Goal: Task Accomplishment & Management: Complete application form

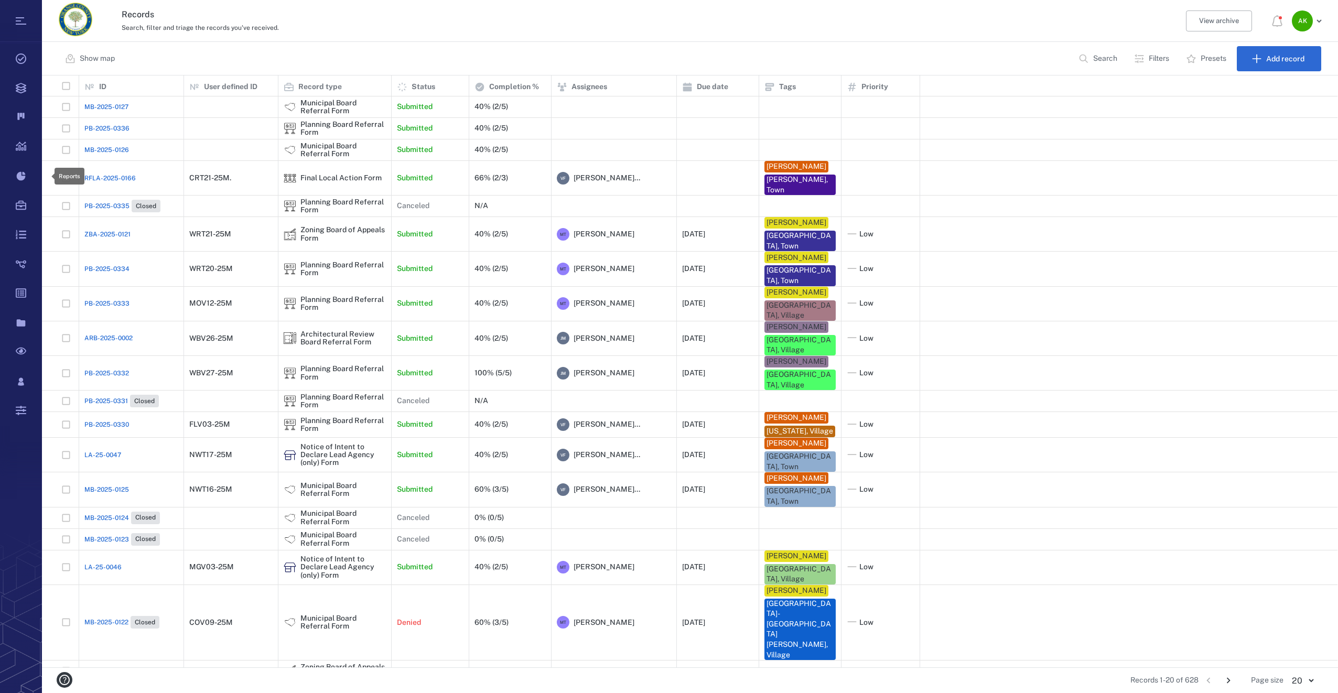
scroll to position [584, 1288]
click at [96, 147] on span "MB-2025-0126" at bounding box center [106, 149] width 45 height 9
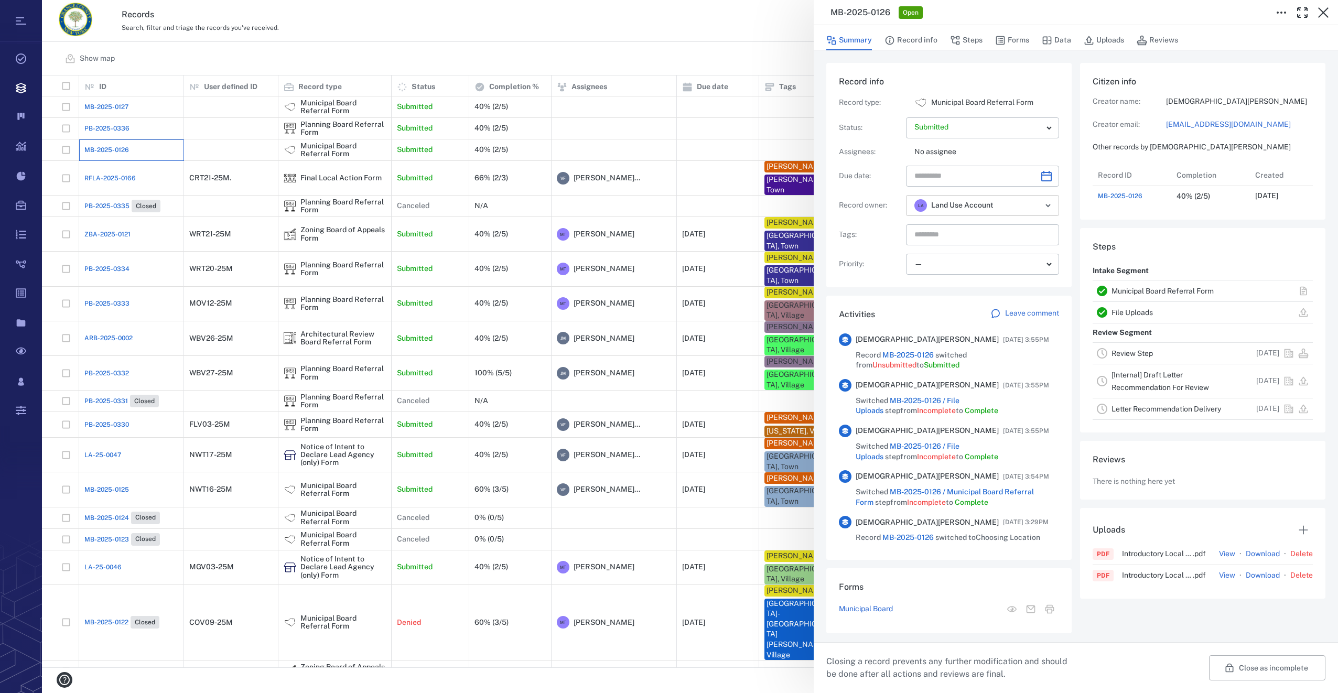
scroll to position [42, 212]
click at [1015, 36] on button "Forms" at bounding box center [1012, 40] width 34 height 20
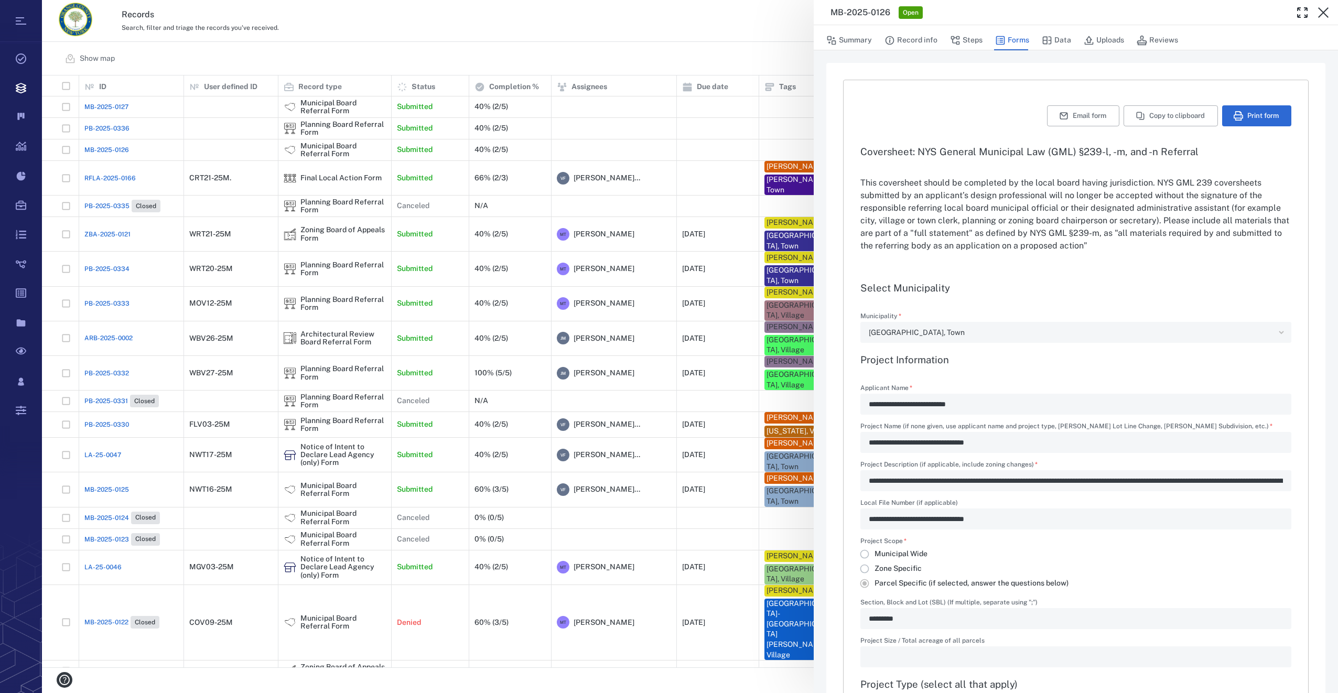
type input "**********"
drag, startPoint x: 849, startPoint y: 37, endPoint x: 939, endPoint y: 56, distance: 92.1
click at [849, 37] on button "Summary" at bounding box center [849, 40] width 46 height 20
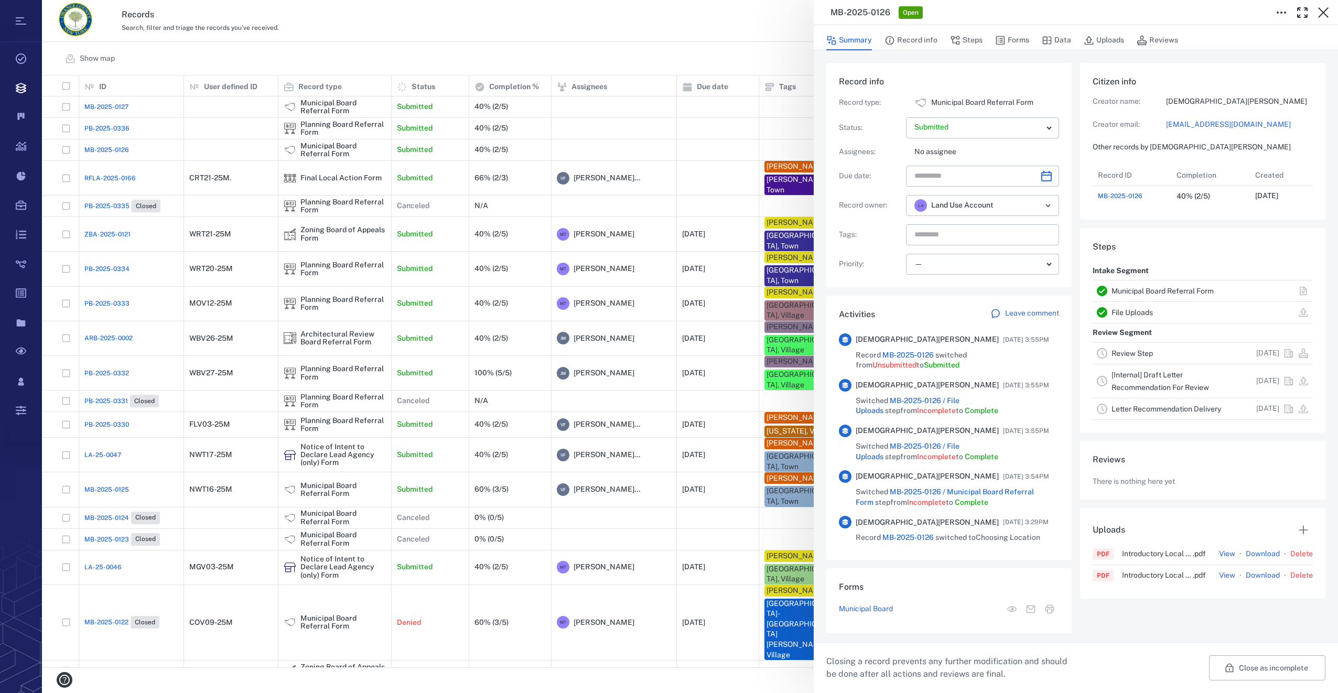
scroll to position [42, 212]
click at [1045, 171] on icon "Choose date" at bounding box center [1046, 176] width 13 height 13
click at [880, 290] on div "Record info Record type : Municipal Board Referral Form Status : Submitted ****…" at bounding box center [948, 179] width 245 height 233
click at [1043, 170] on icon "Choose date" at bounding box center [1046, 176] width 13 height 13
click at [1054, 201] on icon "Next month" at bounding box center [1057, 204] width 13 height 13
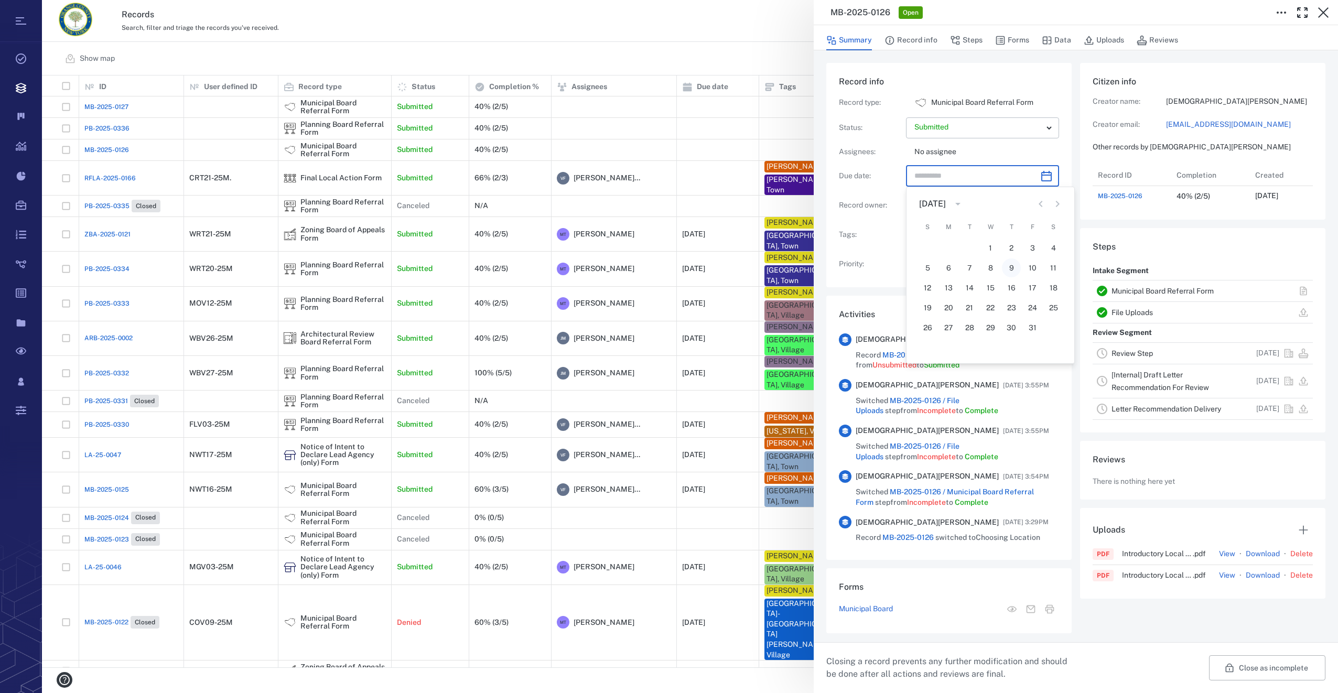
click at [1014, 266] on button "9" at bounding box center [1011, 267] width 19 height 19
type input "**********"
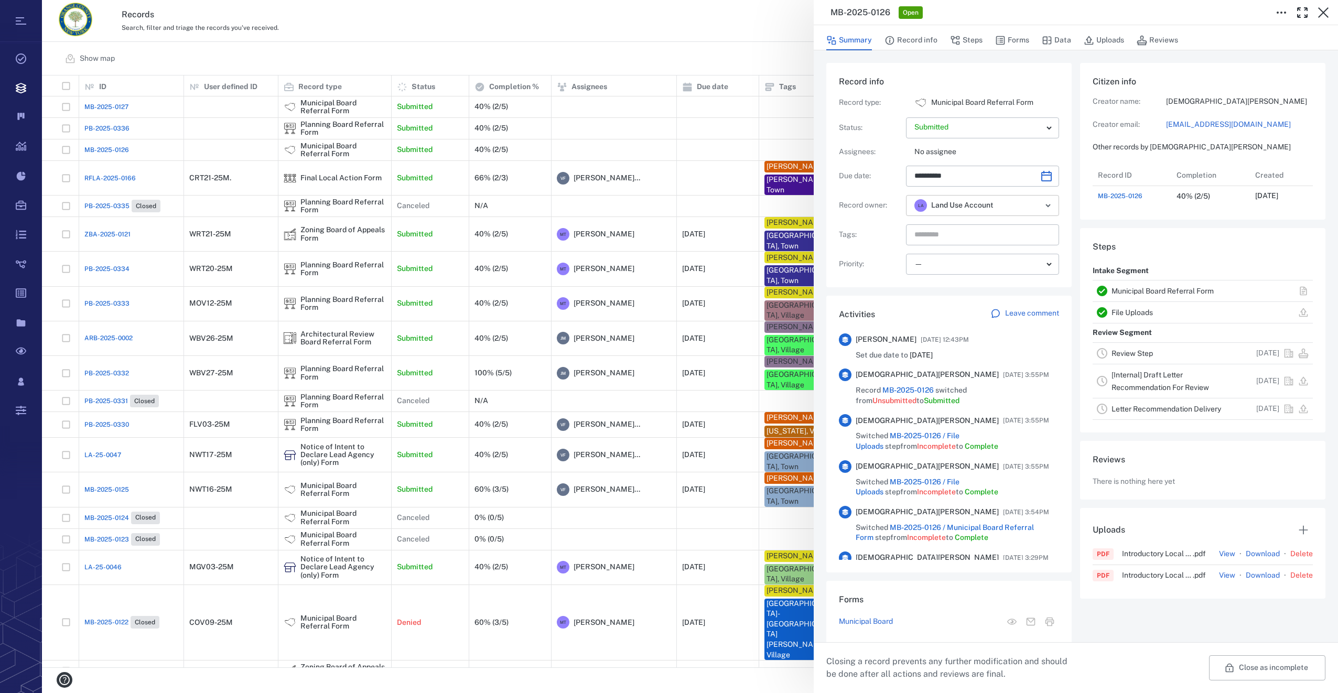
scroll to position [42, 208]
click at [1042, 202] on icon "Open" at bounding box center [1048, 205] width 13 height 13
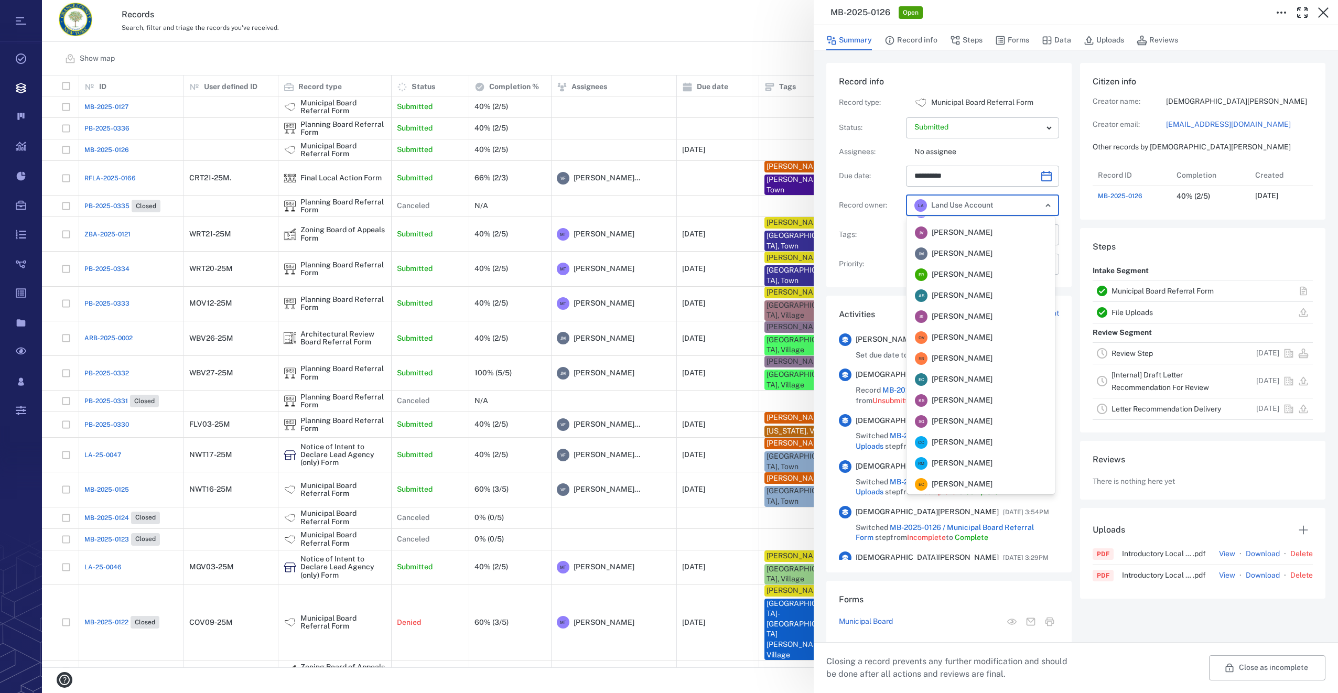
scroll to position [0, 0]
click at [992, 284] on div "M T Megan Tennermann" at bounding box center [954, 290] width 78 height 13
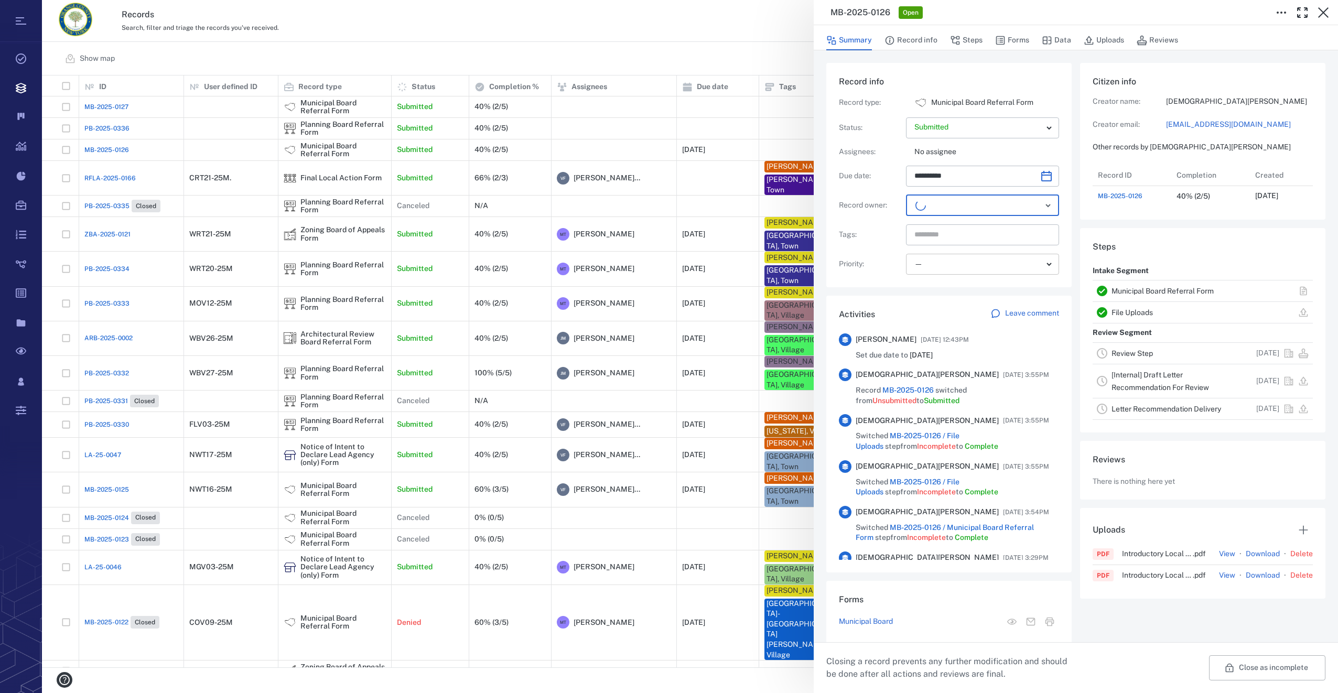
scroll to position [42, 208]
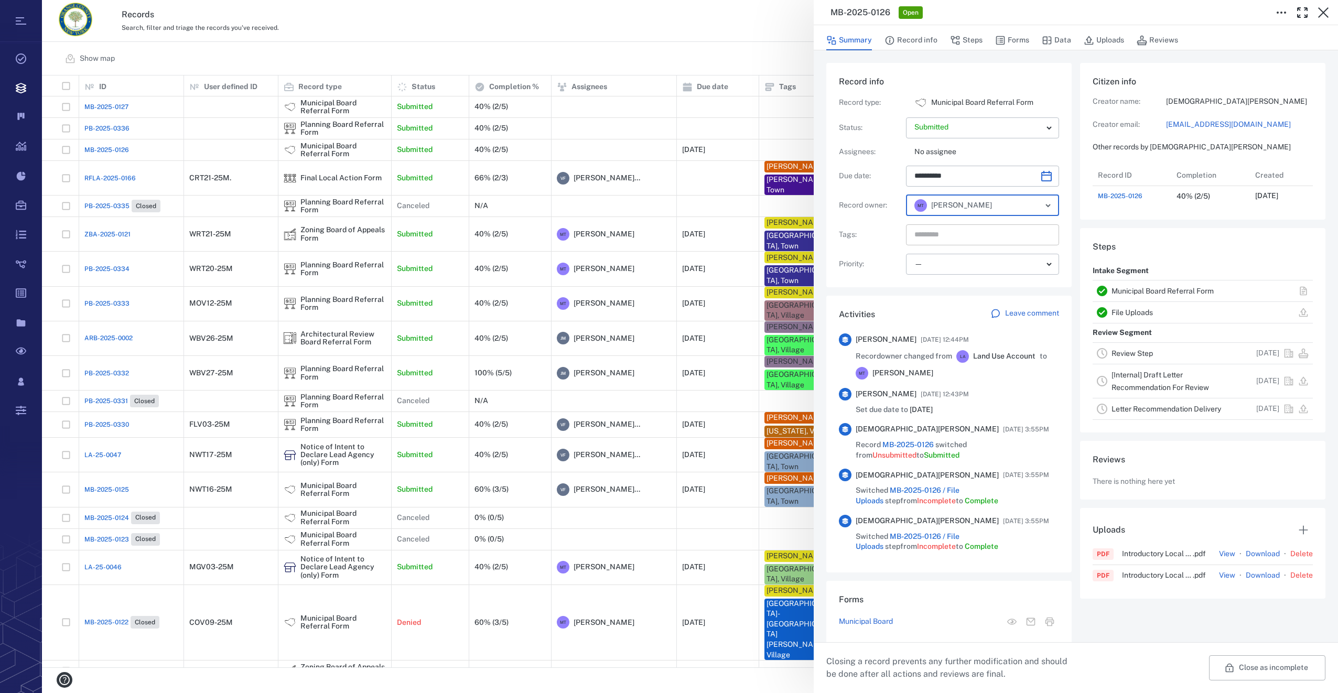
click at [934, 235] on input "text" at bounding box center [970, 235] width 114 height 15
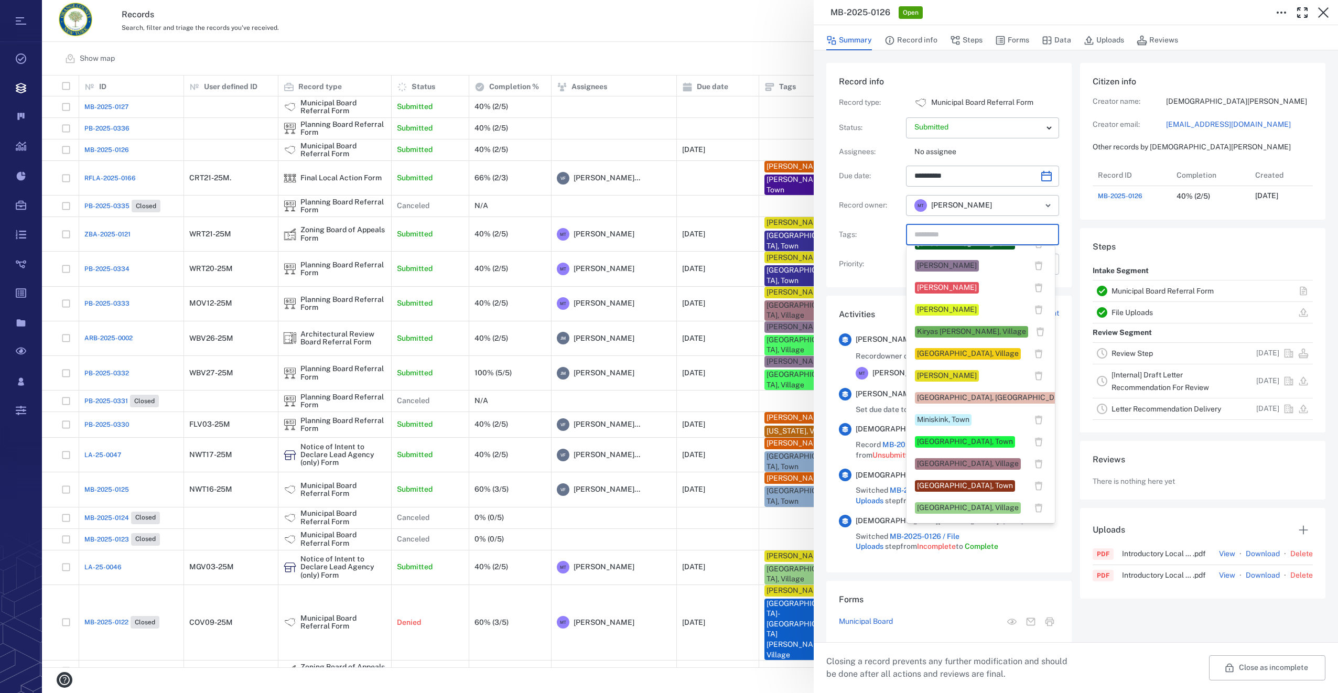
scroll to position [367, 0]
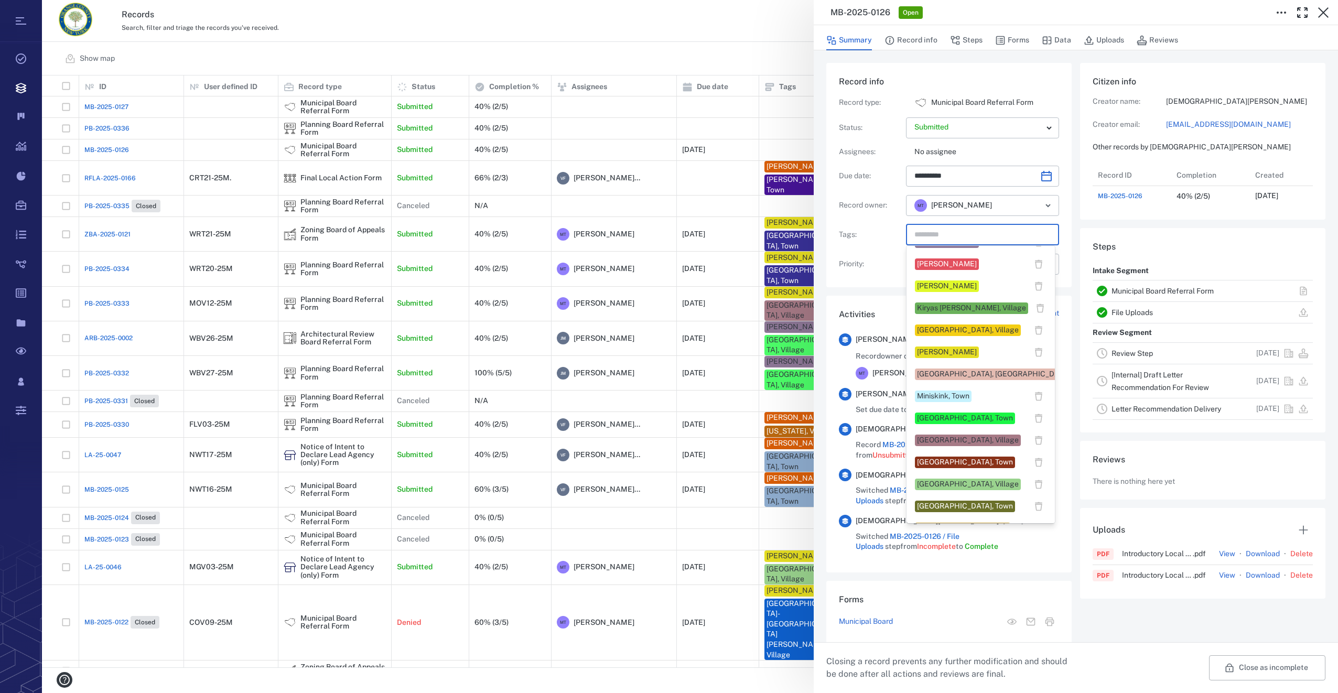
click at [951, 465] on div "Montgomery, Town" at bounding box center [965, 462] width 96 height 10
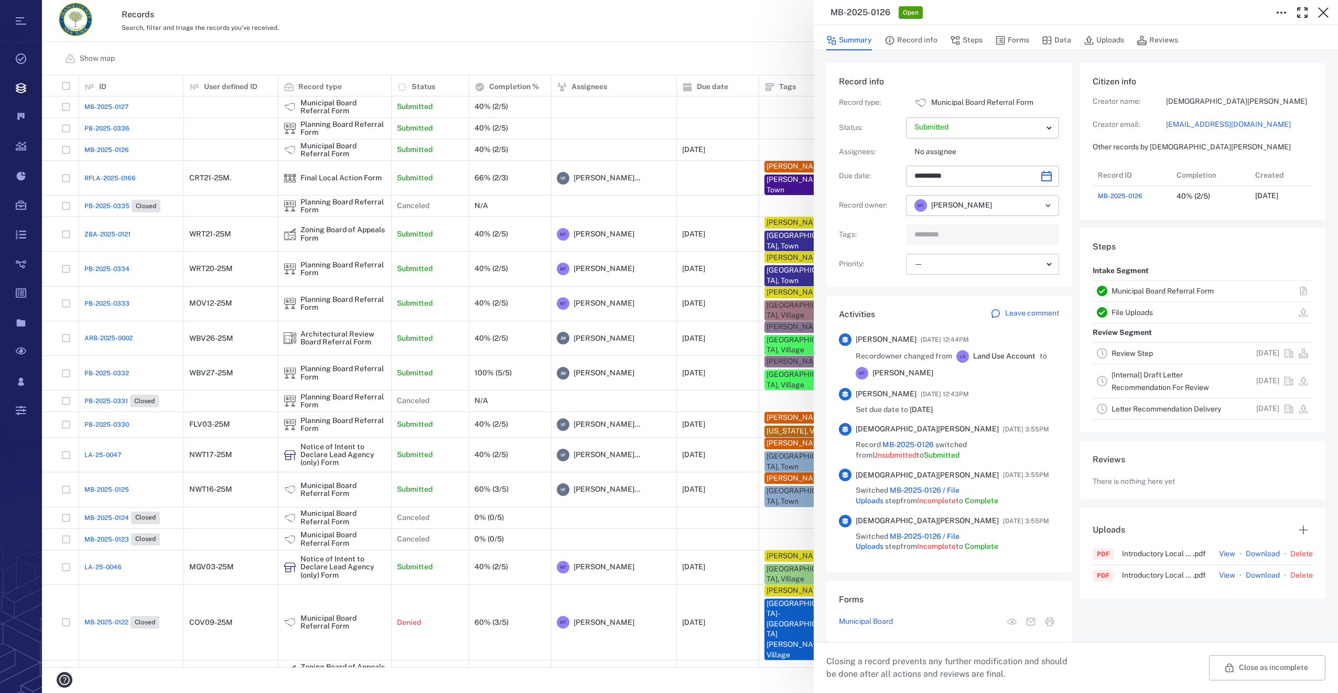
scroll to position [42, 208]
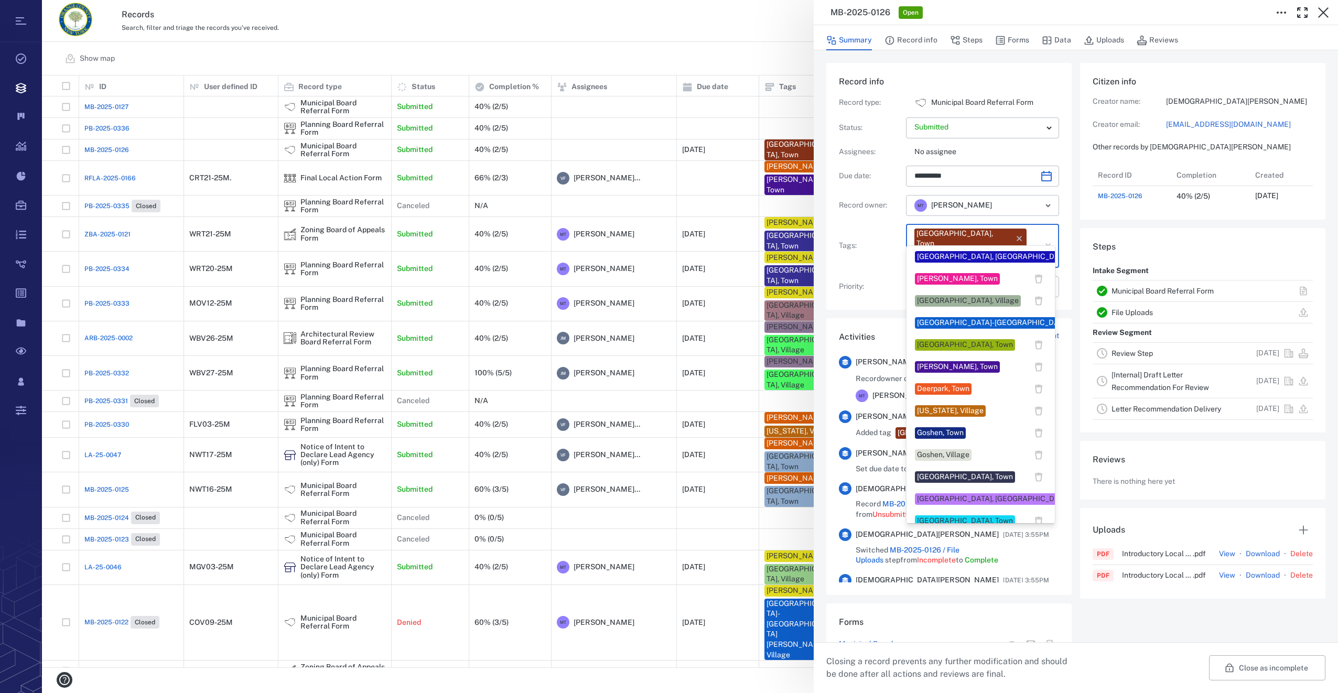
click at [1015, 250] on input "text" at bounding box center [970, 257] width 114 height 15
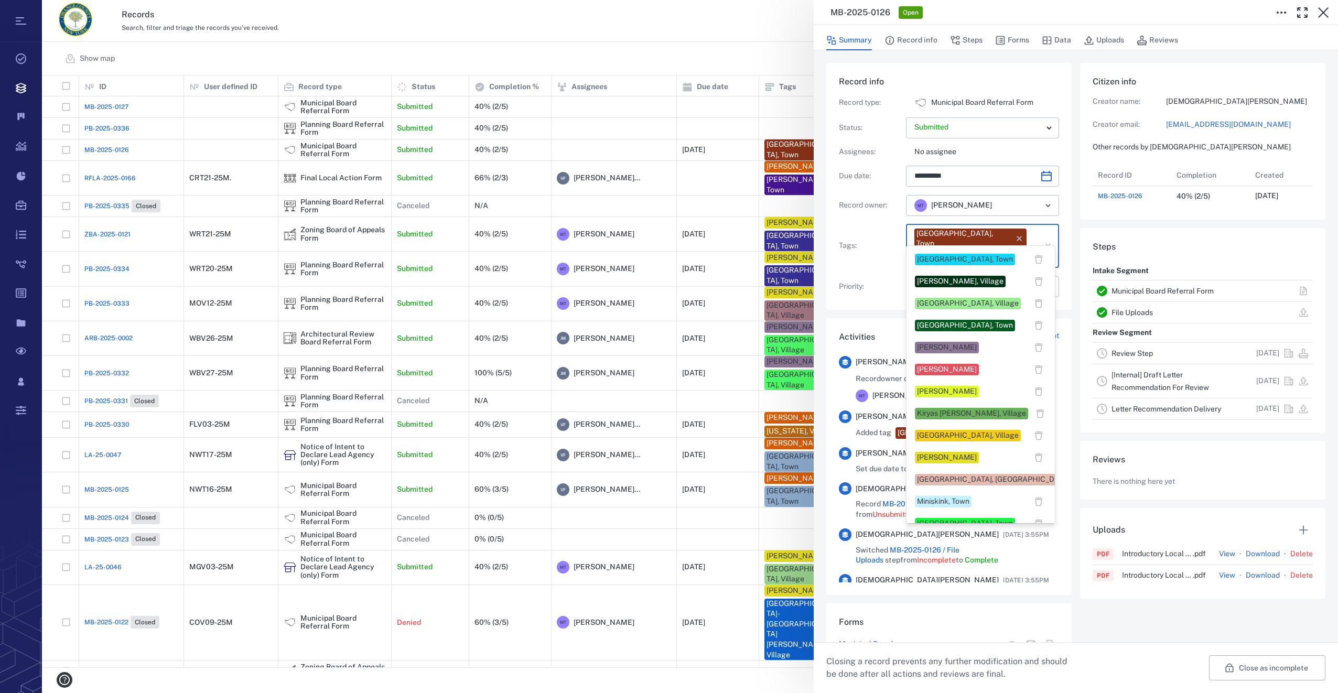
scroll to position [367, 0]
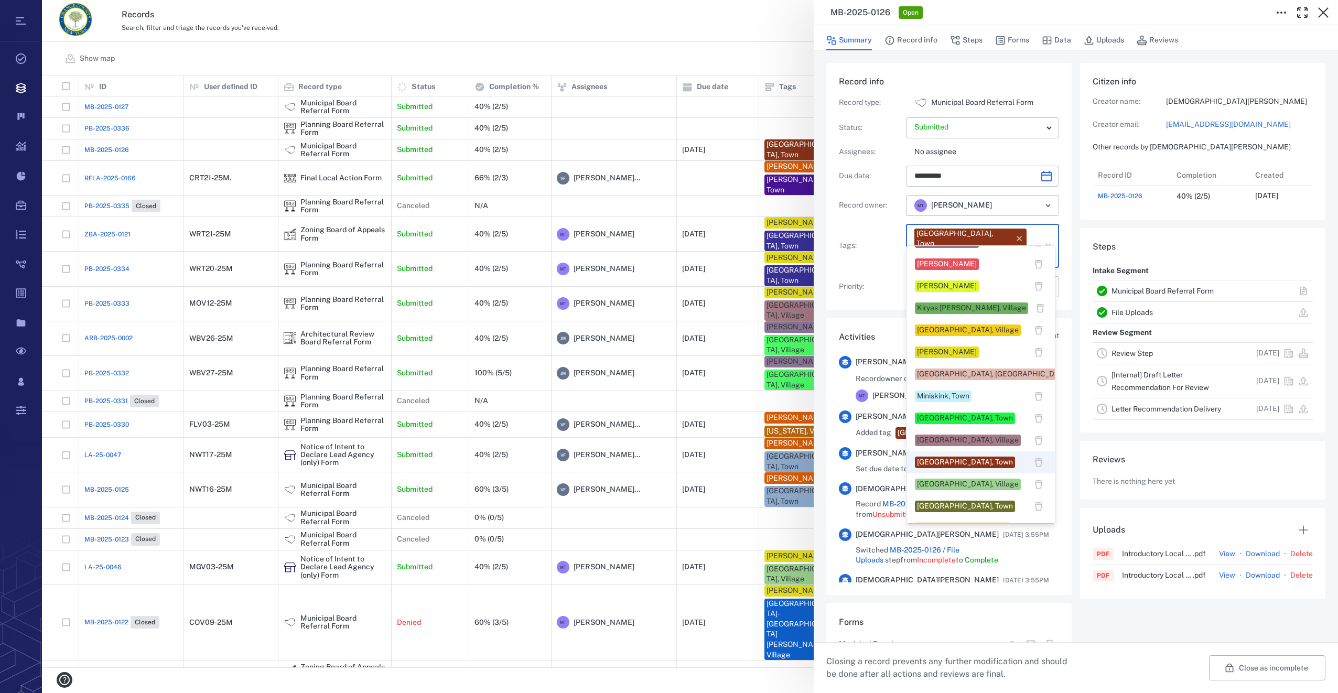
click at [939, 350] on div "Megan Tennermann" at bounding box center [947, 352] width 60 height 10
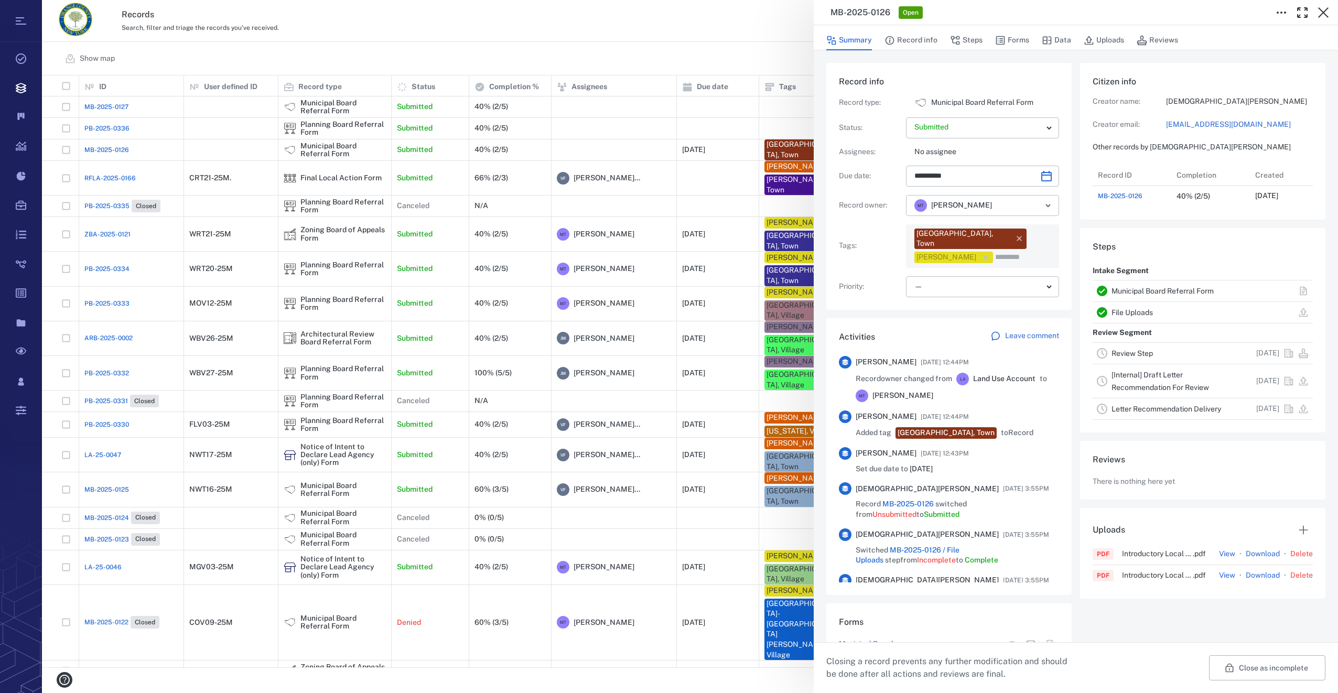
scroll to position [42, 208]
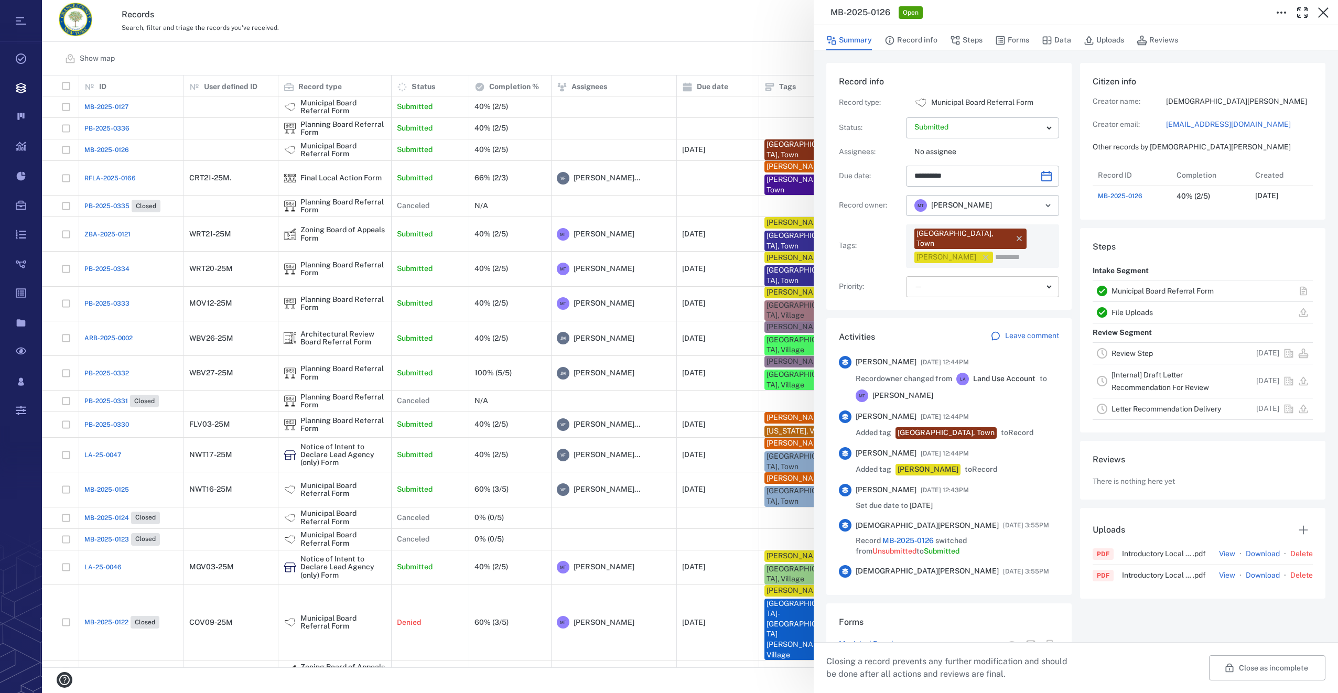
click at [938, 275] on body "Tasks Records Boards Dashboard Reports Record types Guide steps Rules Form buil…" at bounding box center [669, 346] width 1338 height 693
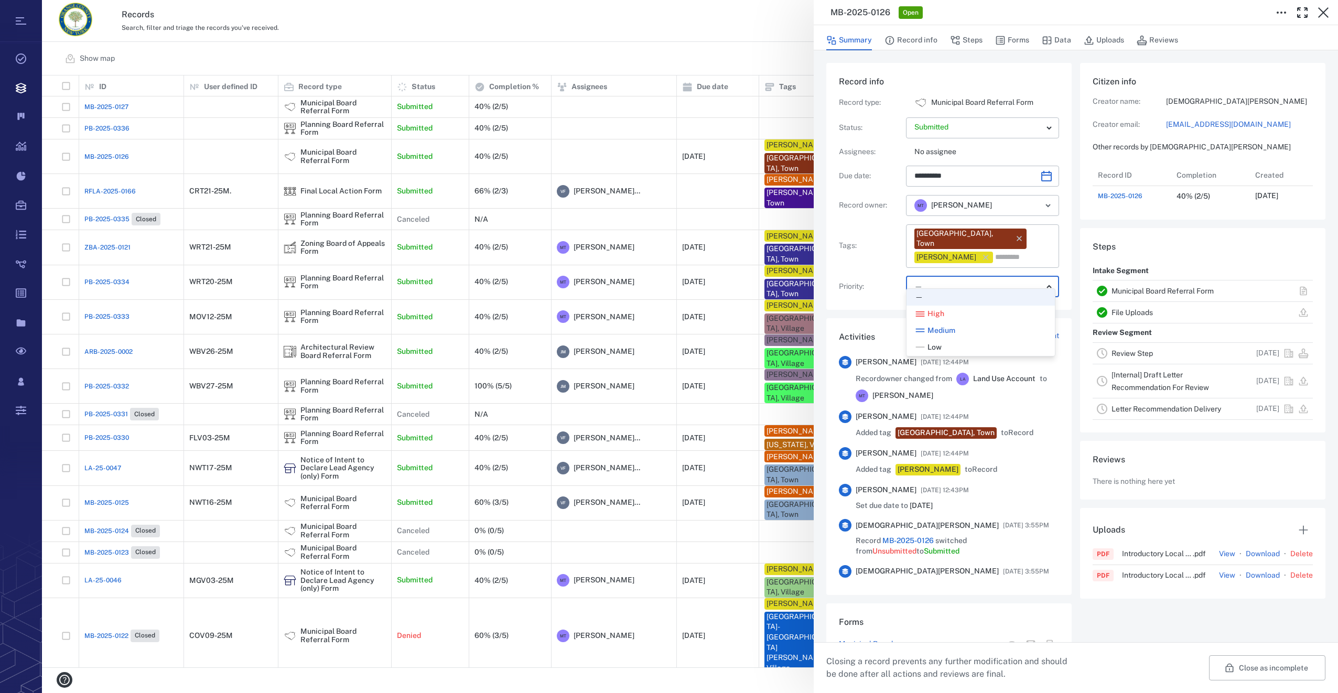
click at [938, 344] on span "Low" at bounding box center [934, 347] width 14 height 10
type input "**"
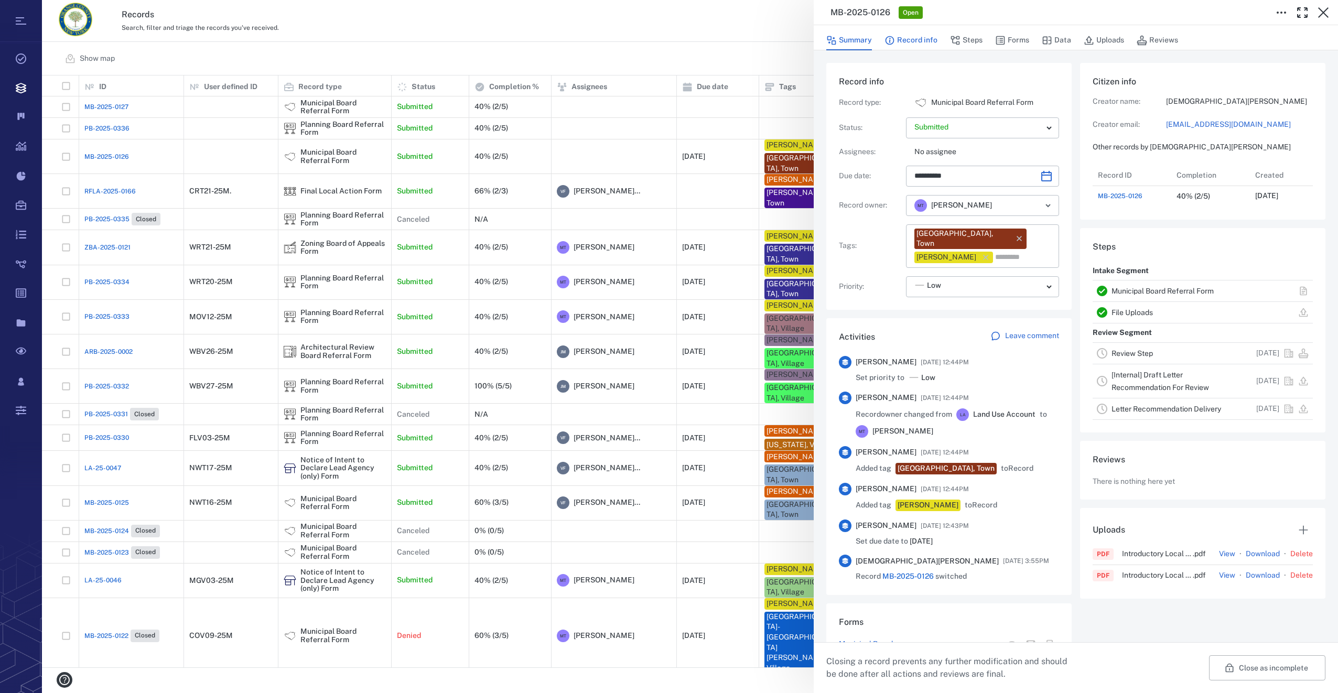
click at [914, 41] on button "Record info" at bounding box center [910, 40] width 53 height 20
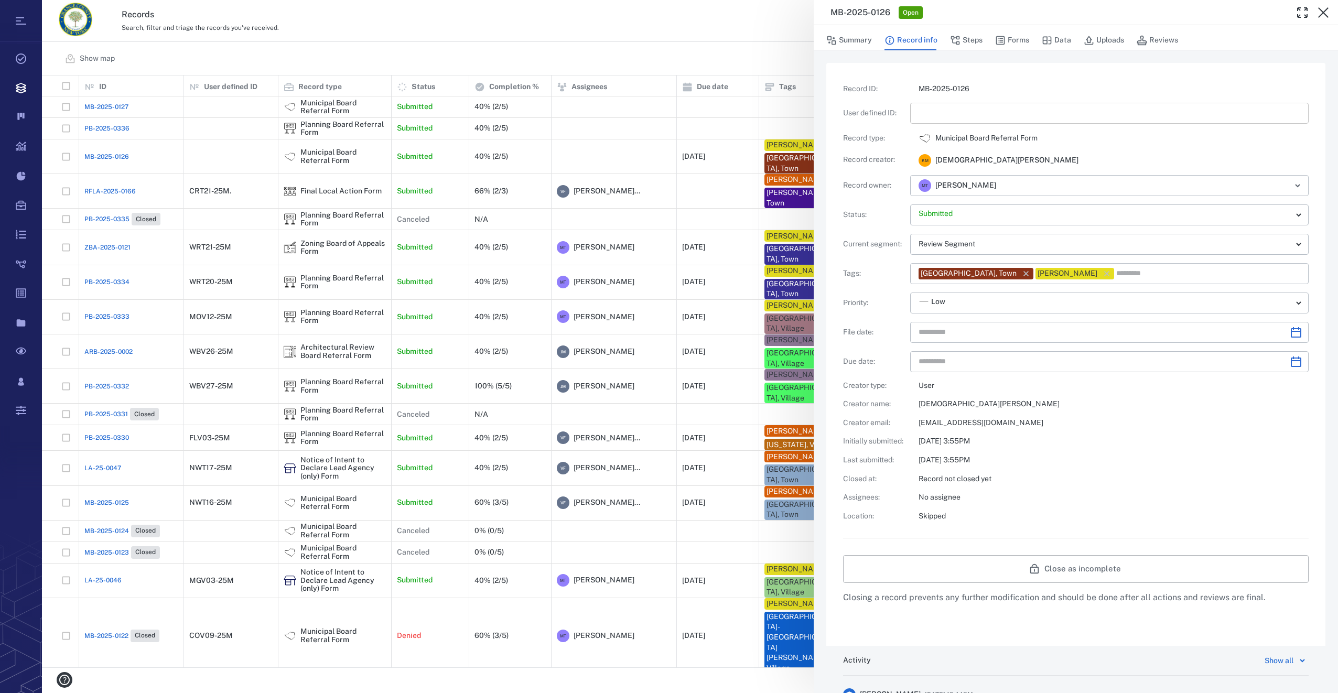
type input "**********"
click at [945, 106] on input "text" at bounding box center [1110, 113] width 382 height 21
type input "*********"
click at [1290, 330] on icon "Choose date" at bounding box center [1296, 332] width 13 height 13
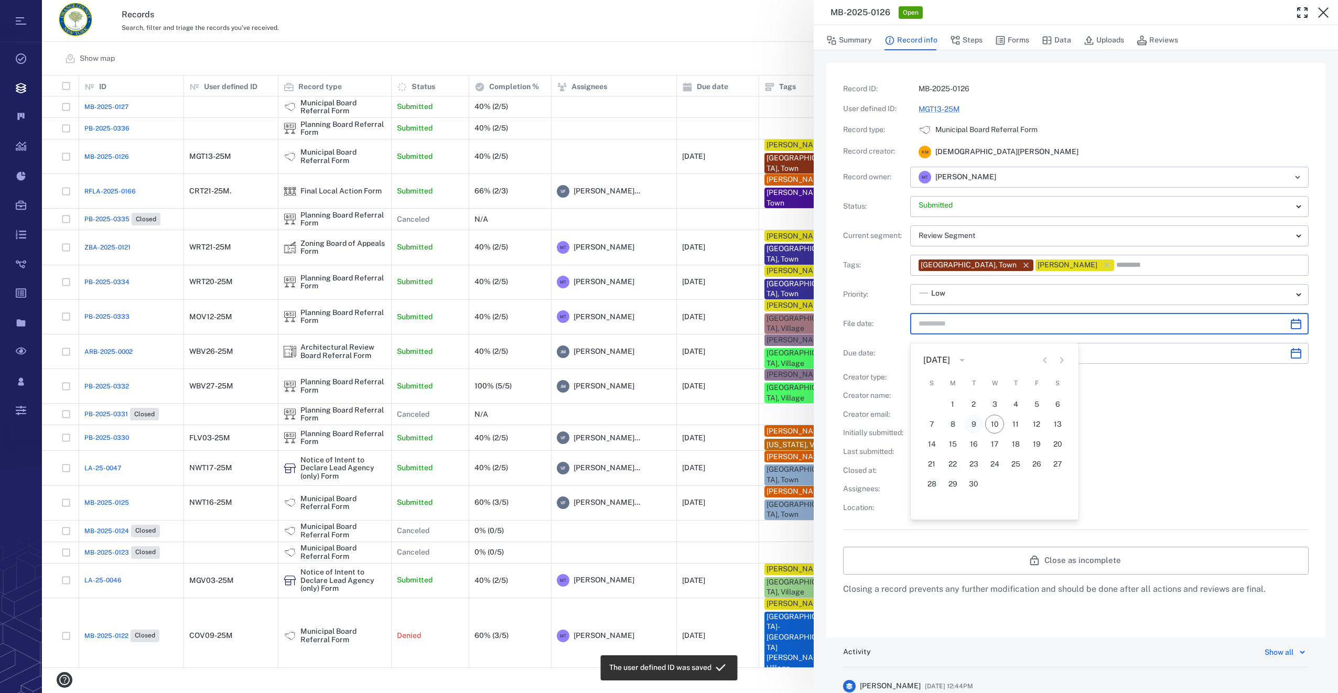
click at [974, 423] on button "9" at bounding box center [973, 424] width 19 height 19
type input "**********"
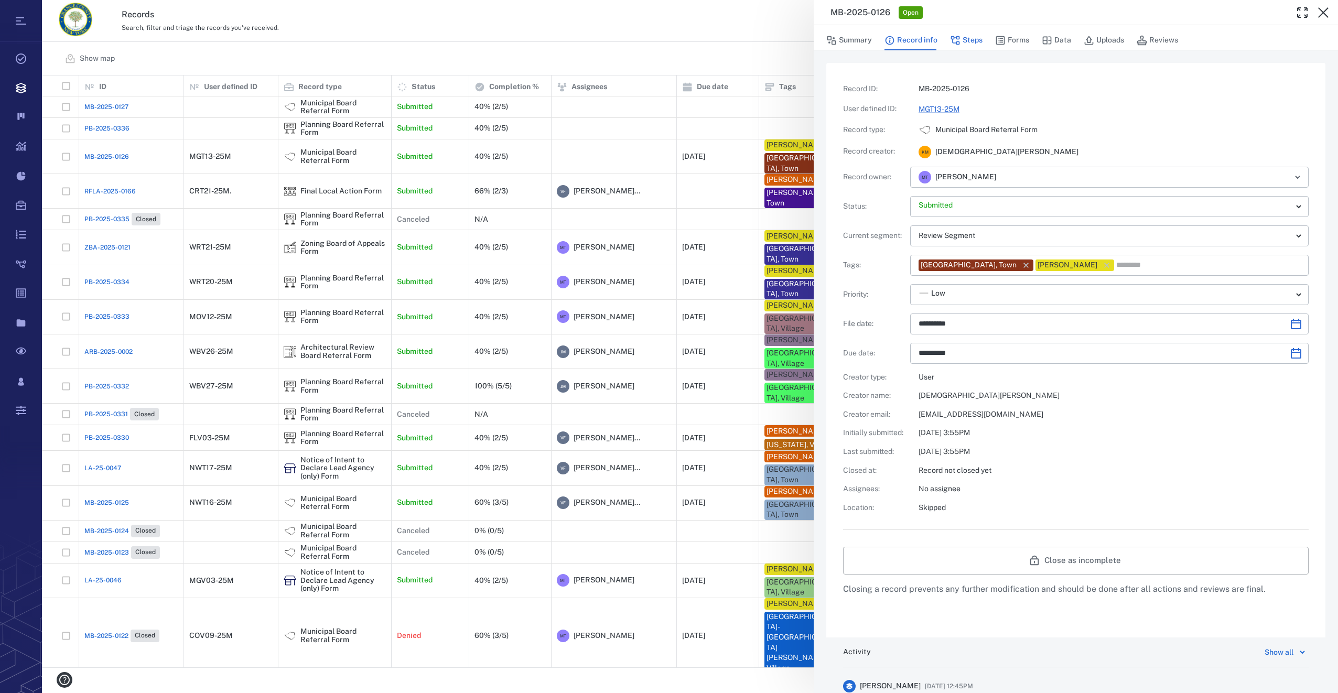
click at [980, 38] on button "Steps" at bounding box center [966, 40] width 33 height 20
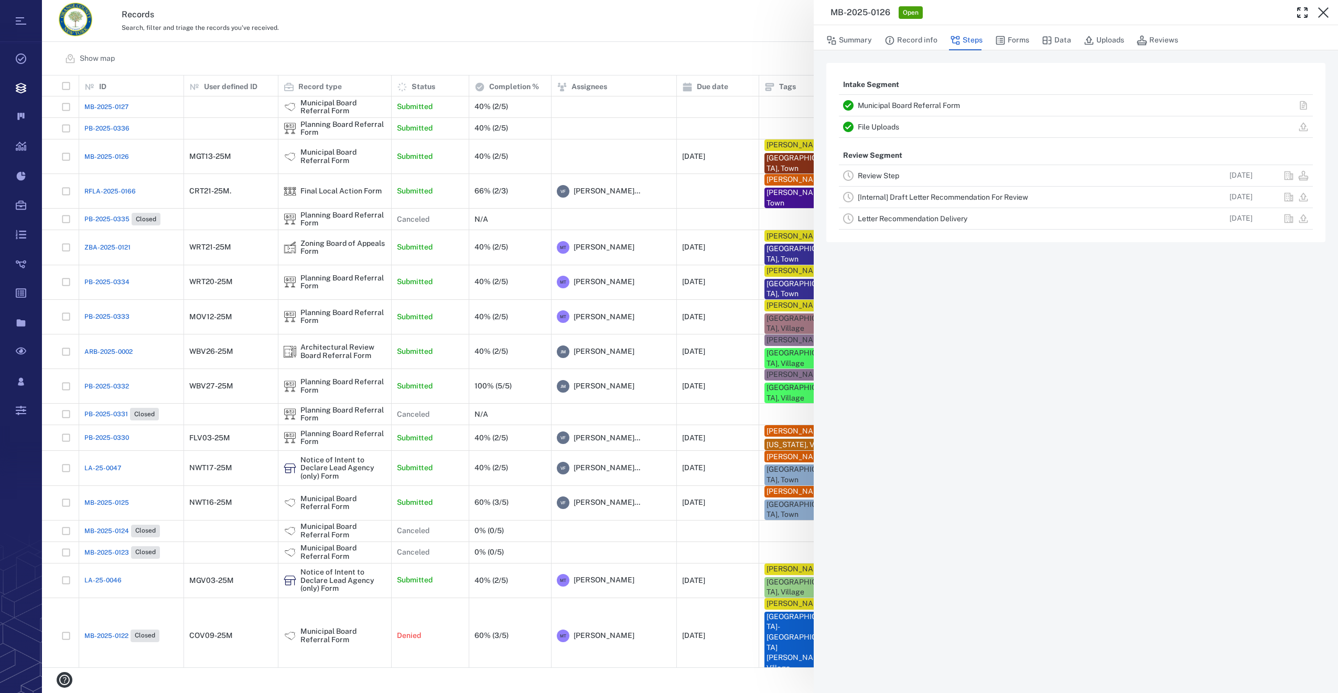
click at [884, 176] on link "Review Step" at bounding box center [878, 175] width 41 height 8
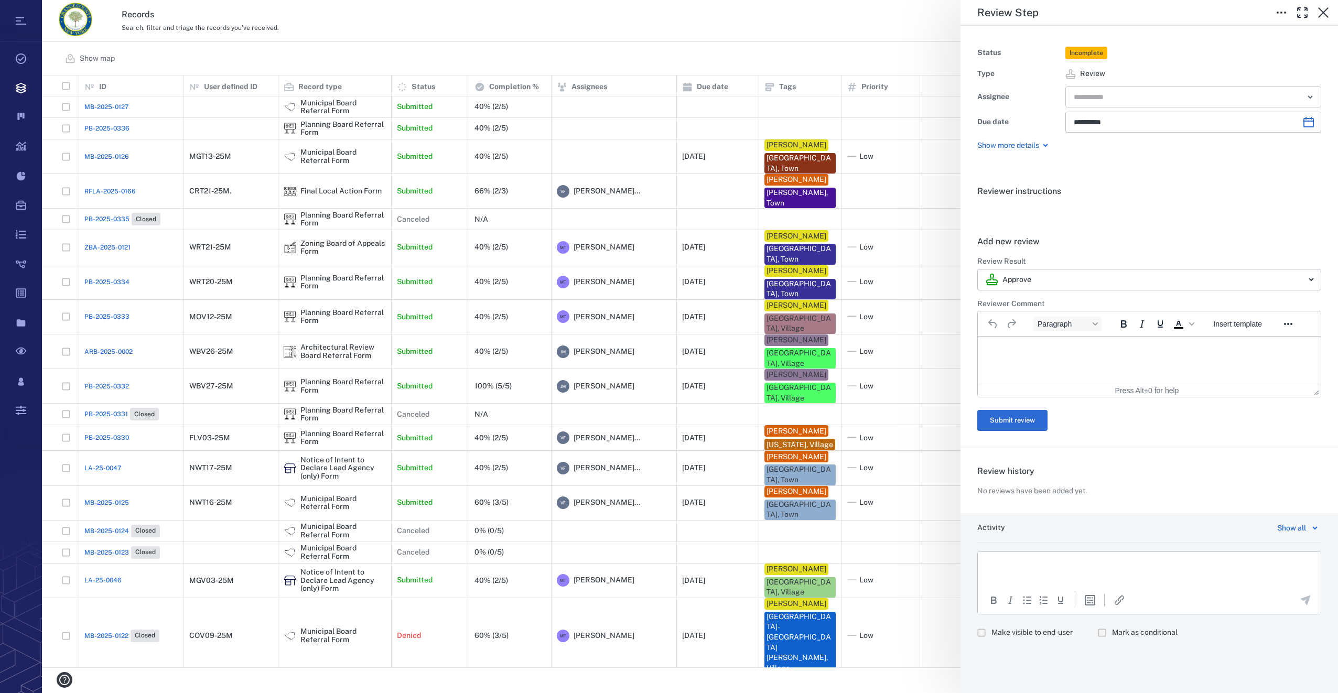
click at [1109, 101] on input "text" at bounding box center [1181, 97] width 217 height 15
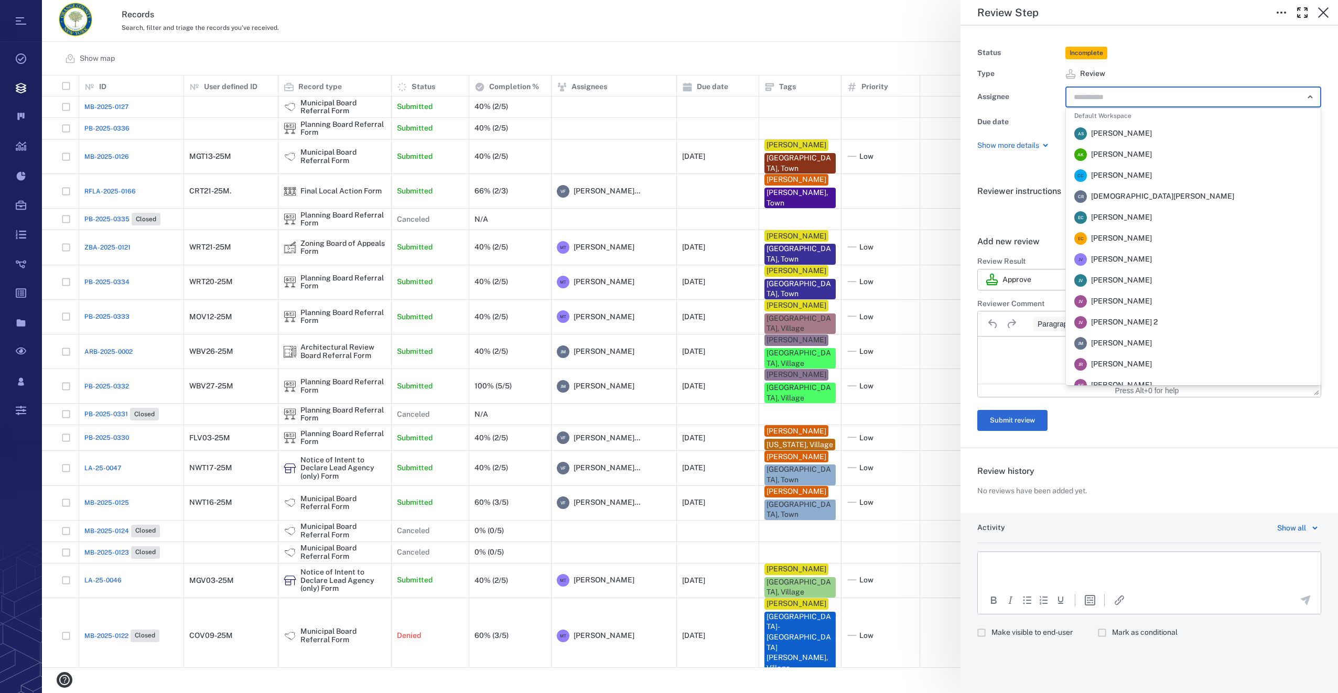
scroll to position [220, 0]
click at [1127, 185] on span "Megan Tennermann" at bounding box center [1121, 186] width 61 height 10
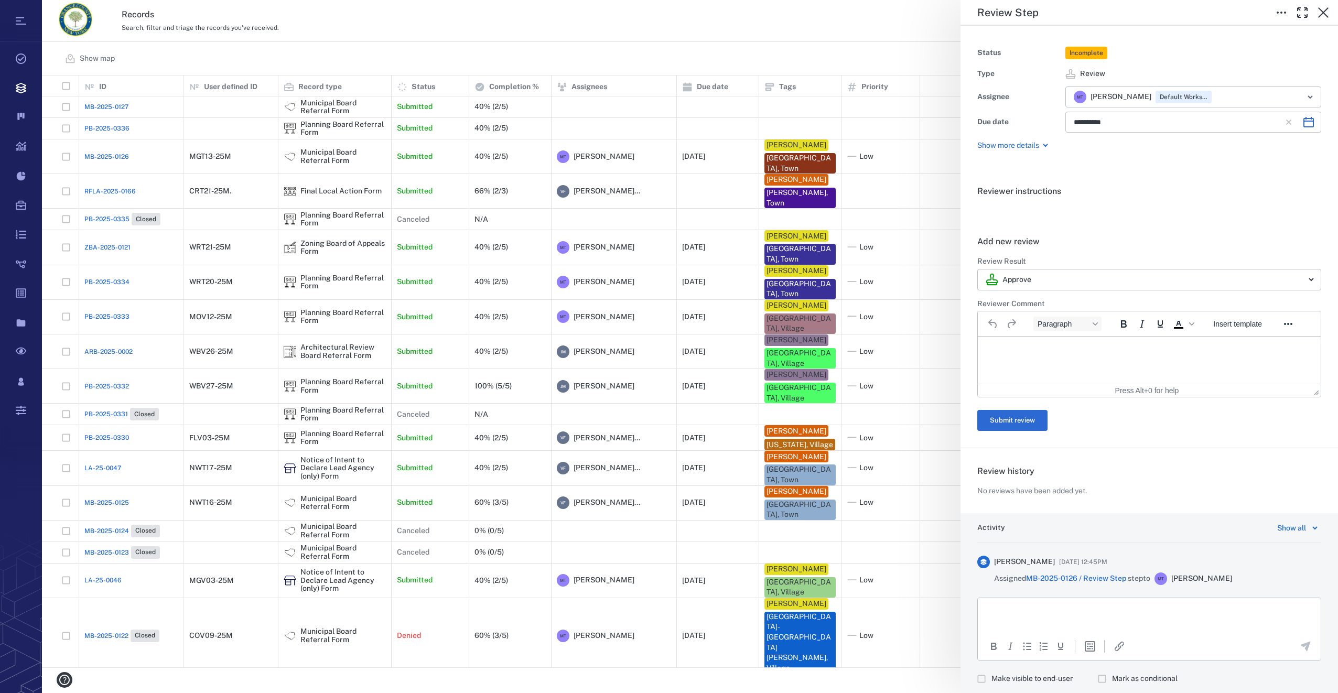
click at [1302, 123] on icon "Choose date, selected date is Oct 22, 2025" at bounding box center [1308, 122] width 13 height 13
click at [1171, 218] on button "9" at bounding box center [1170, 213] width 19 height 19
type input "**********"
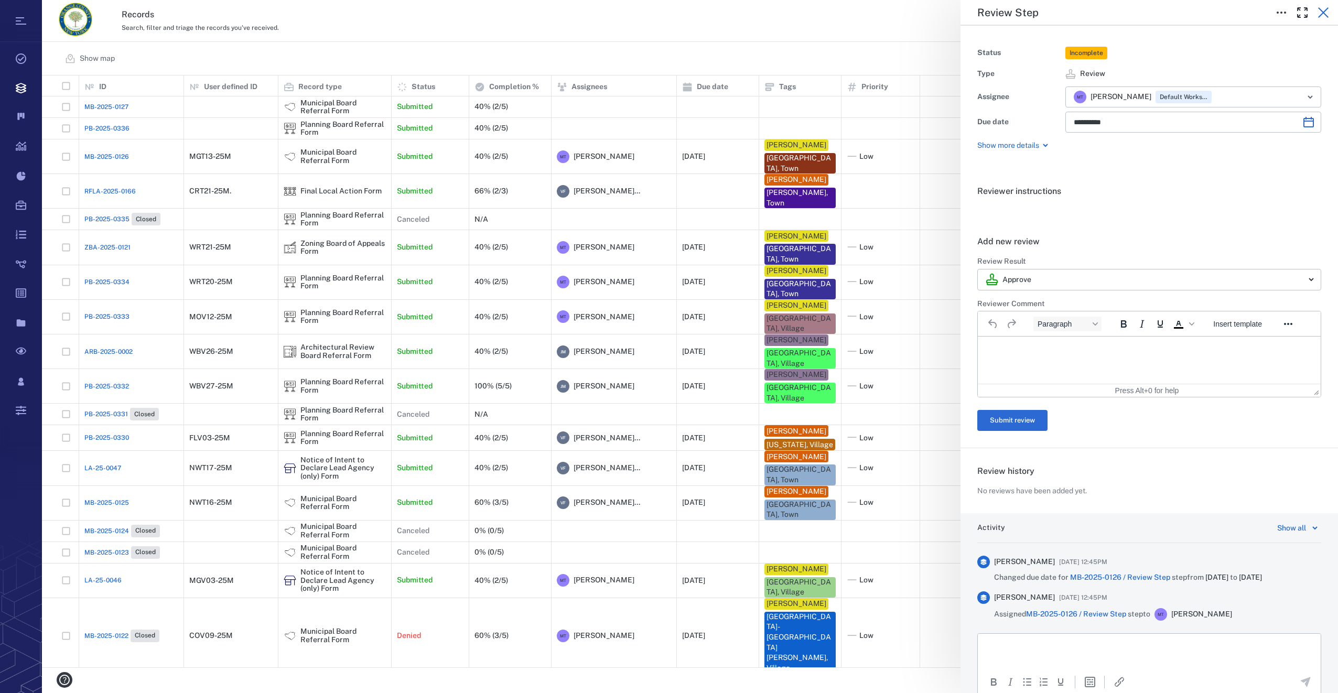
click at [1324, 16] on icon "button" at bounding box center [1323, 12] width 13 height 13
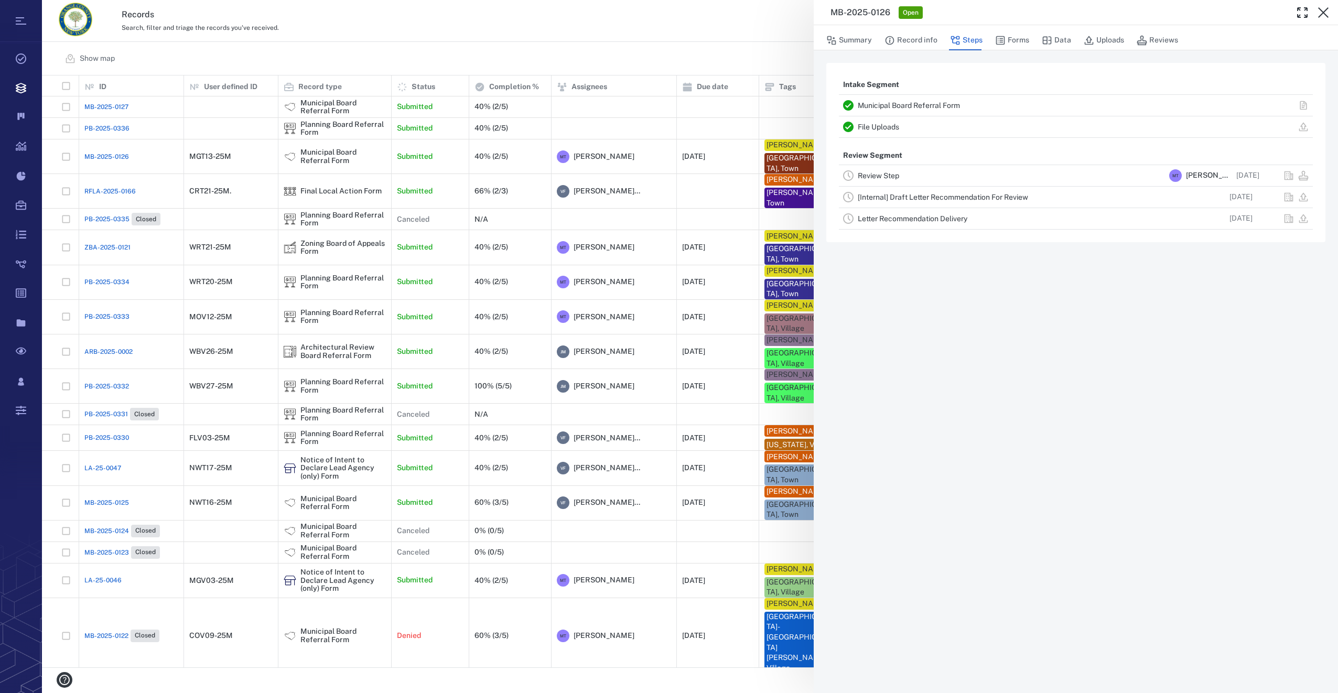
click at [1324, 16] on icon "button" at bounding box center [1323, 12] width 13 height 13
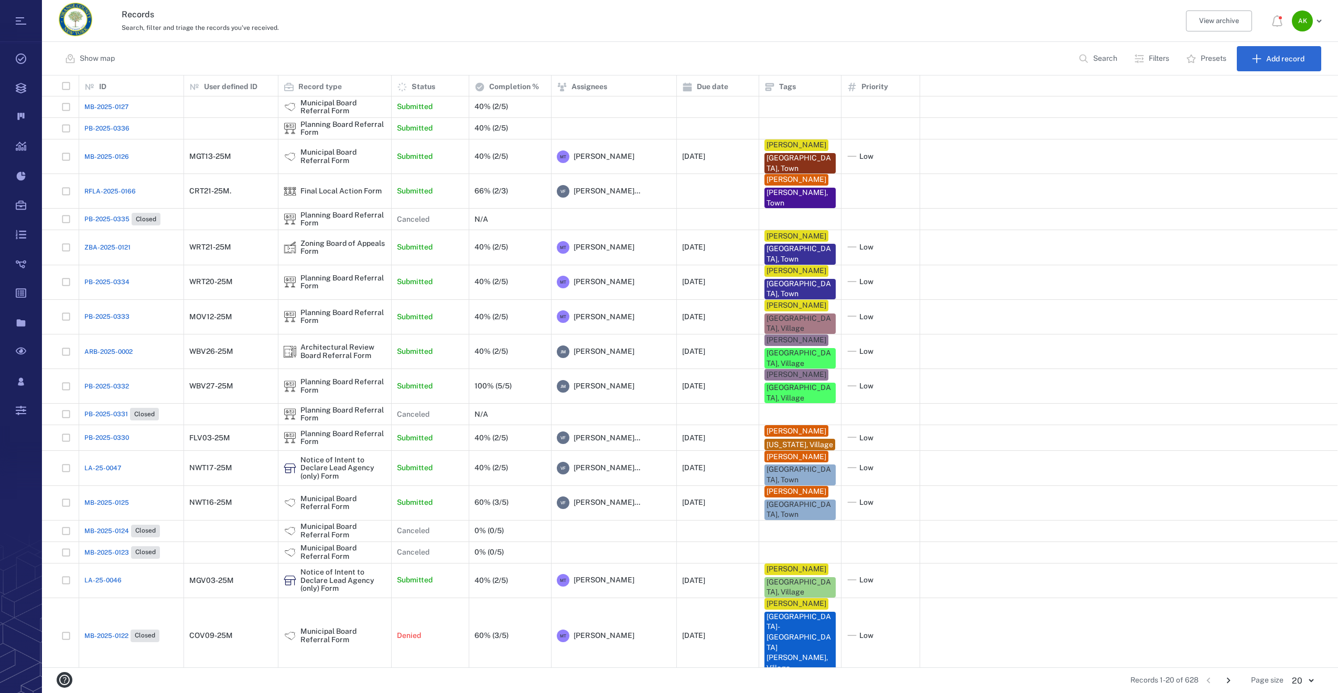
click at [111, 157] on span "MB-2025-0126" at bounding box center [106, 156] width 45 height 9
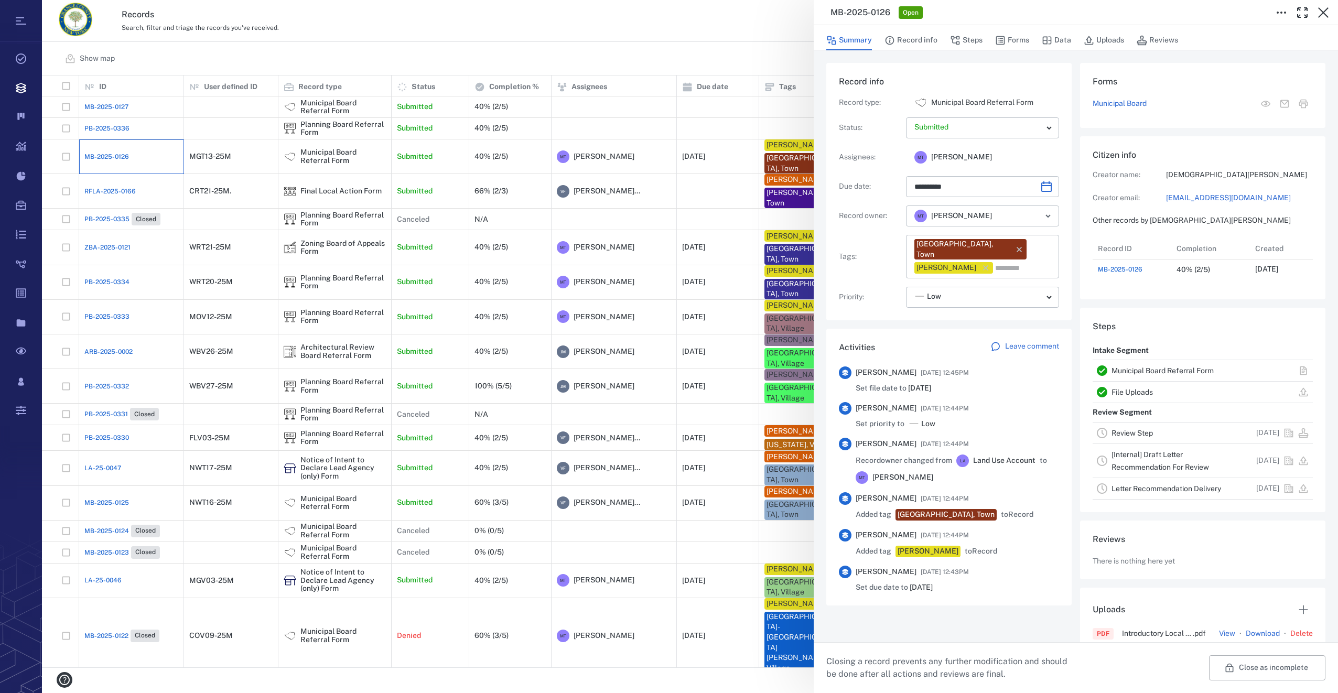
type input "**********"
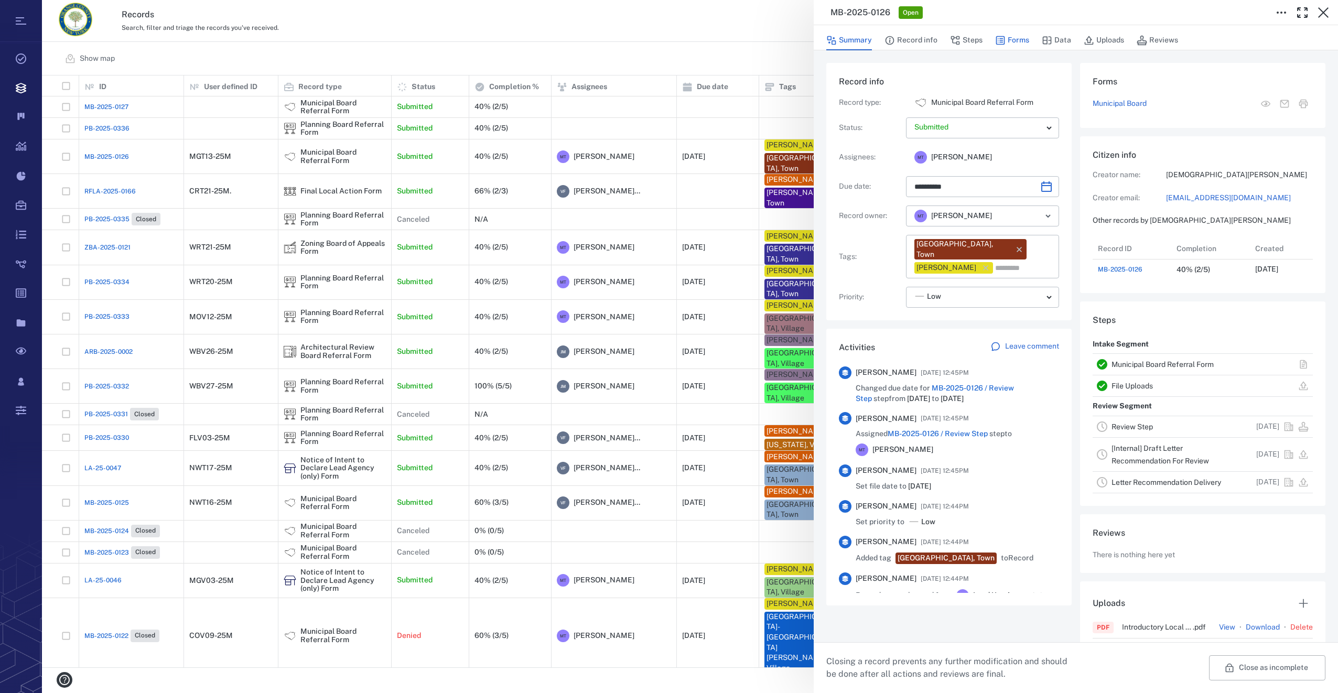
click at [1010, 42] on button "Forms" at bounding box center [1012, 40] width 34 height 20
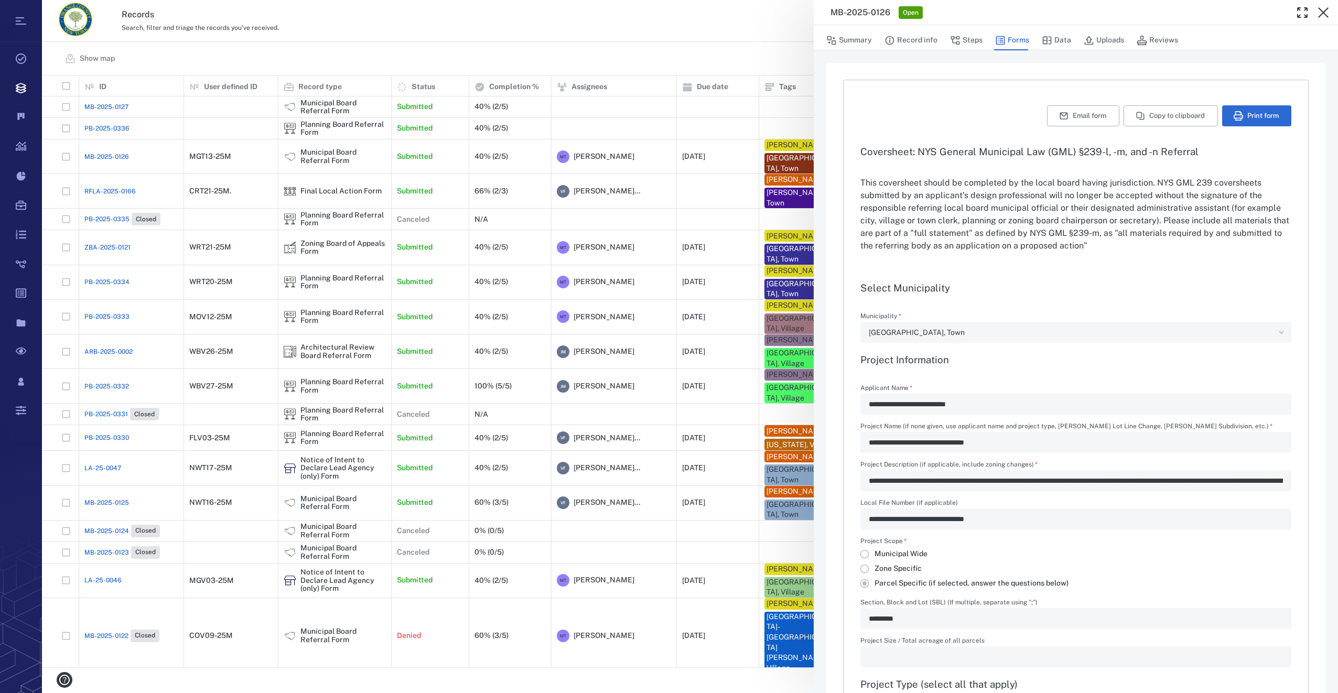
type input "**********"
drag, startPoint x: 1113, startPoint y: 41, endPoint x: 1088, endPoint y: 53, distance: 27.7
click at [1113, 41] on button "Uploads" at bounding box center [1104, 40] width 40 height 20
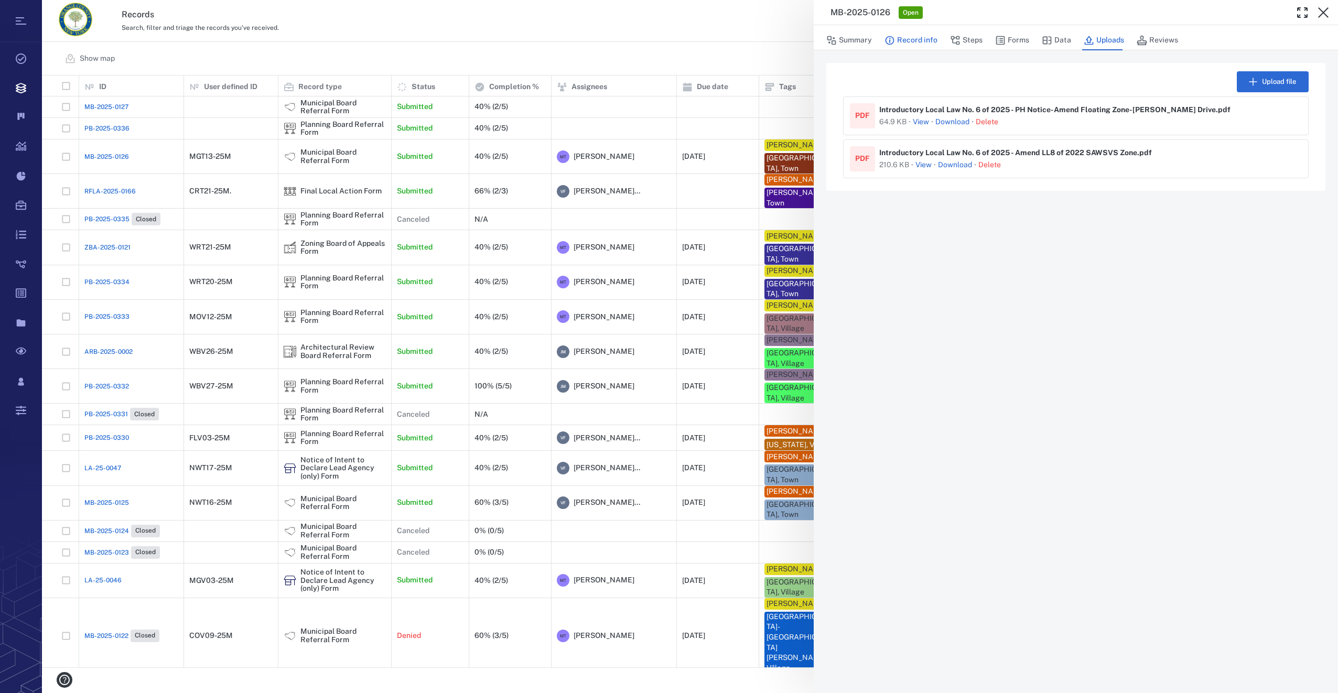
click at [922, 41] on button "Record info" at bounding box center [910, 40] width 53 height 20
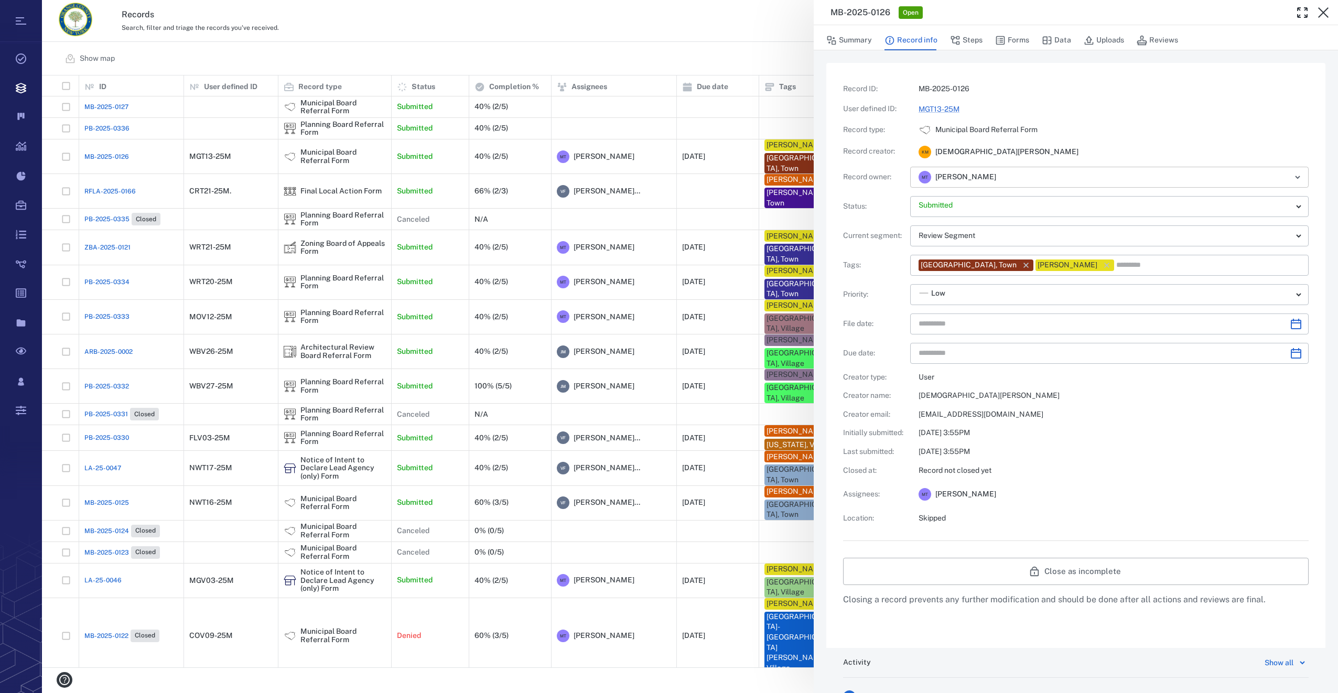
type input "**********"
drag, startPoint x: 1100, startPoint y: 170, endPoint x: 1111, endPoint y: 115, distance: 56.7
click at [1013, 37] on button "Forms" at bounding box center [1012, 40] width 34 height 20
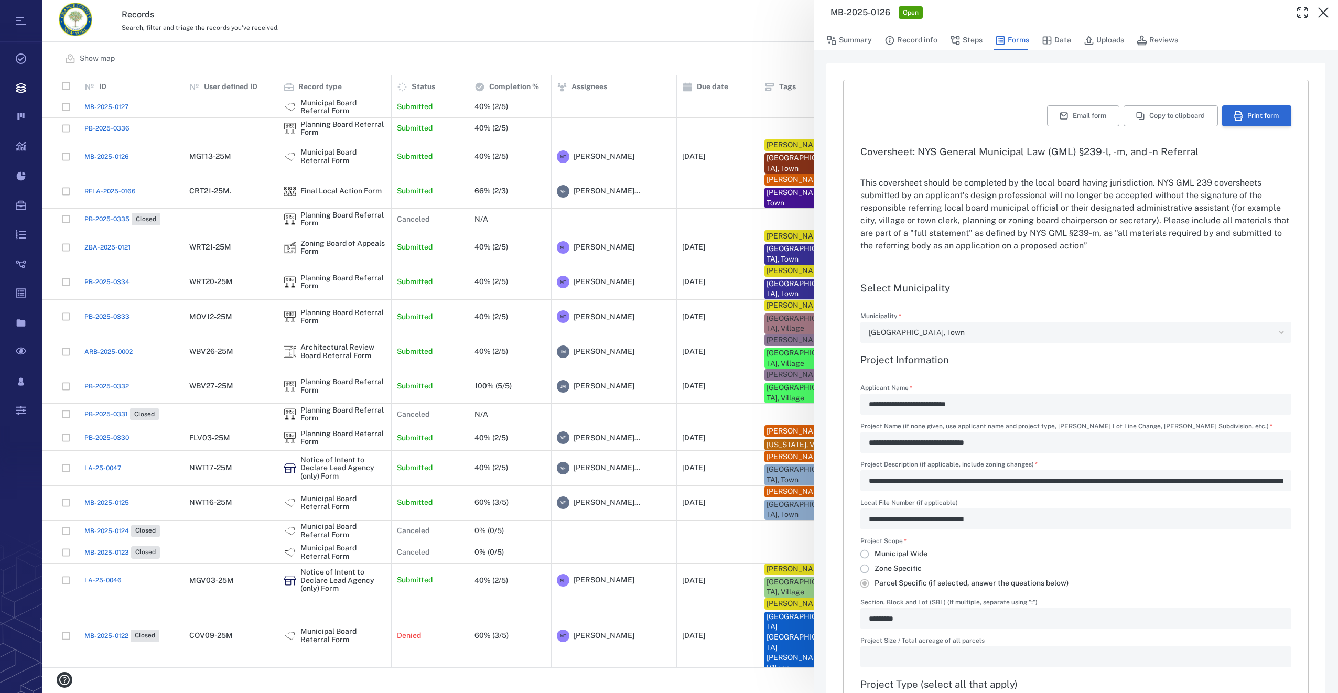
type input "**********"
type textarea "*"
click at [1234, 117] on icon "button" at bounding box center [1238, 115] width 9 height 9
drag, startPoint x: 1322, startPoint y: 14, endPoint x: 1181, endPoint y: 91, distance: 160.9
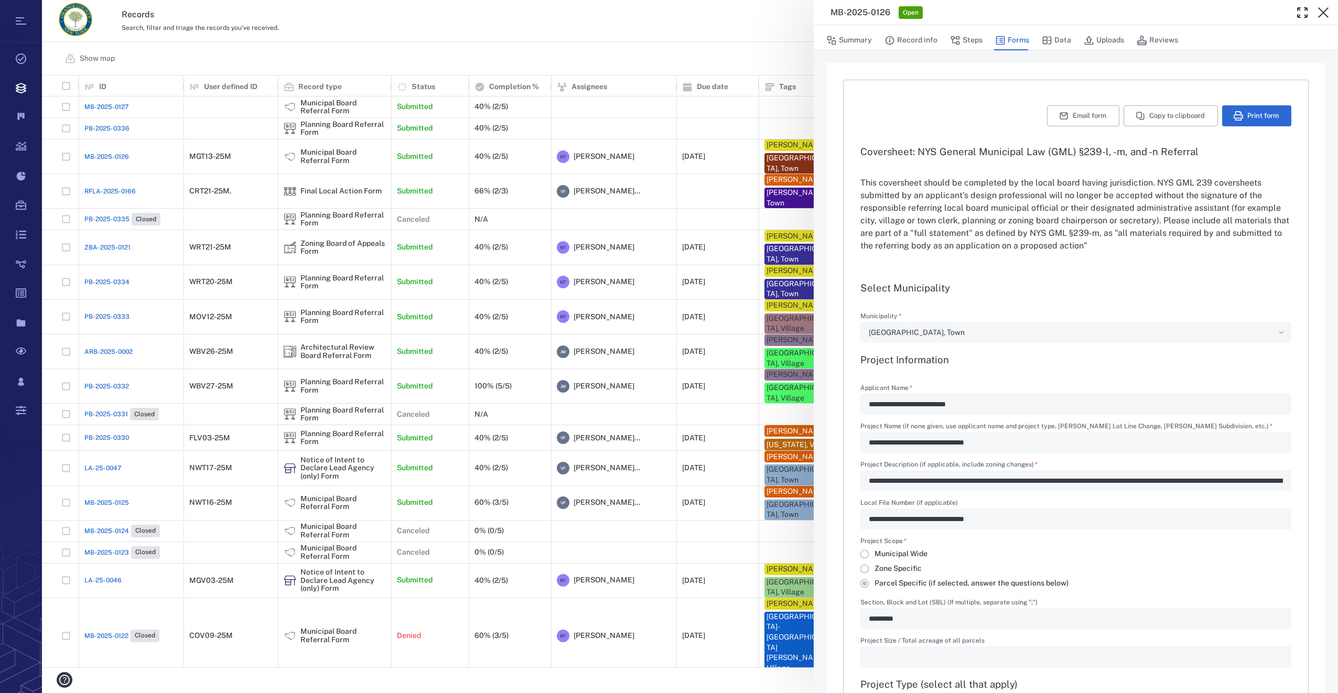
click at [1322, 14] on icon "button" at bounding box center [1323, 12] width 10 height 10
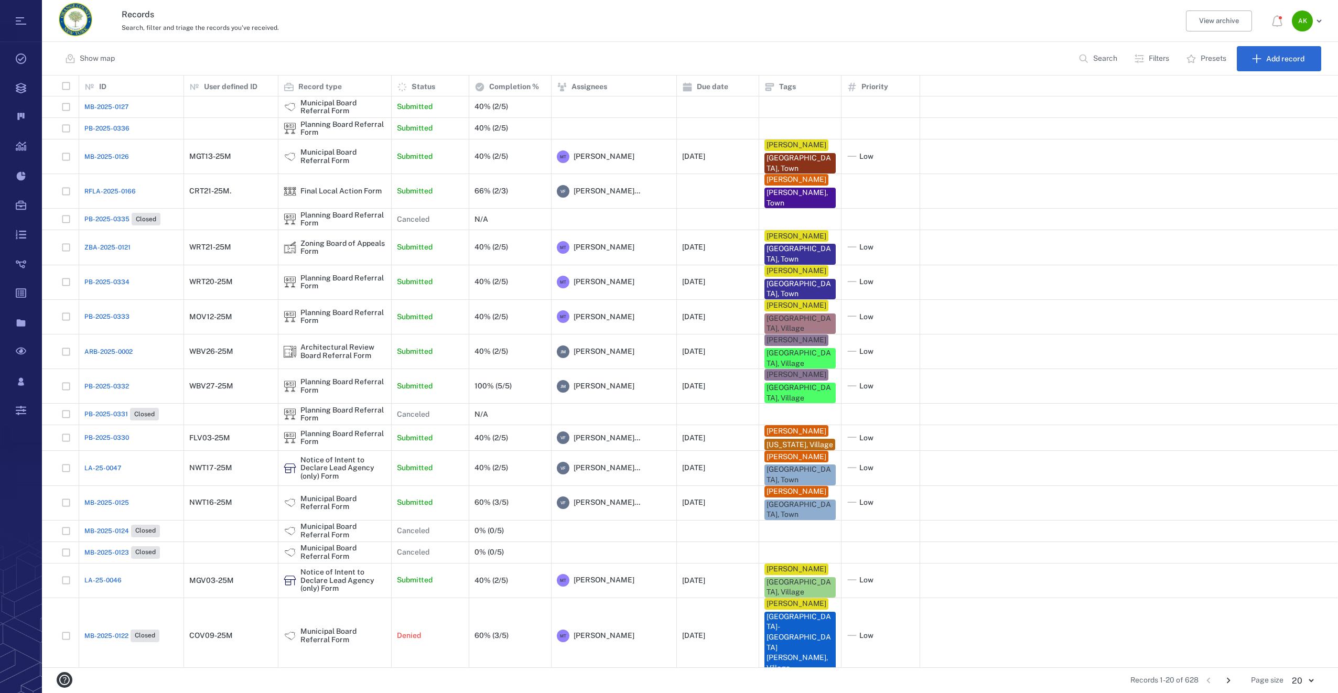
click at [100, 130] on span "PB-2025-0336" at bounding box center [106, 128] width 45 height 9
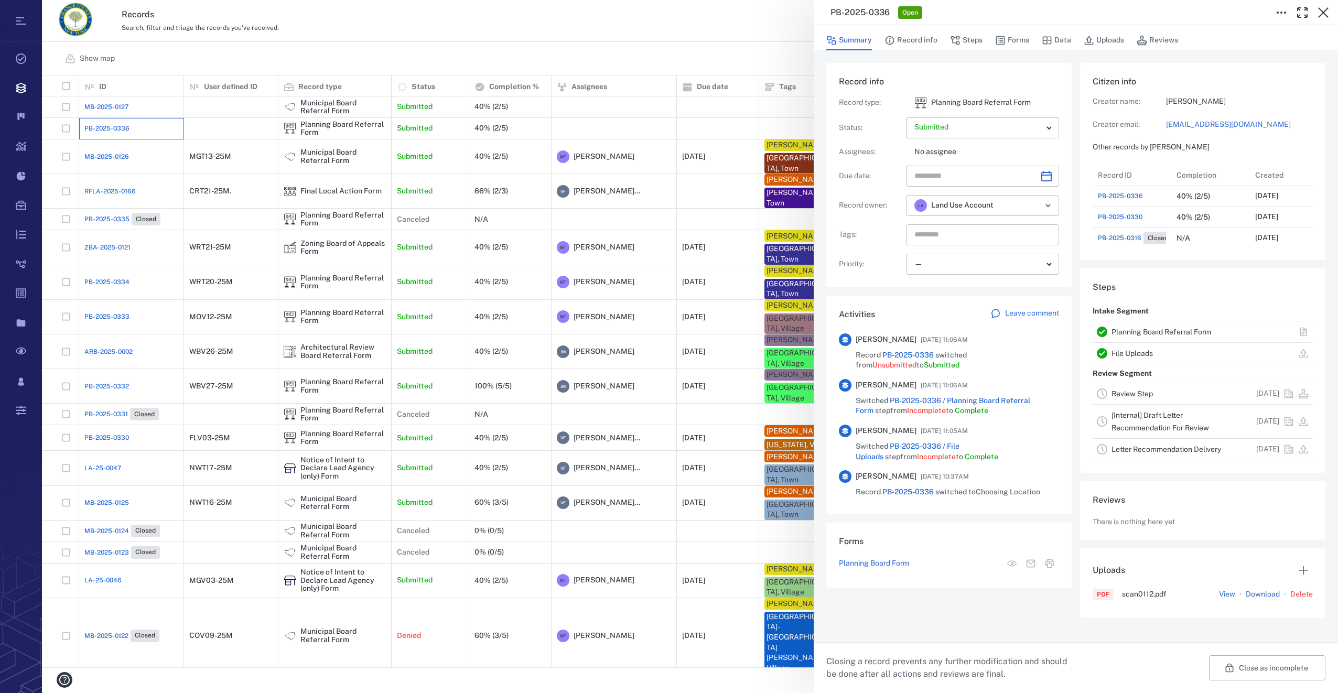
scroll to position [336, 204]
click at [1012, 31] on button "Forms" at bounding box center [1012, 40] width 34 height 20
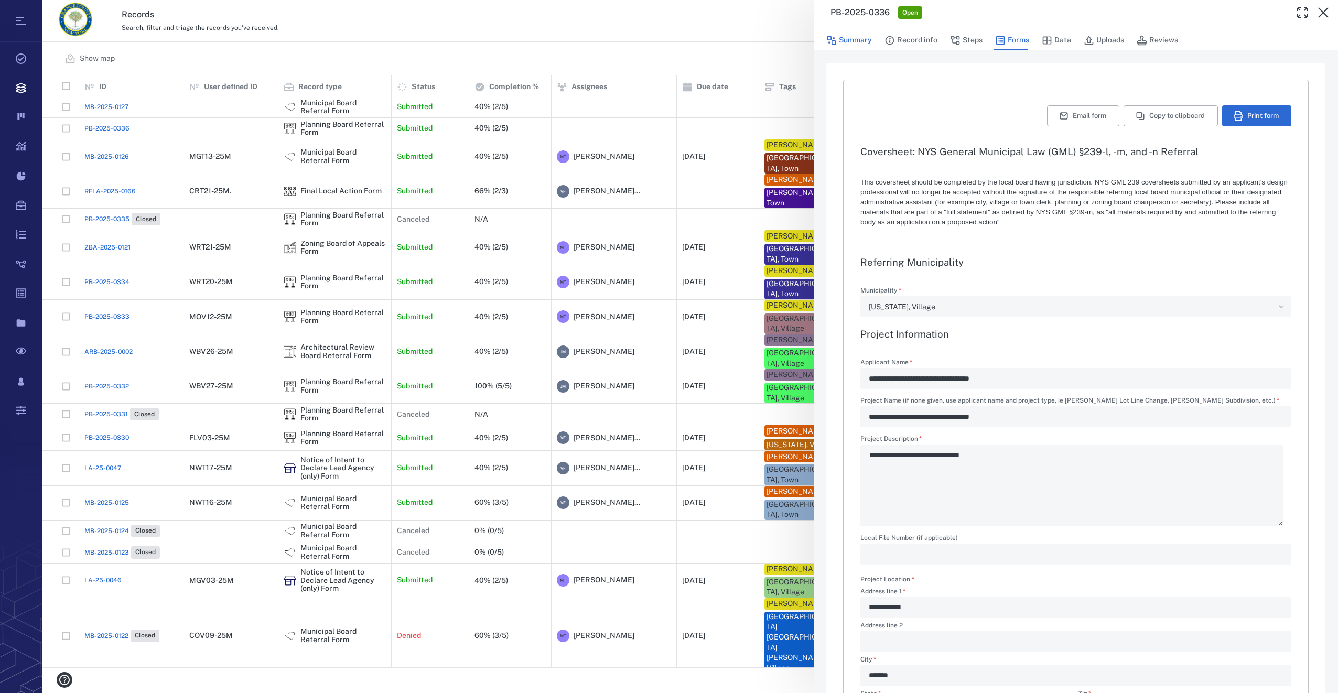
click at [858, 43] on button "Summary" at bounding box center [849, 40] width 46 height 20
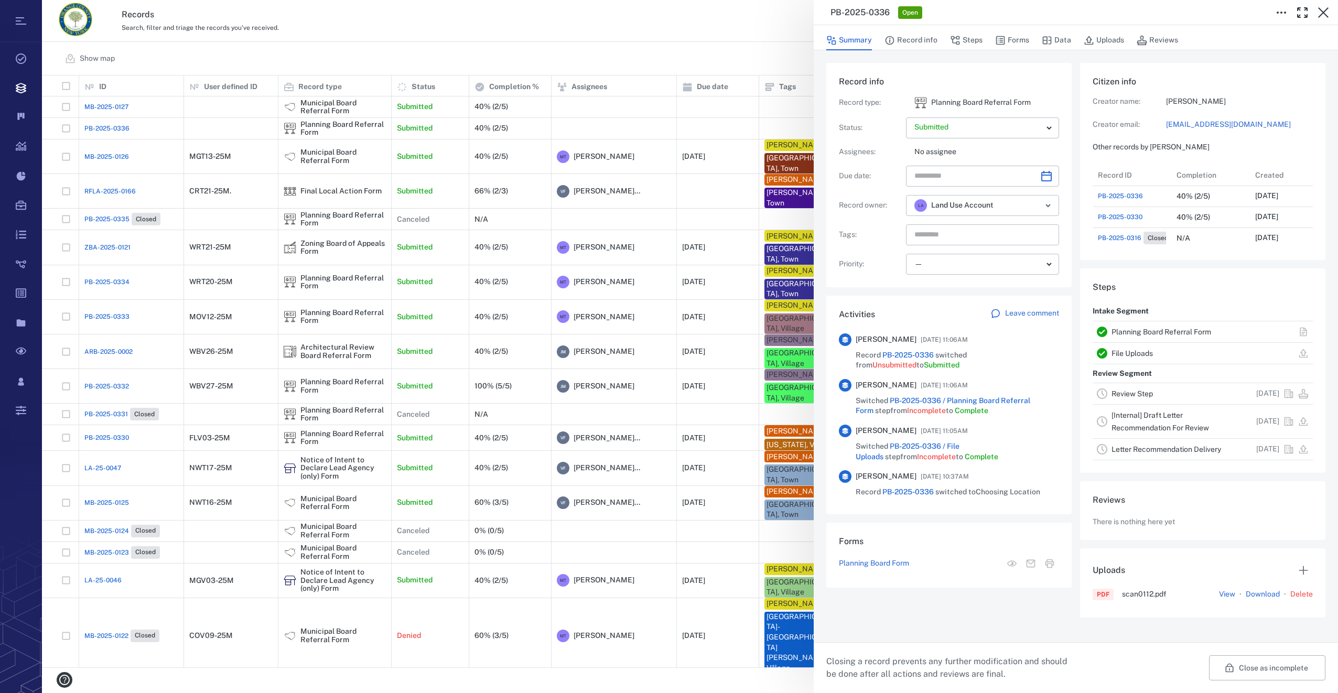
scroll to position [336, 204]
click at [1049, 126] on body "Tasks Records Boards Dashboard Reports Record types Guide steps Rules Form buil…" at bounding box center [669, 346] width 1338 height 693
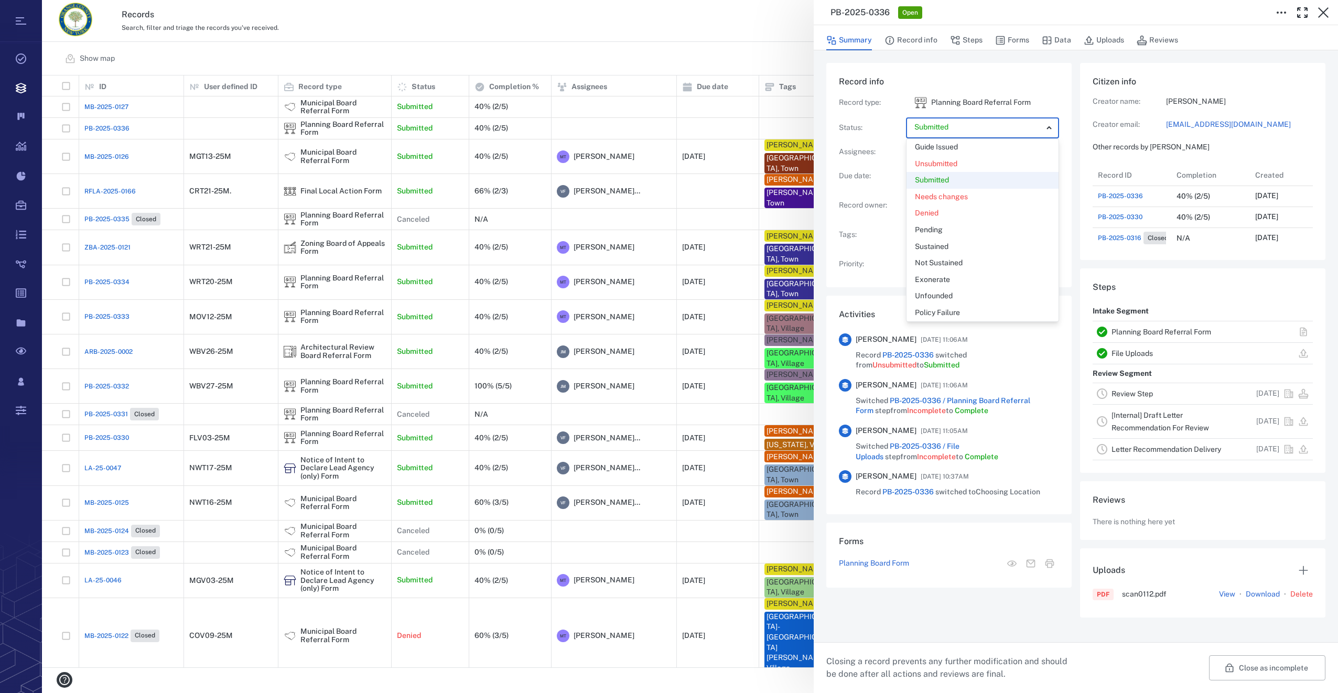
click at [1049, 126] on div at bounding box center [669, 346] width 1338 height 693
click at [1044, 175] on icon "Choose date" at bounding box center [1046, 176] width 10 height 10
click at [1056, 203] on icon "Next month" at bounding box center [1057, 204] width 13 height 13
click at [1032, 266] on button "10" at bounding box center [1032, 267] width 19 height 19
type input "**********"
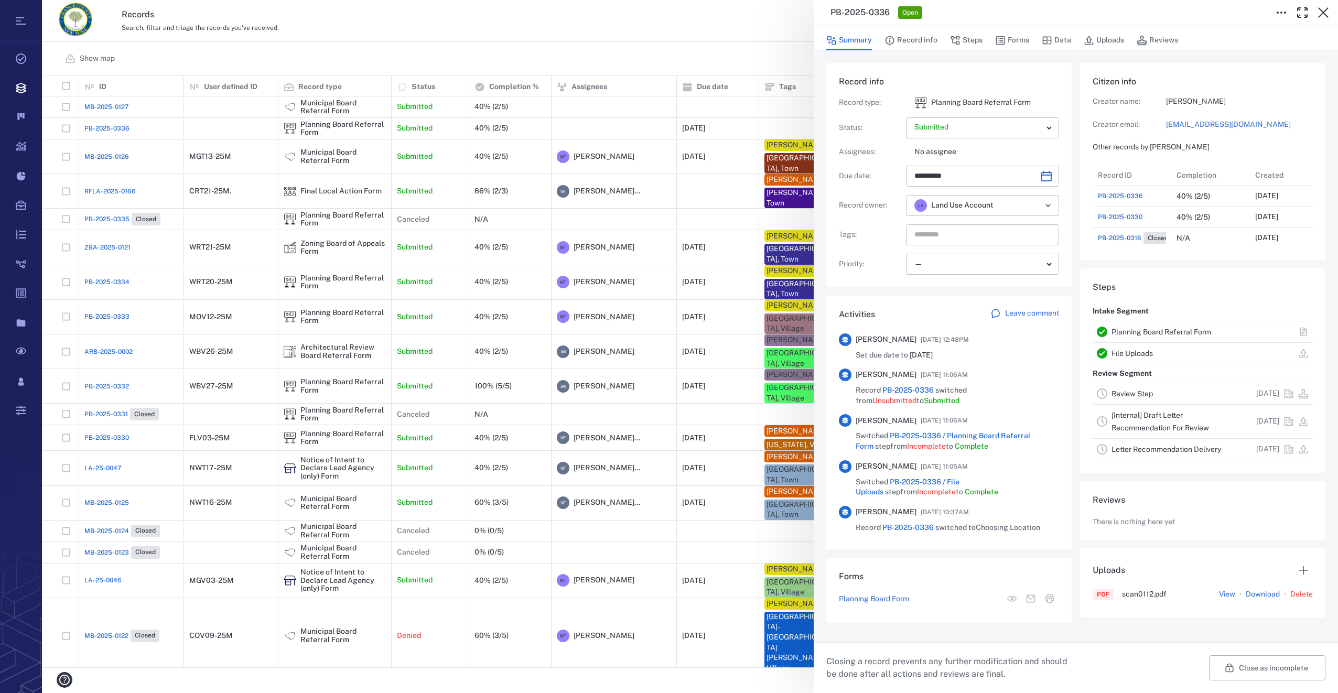
click at [1046, 203] on icon "Open" at bounding box center [1048, 205] width 13 height 13
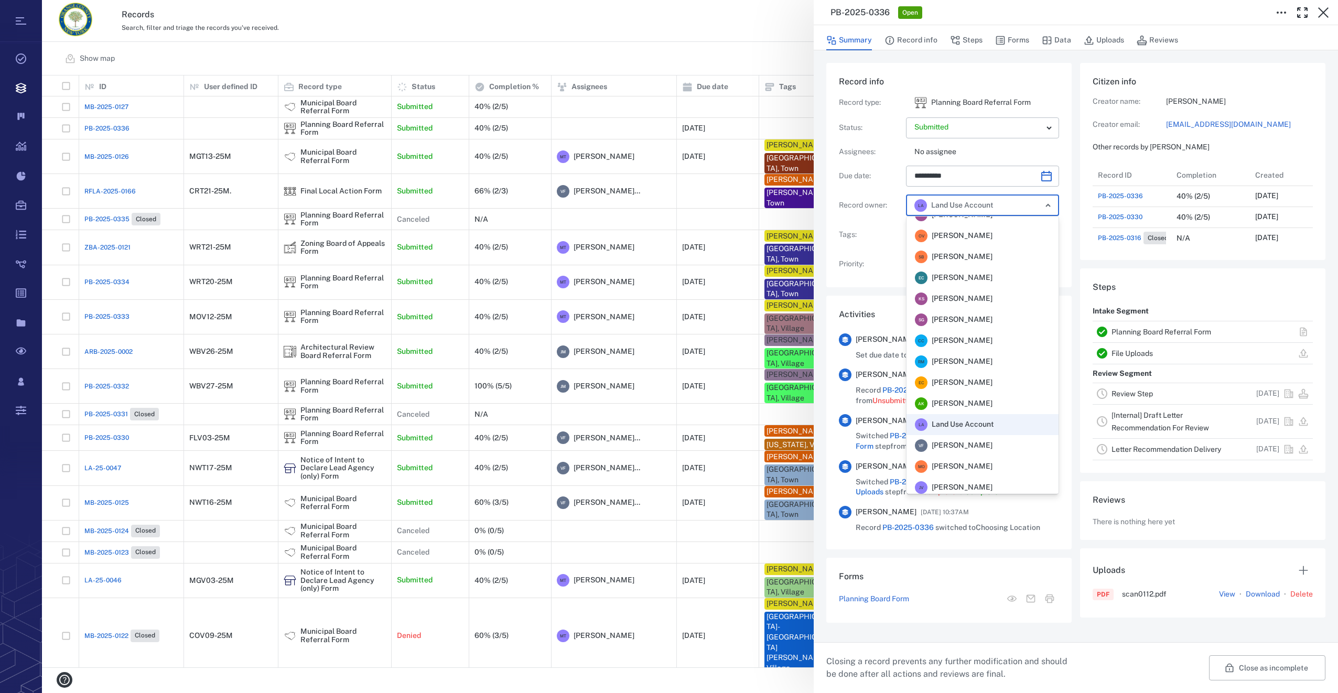
scroll to position [205, 0]
click at [984, 414] on div "V F Veronica Fernandez - Rogers" at bounding box center [954, 420] width 78 height 13
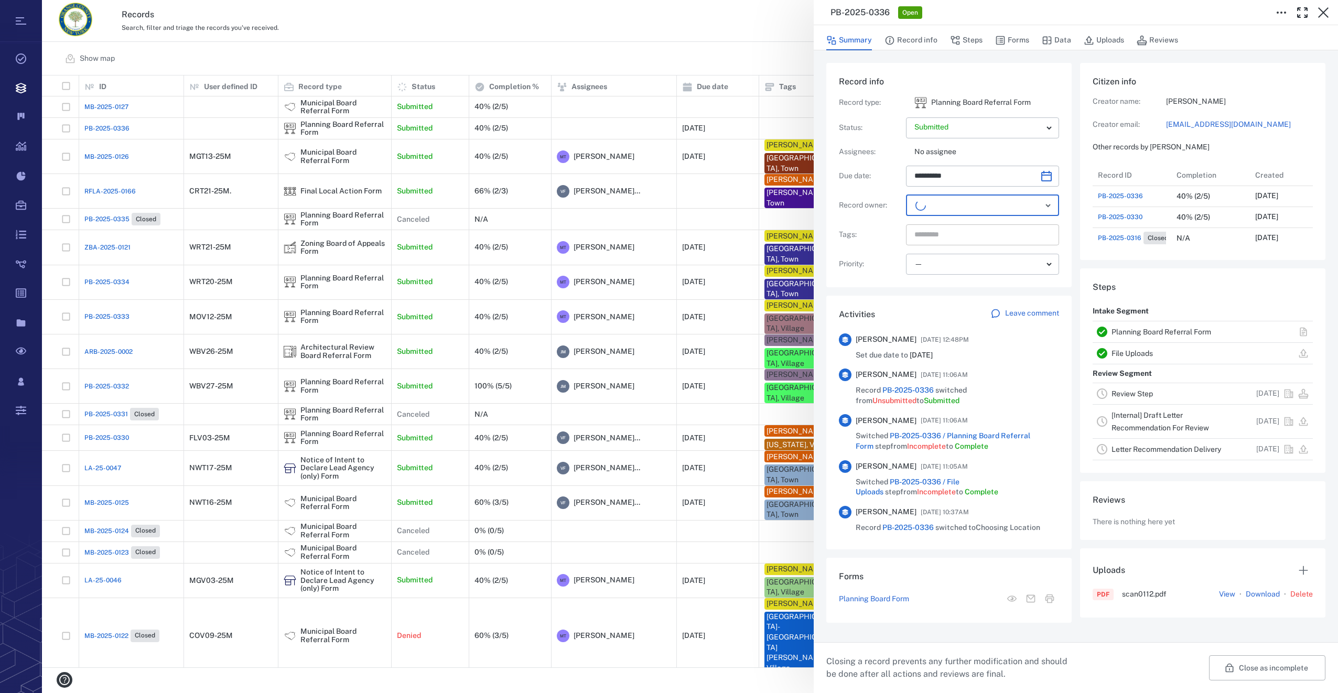
scroll to position [336, 200]
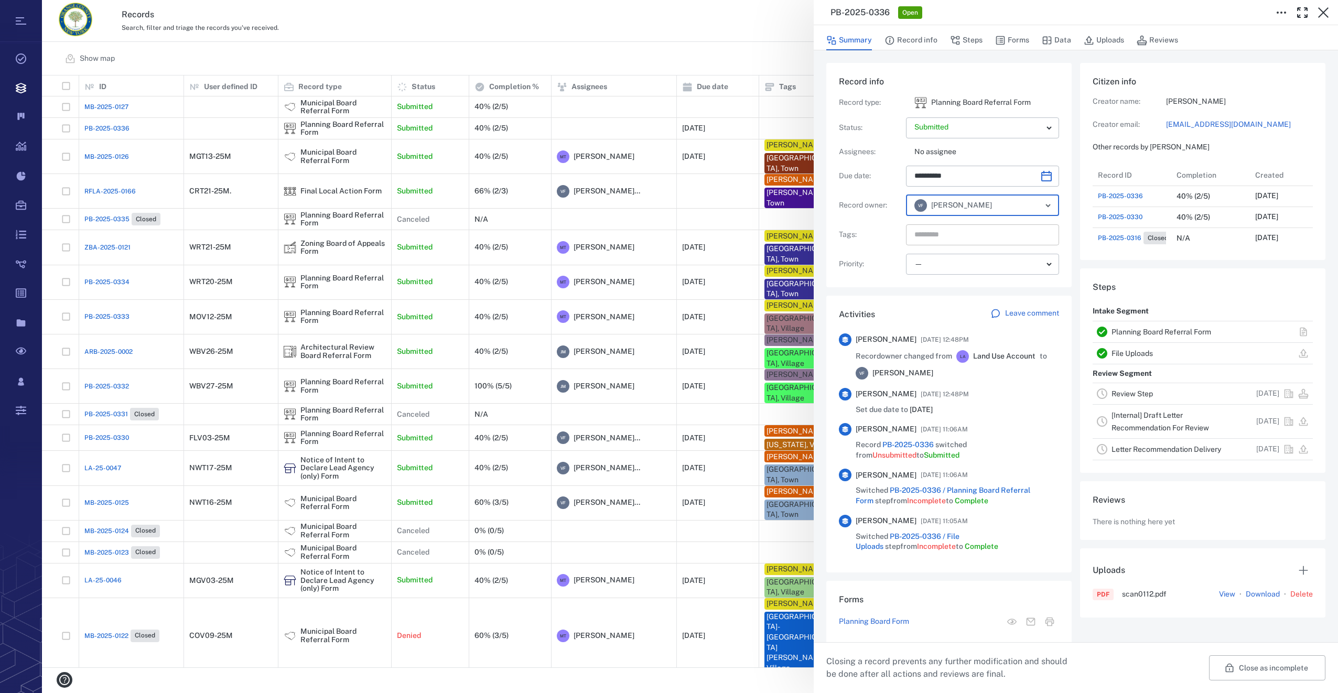
click at [955, 233] on input "text" at bounding box center [970, 235] width 114 height 15
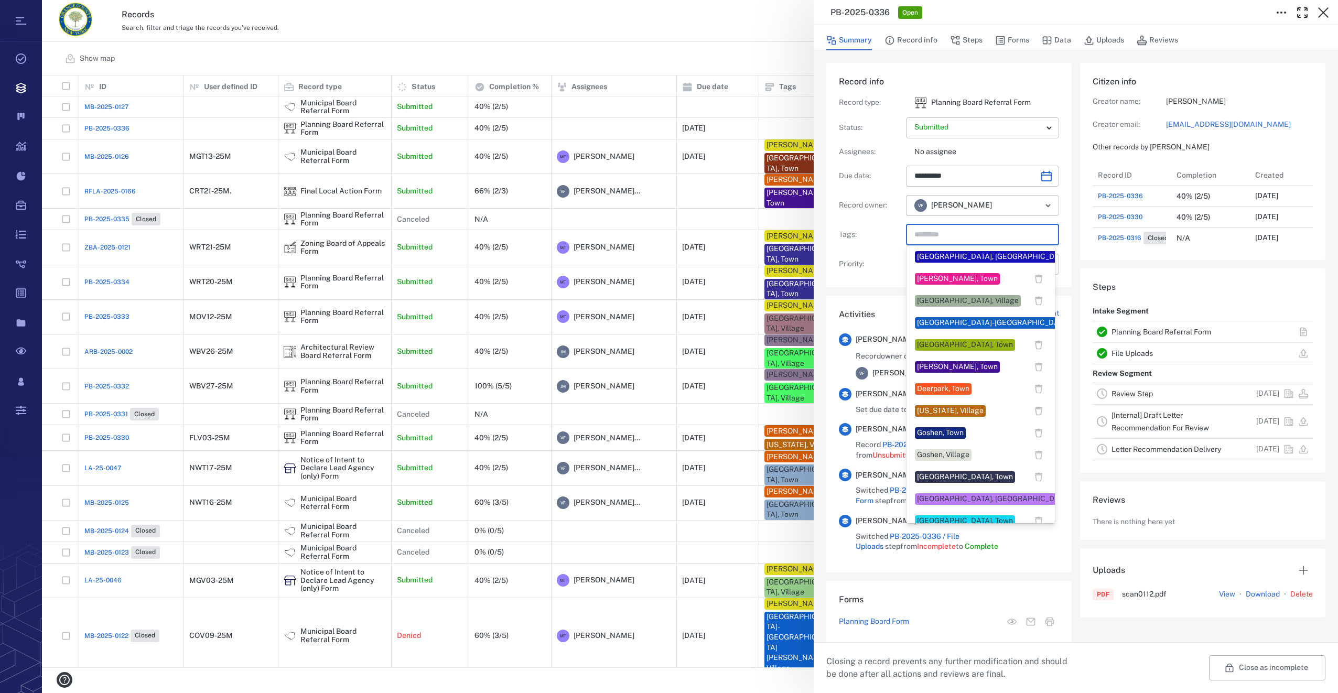
click at [948, 416] on div "Florida, Village" at bounding box center [950, 411] width 71 height 12
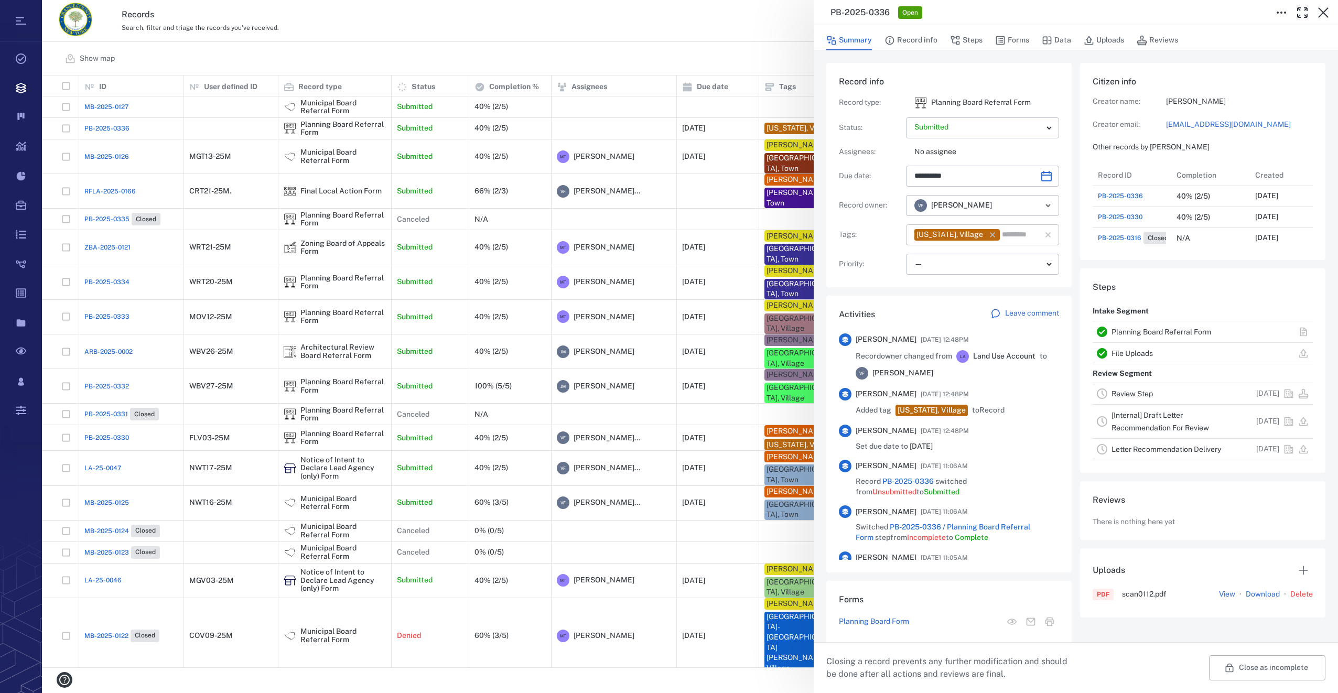
click at [1002, 232] on input "text" at bounding box center [1014, 235] width 27 height 15
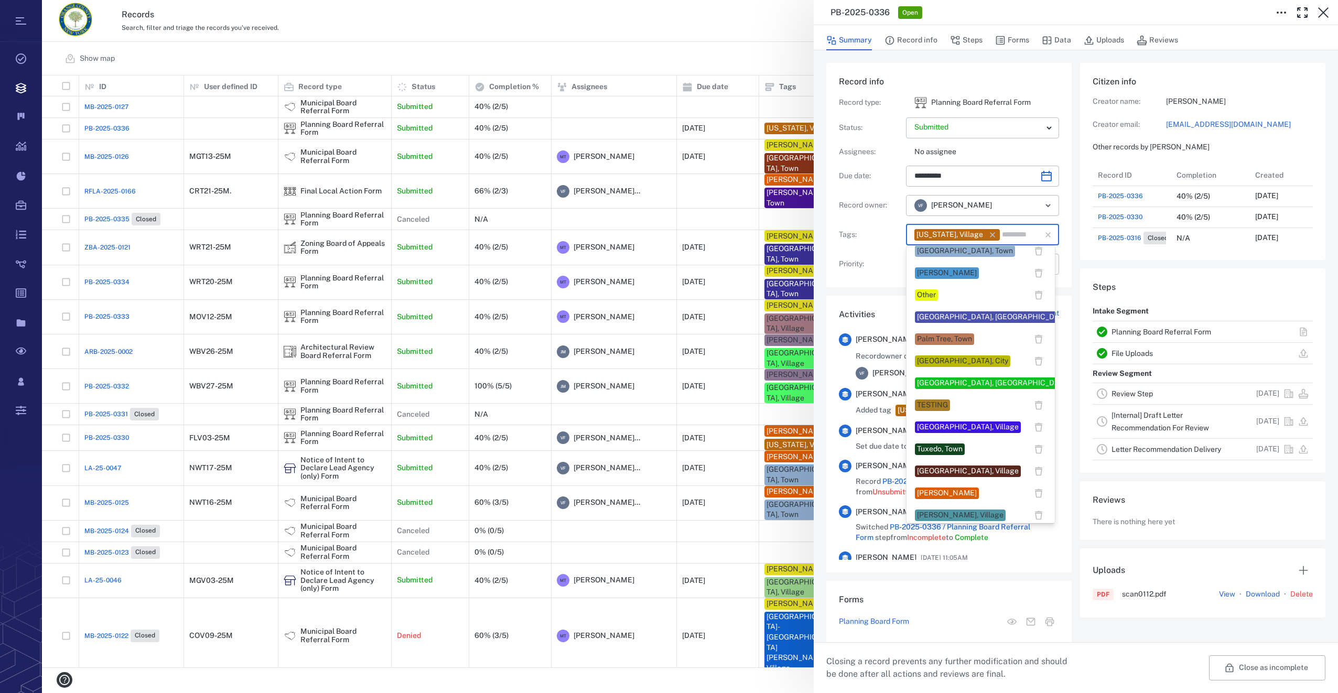
scroll to position [786, 0]
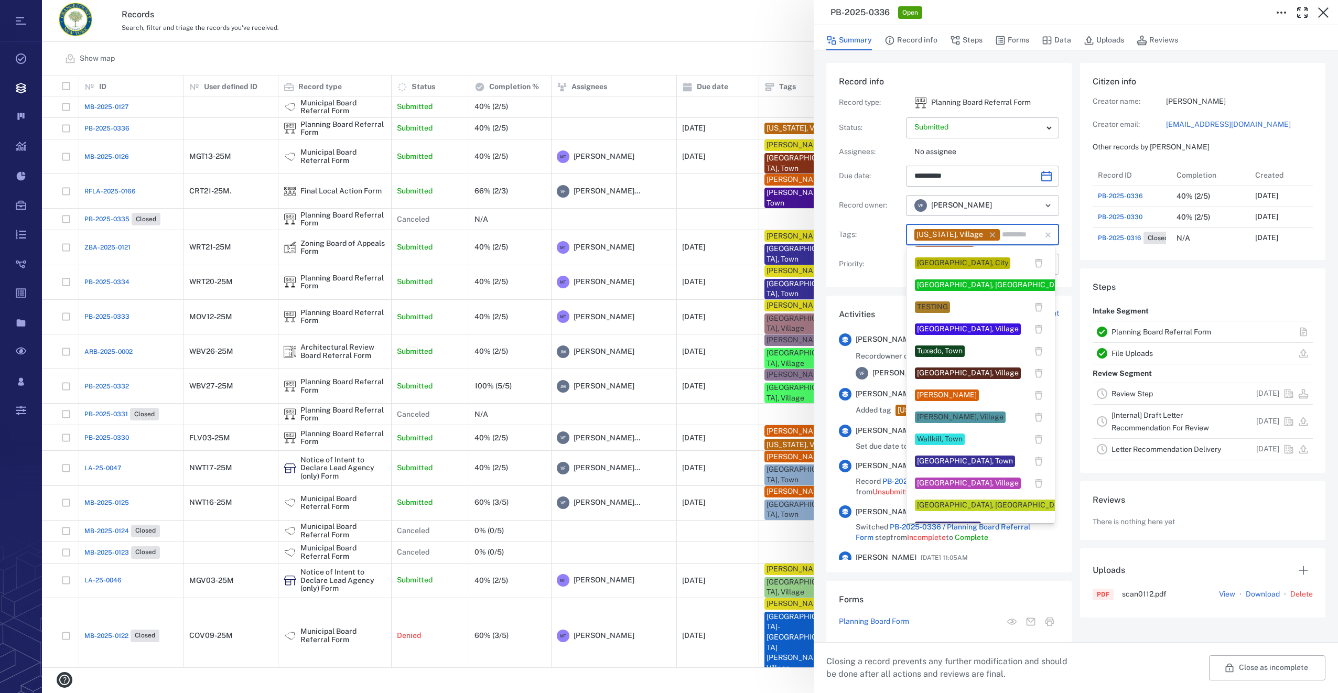
click at [947, 397] on div "Veronica Fernandez" at bounding box center [947, 395] width 60 height 10
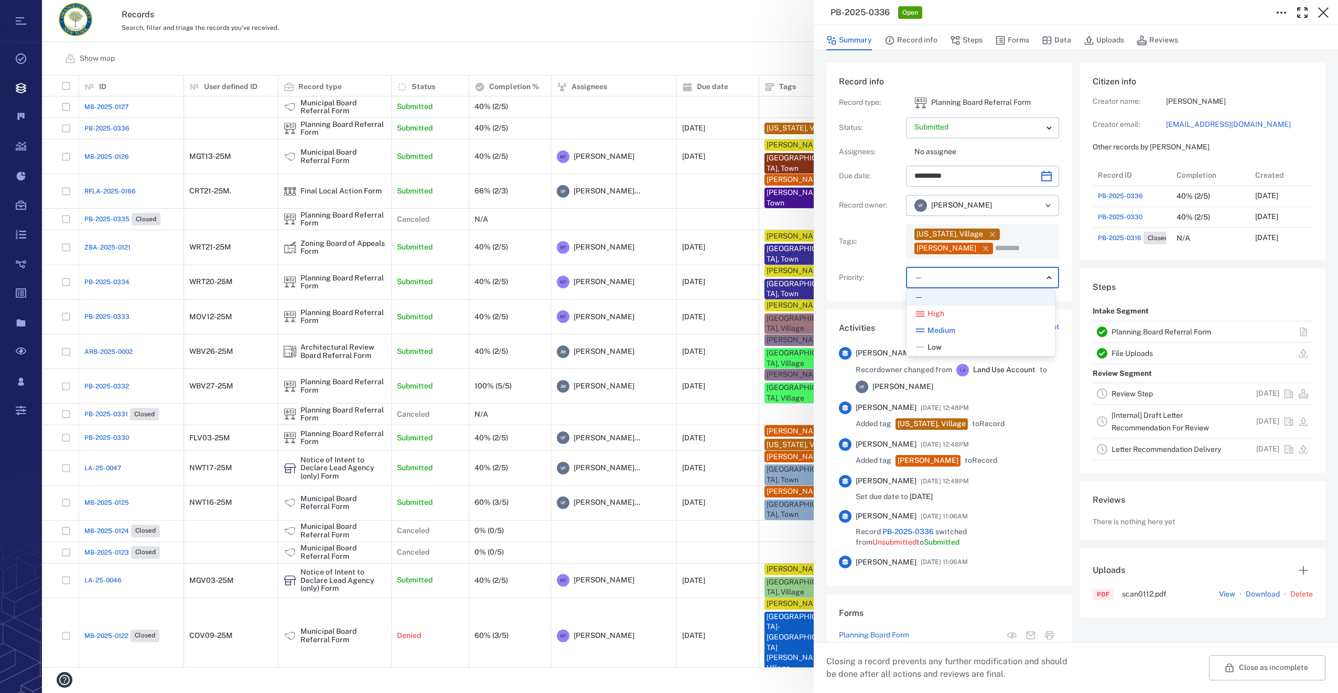
click at [935, 276] on body "Tasks Records Boards Dashboard Reports Record types Guide steps Rules Form buil…" at bounding box center [669, 346] width 1338 height 693
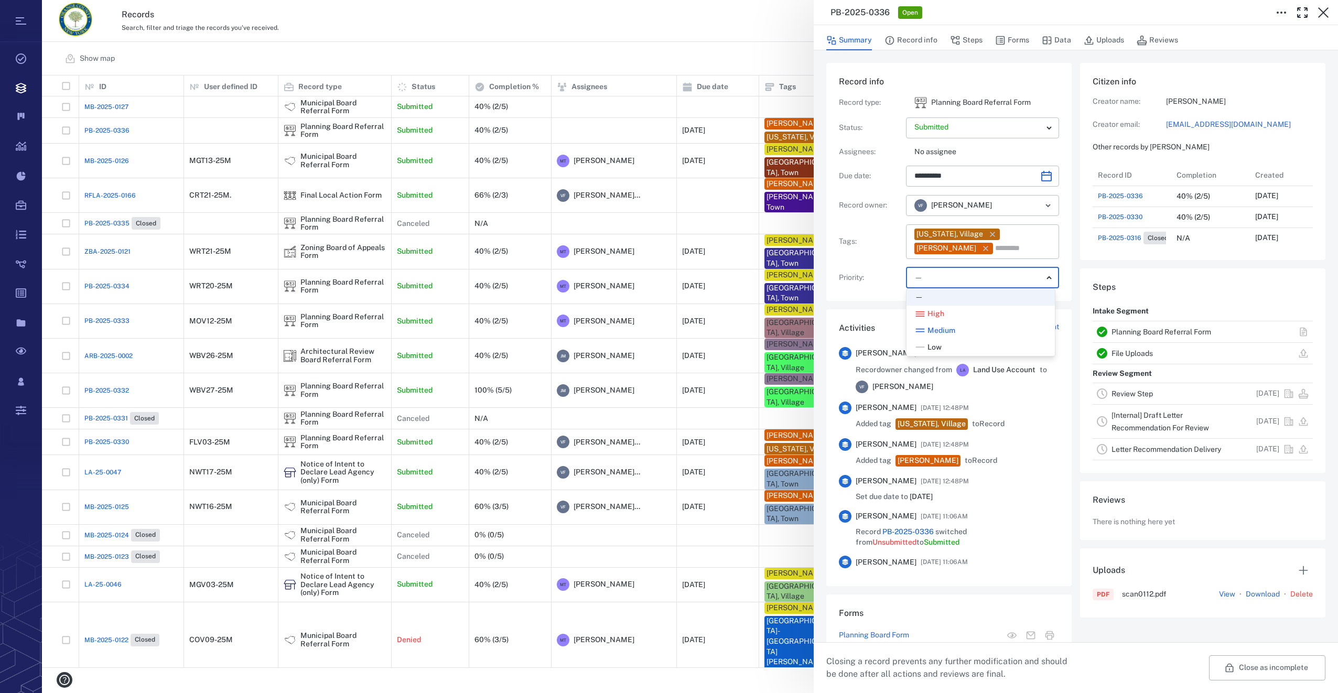
click at [925, 347] on div "Low" at bounding box center [928, 347] width 27 height 10
type input "**"
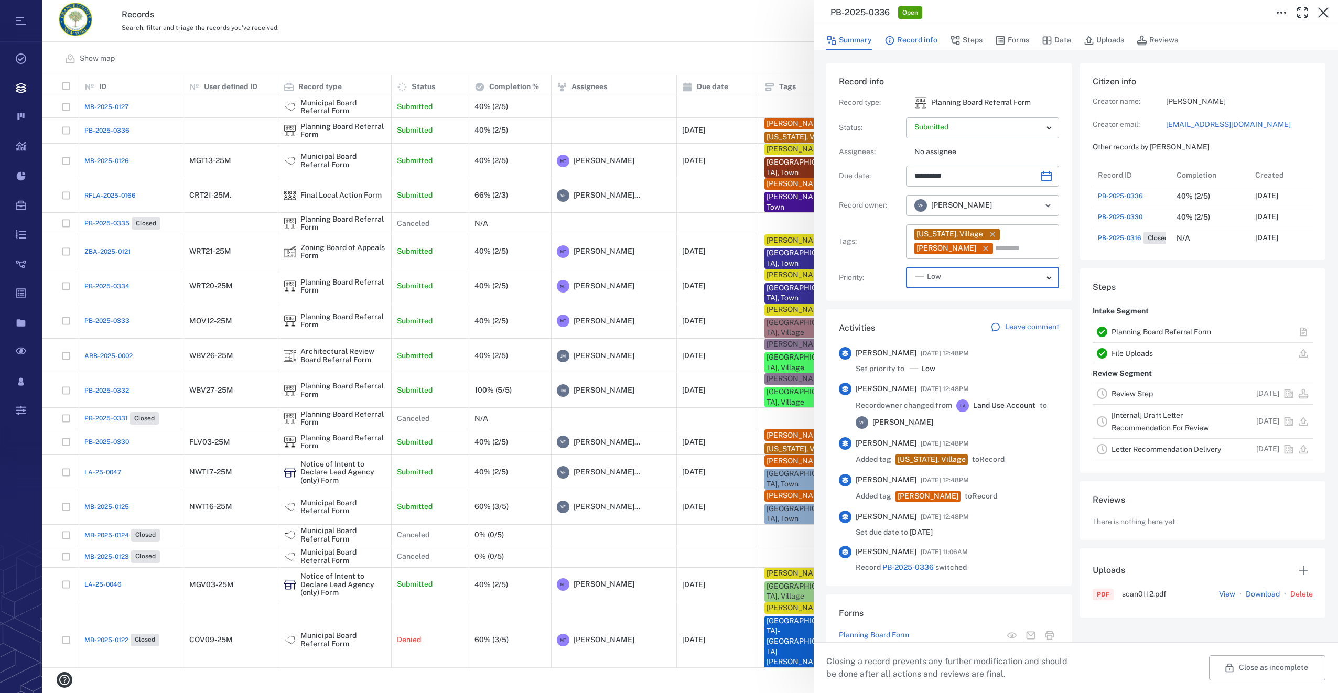
click at [922, 44] on button "Record info" at bounding box center [910, 40] width 53 height 20
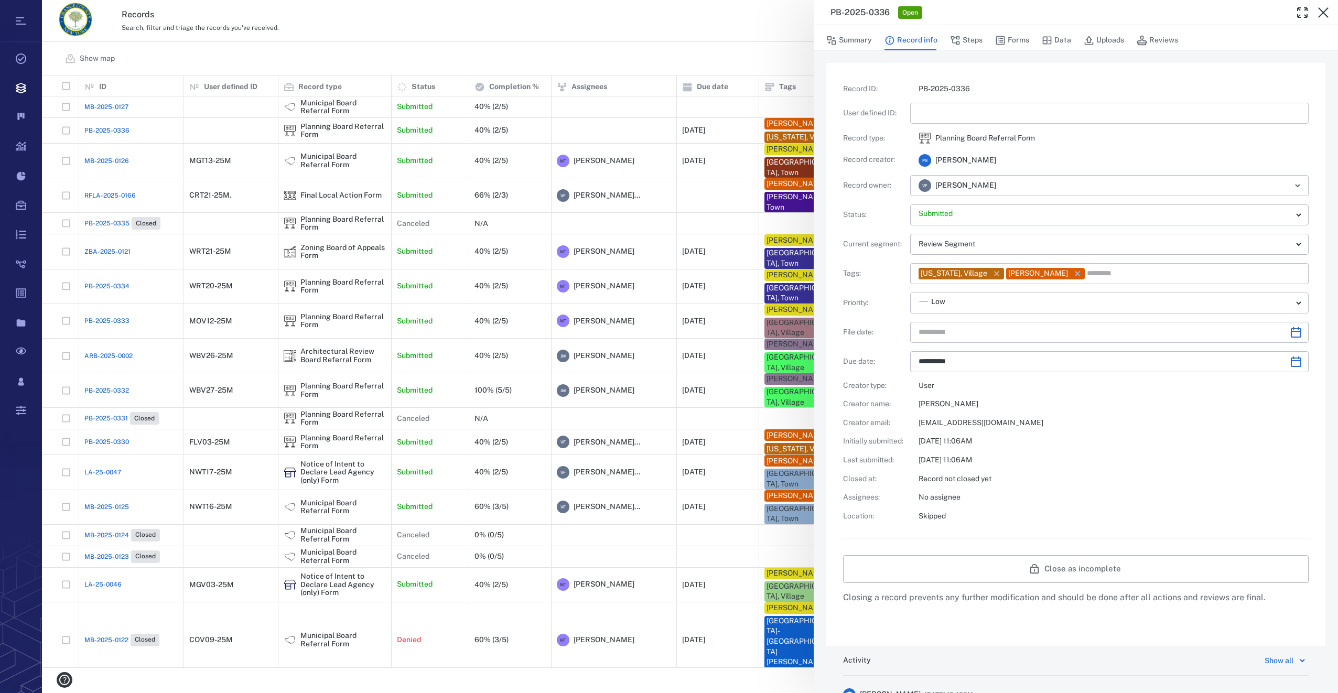
type input "**********"
click at [928, 115] on input "text" at bounding box center [1110, 113] width 382 height 21
click at [960, 113] on input "text" at bounding box center [1110, 113] width 382 height 21
click at [1291, 331] on icon "Choose date" at bounding box center [1296, 332] width 10 height 10
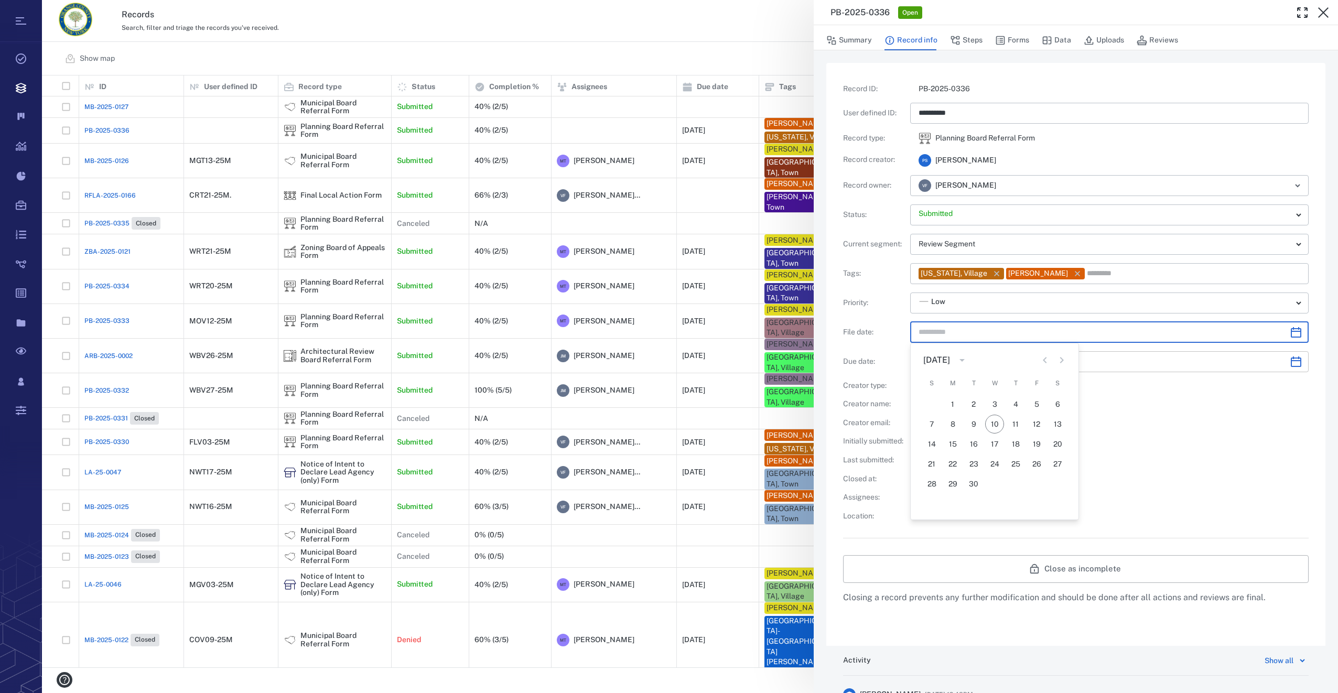
type input "*********"
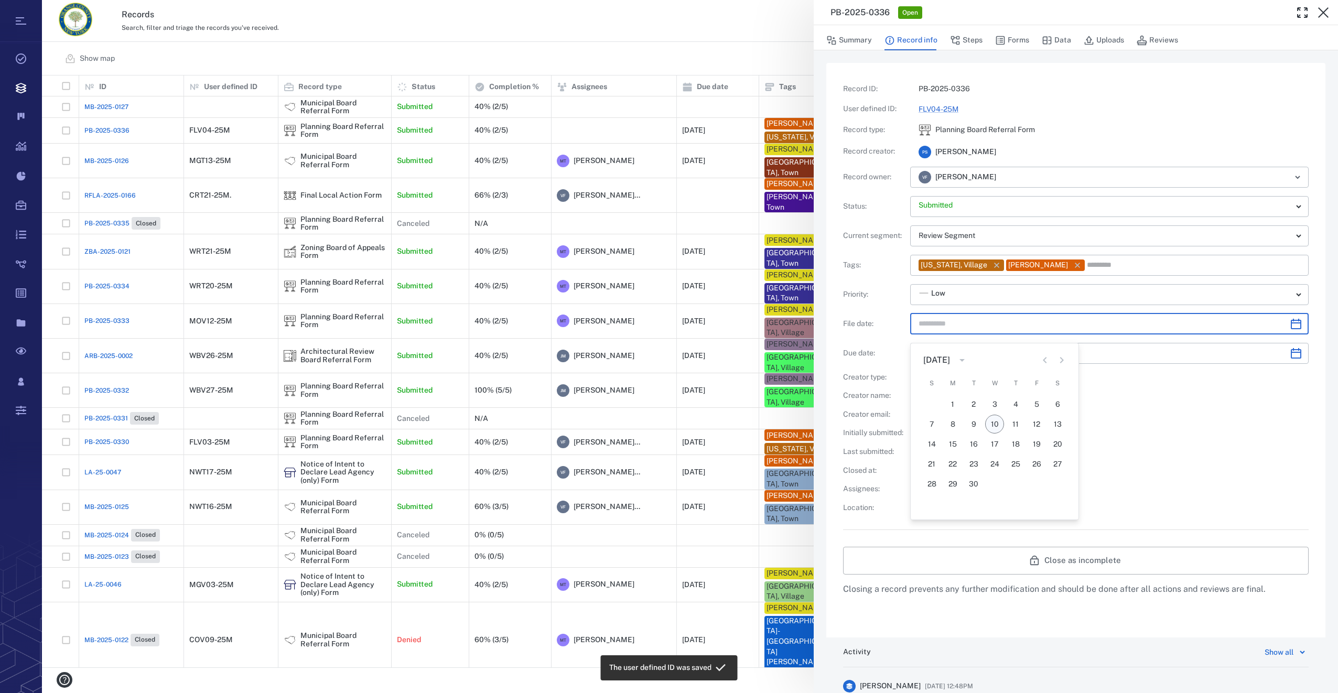
click at [999, 423] on button "10" at bounding box center [994, 424] width 19 height 19
type input "**********"
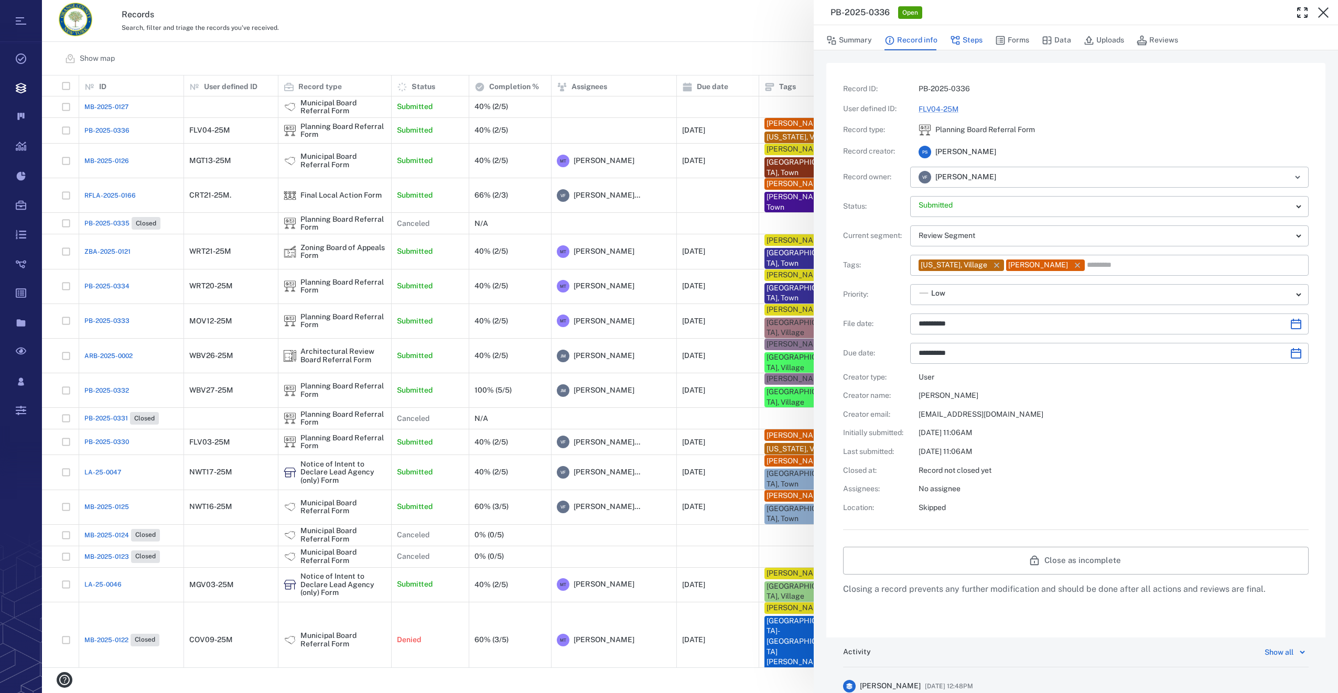
click at [963, 37] on button "Steps" at bounding box center [966, 40] width 33 height 20
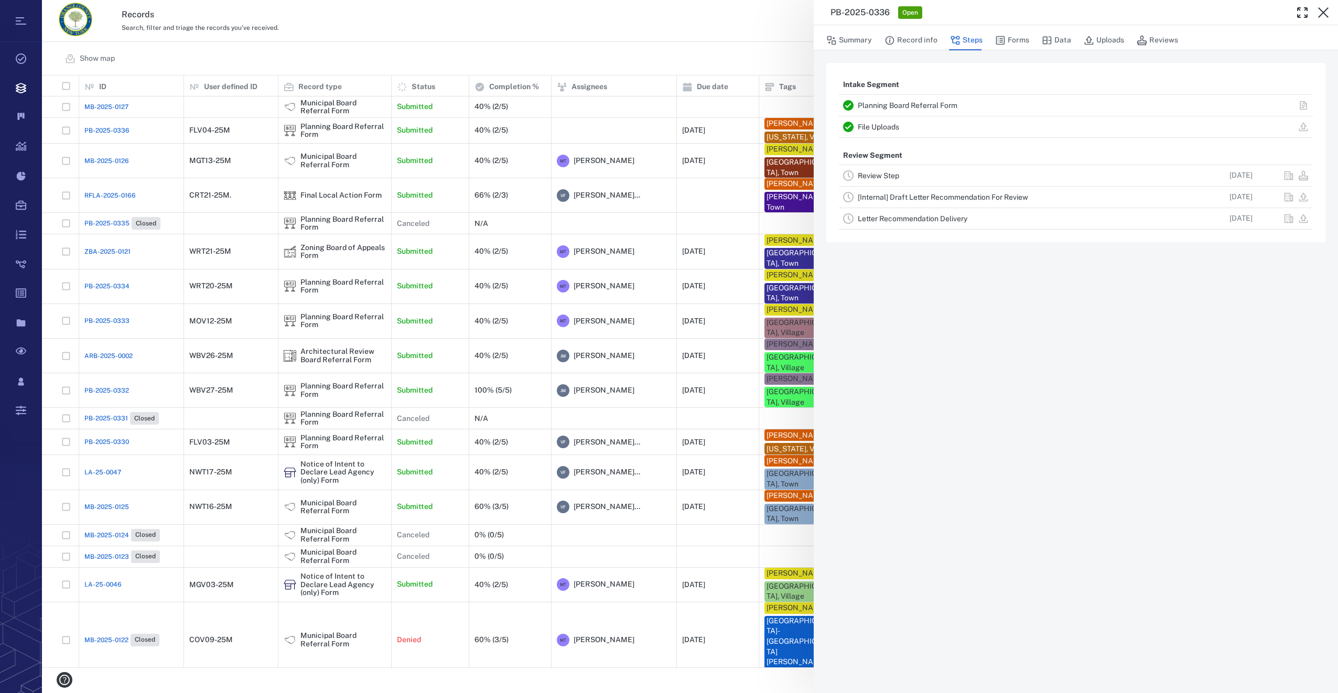
click at [874, 180] on link "Review Step" at bounding box center [878, 175] width 41 height 8
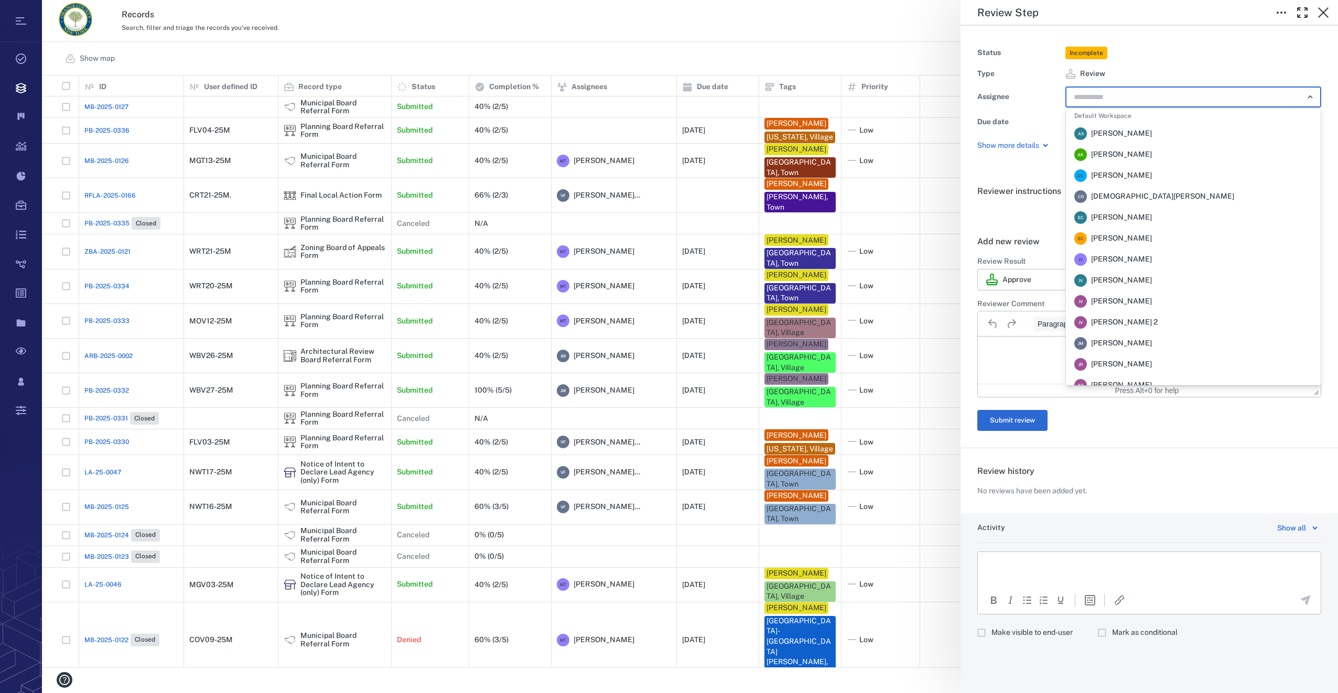
click at [1088, 99] on input "text" at bounding box center [1181, 97] width 217 height 15
click at [1135, 276] on li "V F Veronica Fernandez - Rogers" at bounding box center [1193, 270] width 255 height 21
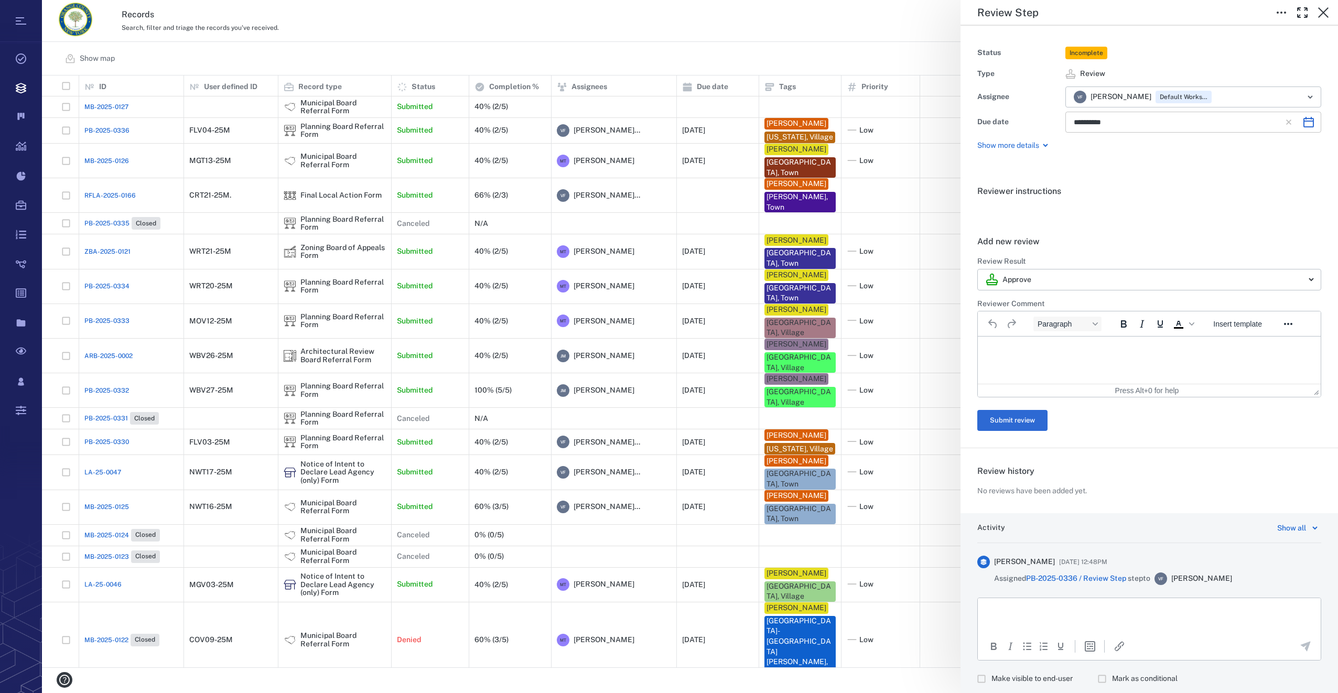
click at [1302, 120] on icon "Choose date, selected date is Oct 23, 2025" at bounding box center [1308, 122] width 13 height 13
click at [1192, 211] on button "10" at bounding box center [1191, 213] width 19 height 19
type input "**********"
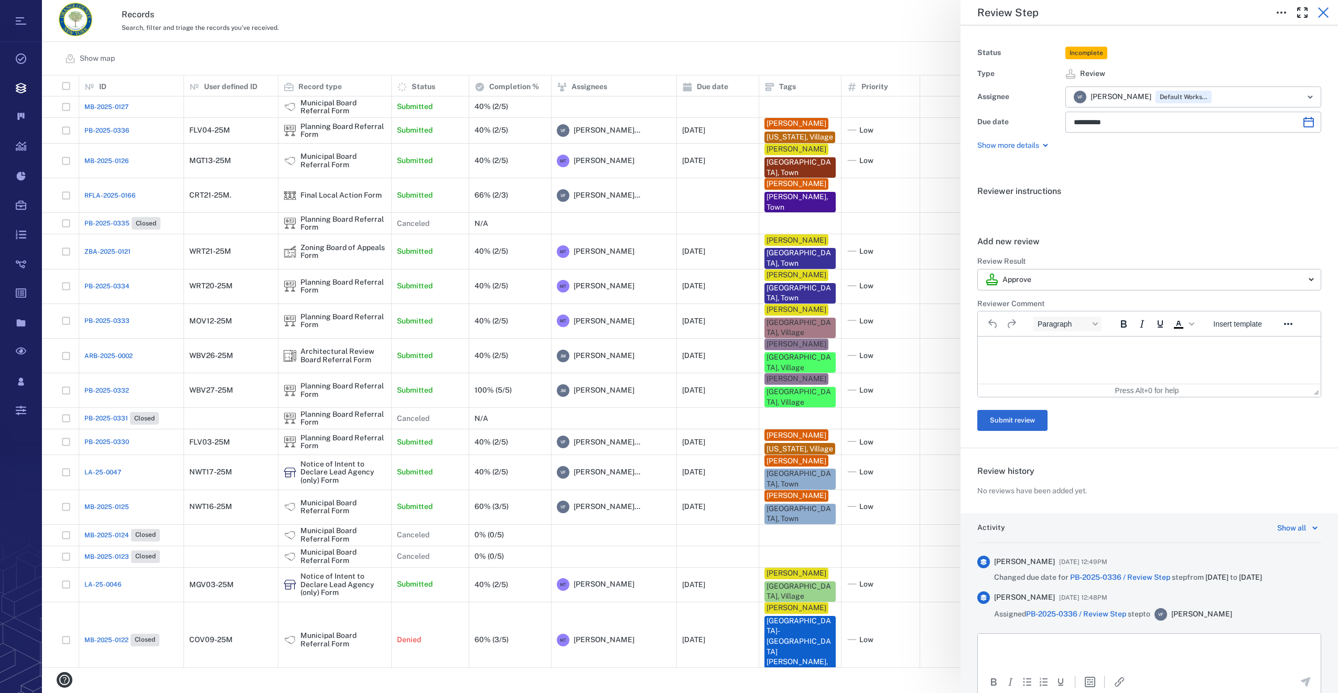
click at [1318, 16] on icon "button" at bounding box center [1323, 12] width 13 height 13
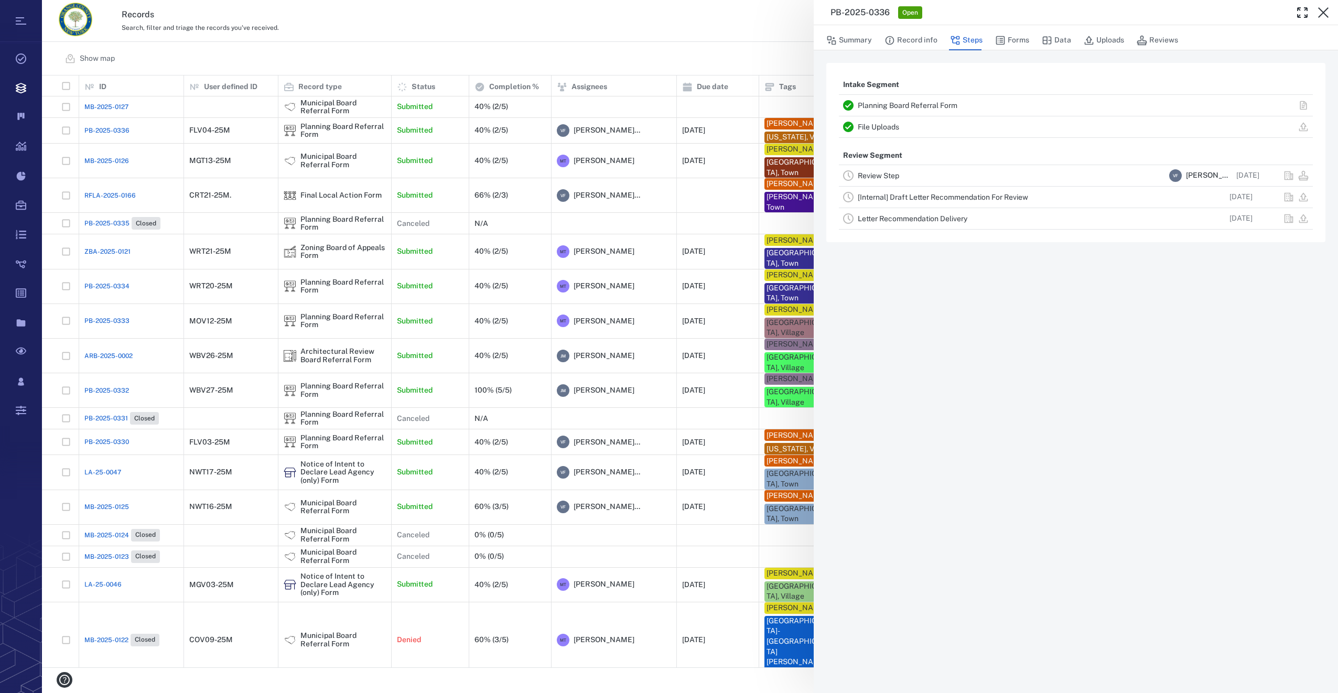
click at [1318, 16] on icon "button" at bounding box center [1323, 12] width 13 height 13
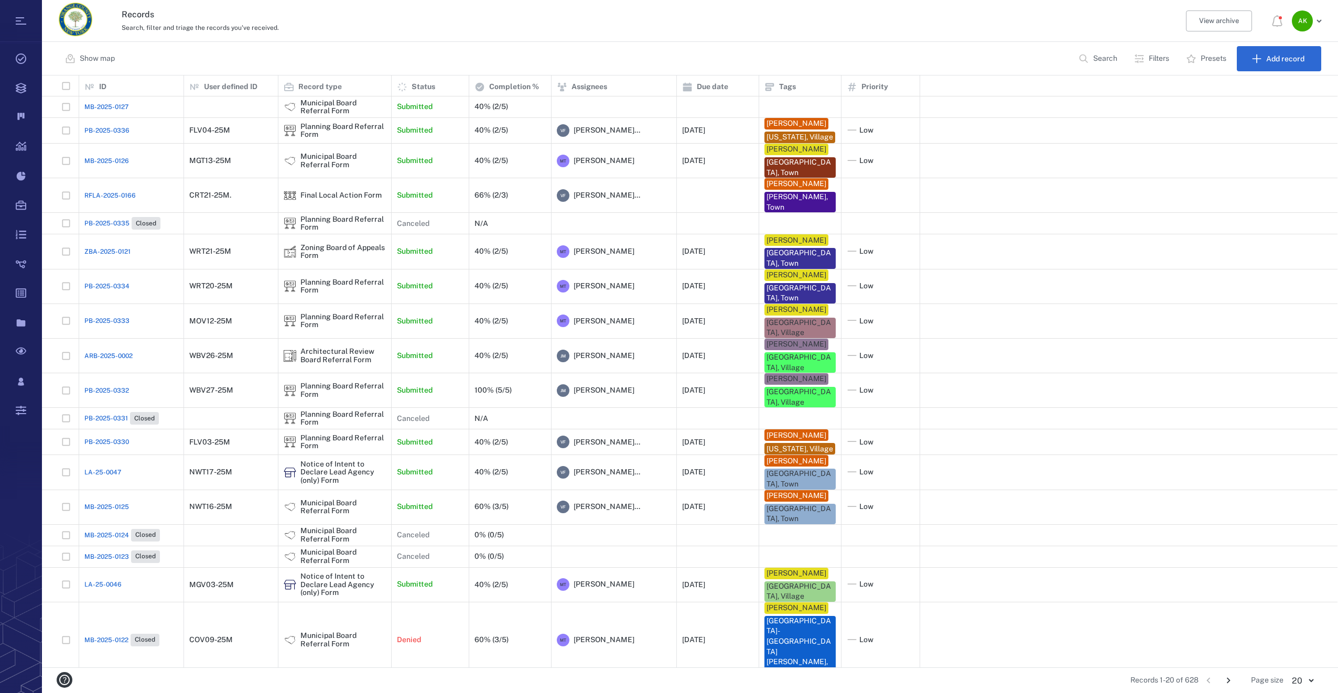
click at [104, 135] on span "PB-2025-0336" at bounding box center [106, 130] width 45 height 9
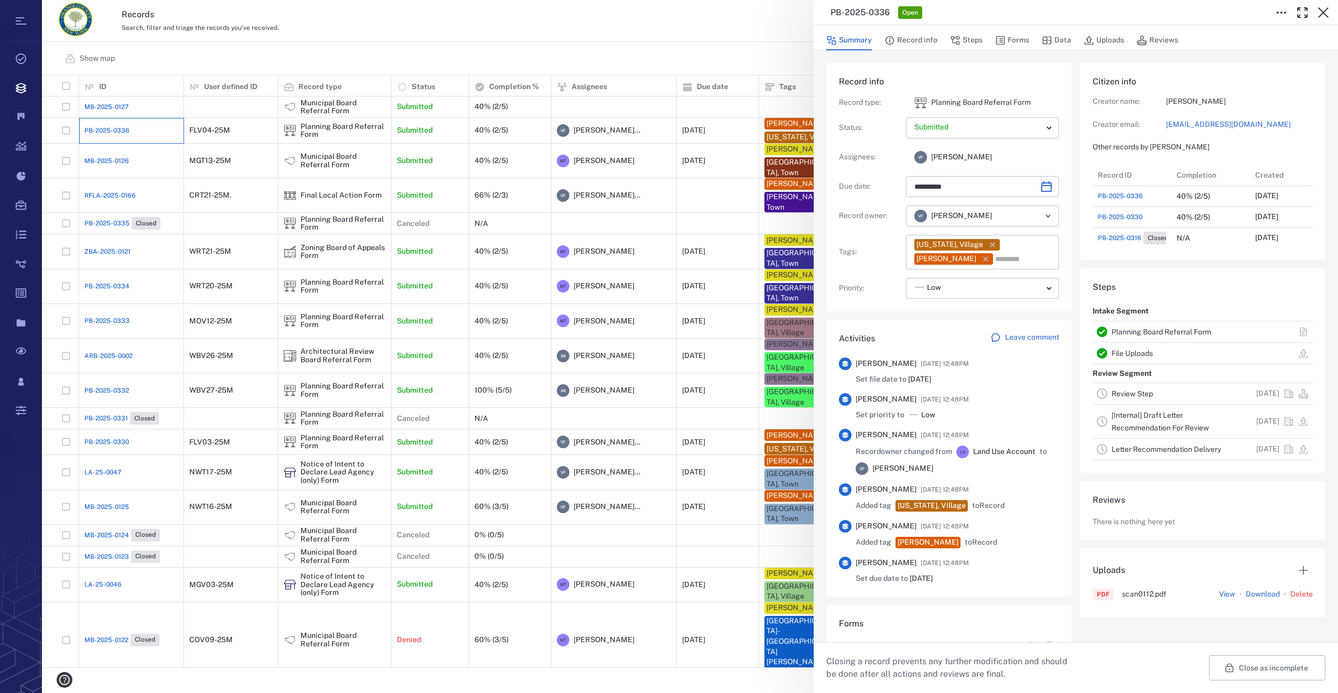
type input "**********"
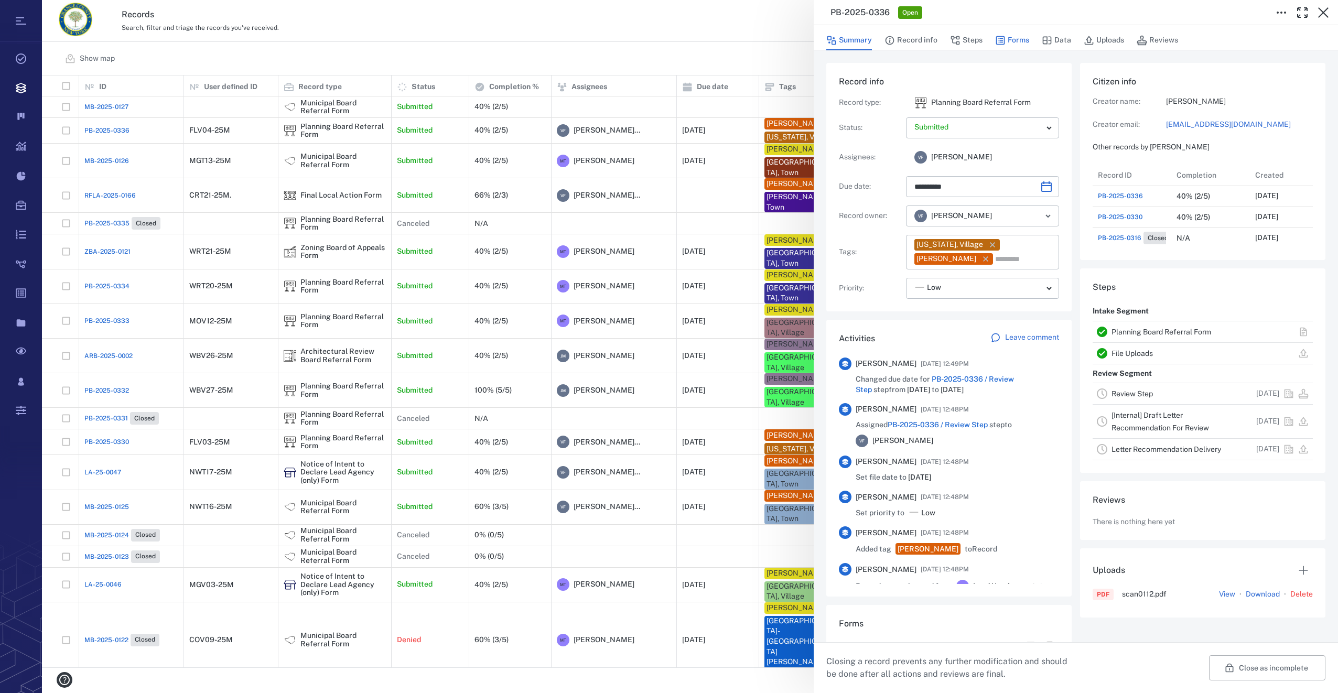
click at [1009, 40] on button "Forms" at bounding box center [1012, 40] width 34 height 20
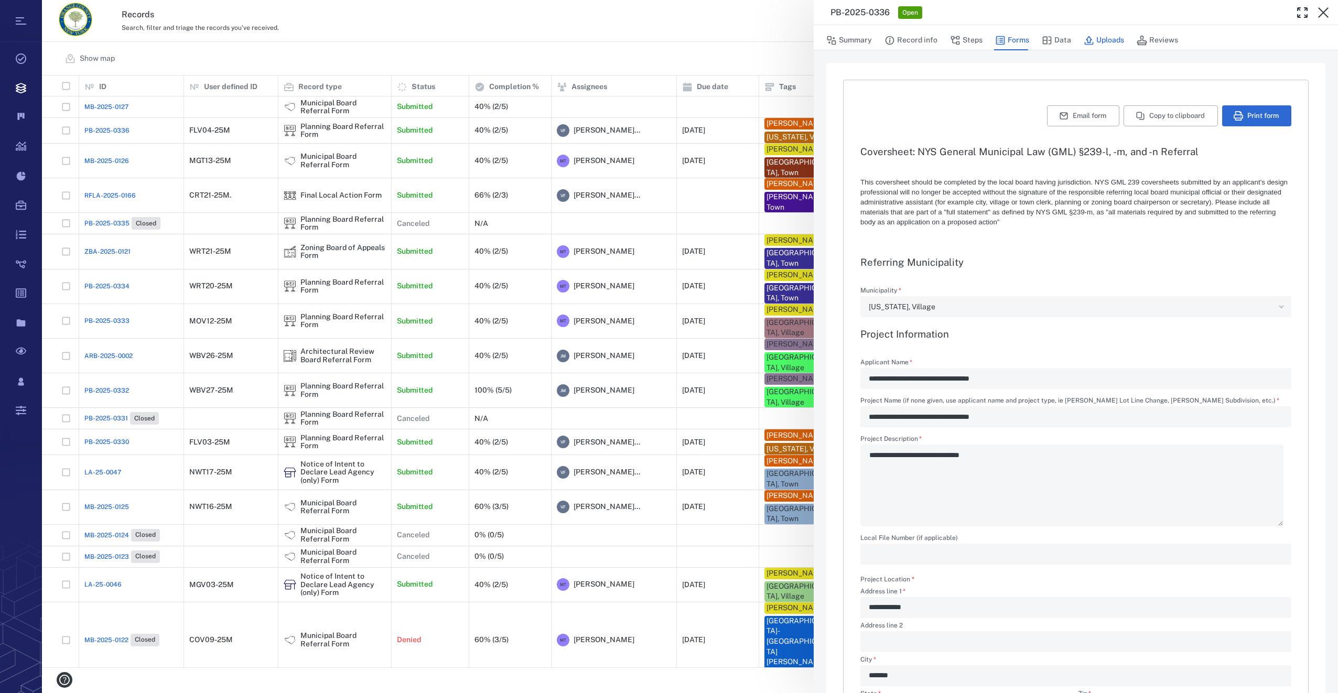
click at [1088, 40] on icon "button" at bounding box center [1089, 40] width 9 height 9
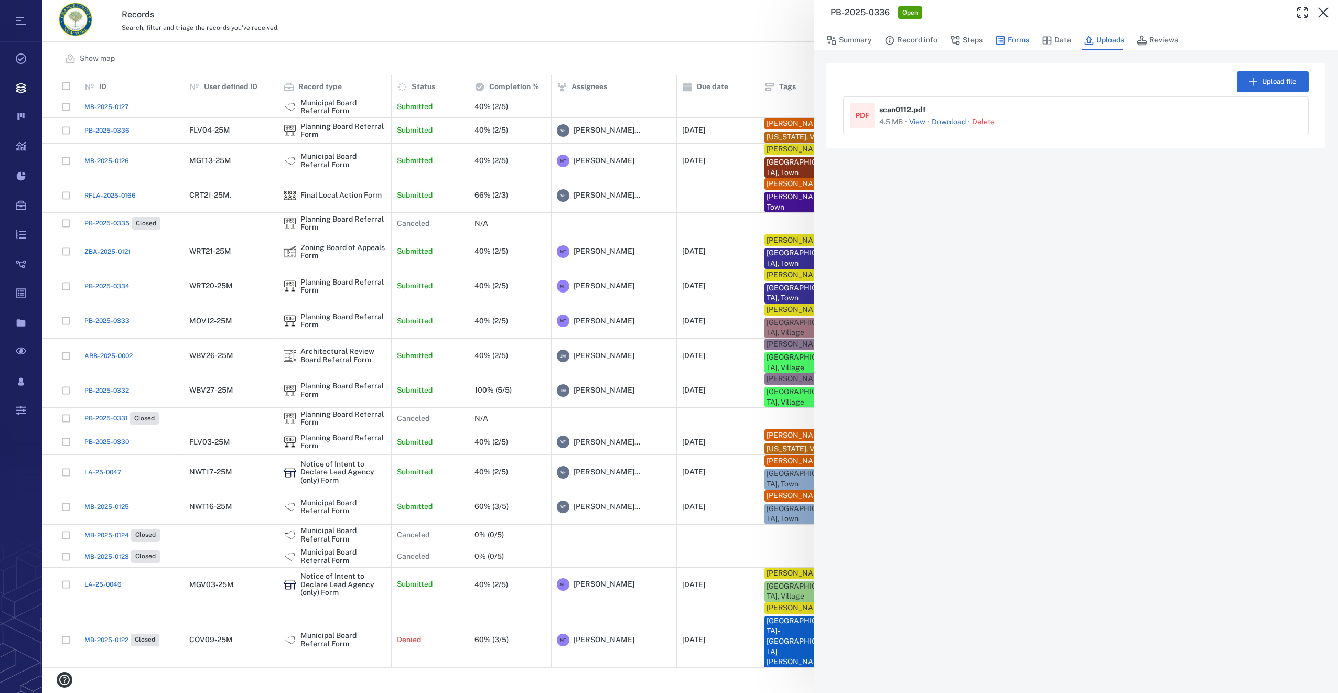
click at [1018, 42] on button "Forms" at bounding box center [1012, 40] width 34 height 20
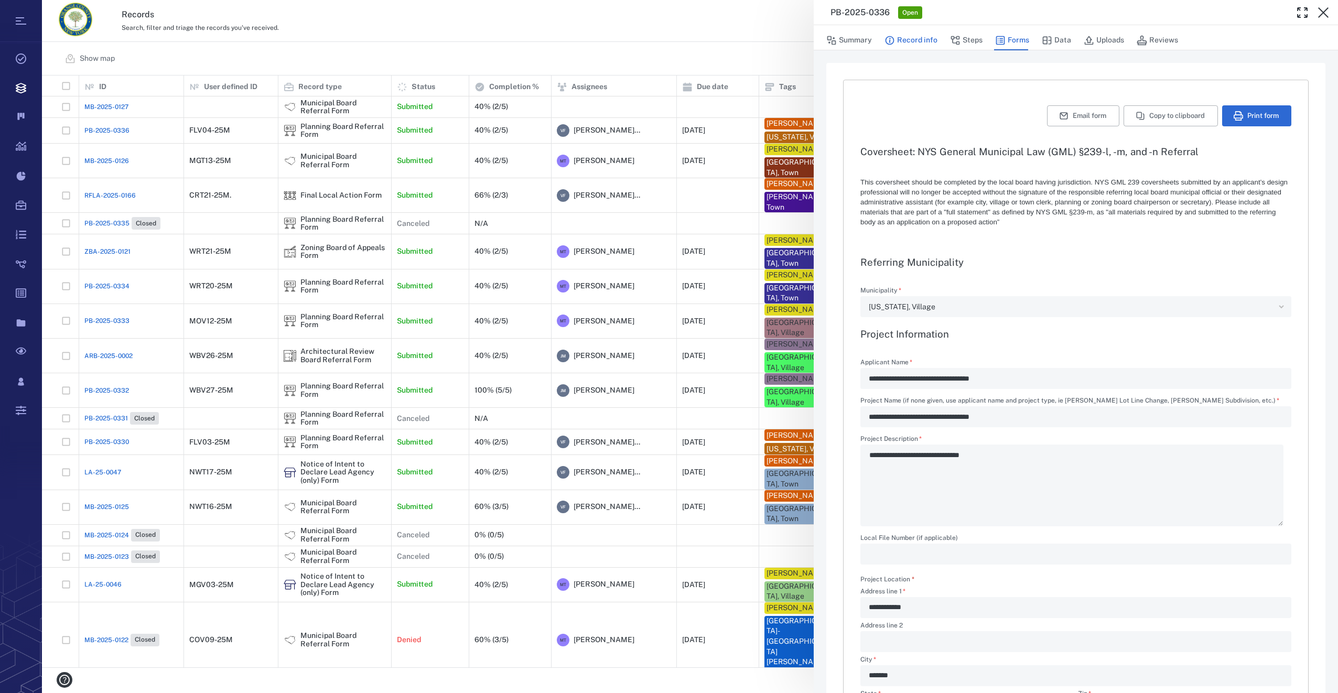
type textarea "*"
click at [918, 39] on button "Record info" at bounding box center [910, 40] width 53 height 20
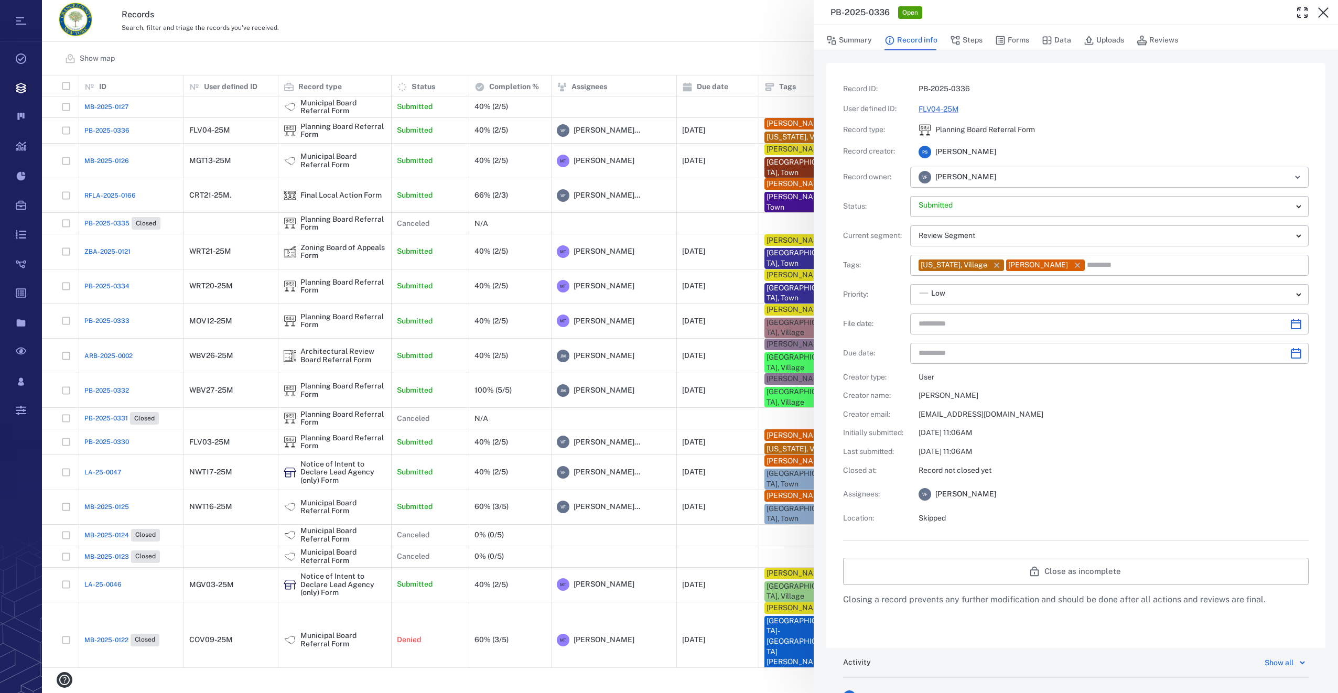
type input "**********"
click at [1011, 38] on button "Forms" at bounding box center [1012, 40] width 34 height 20
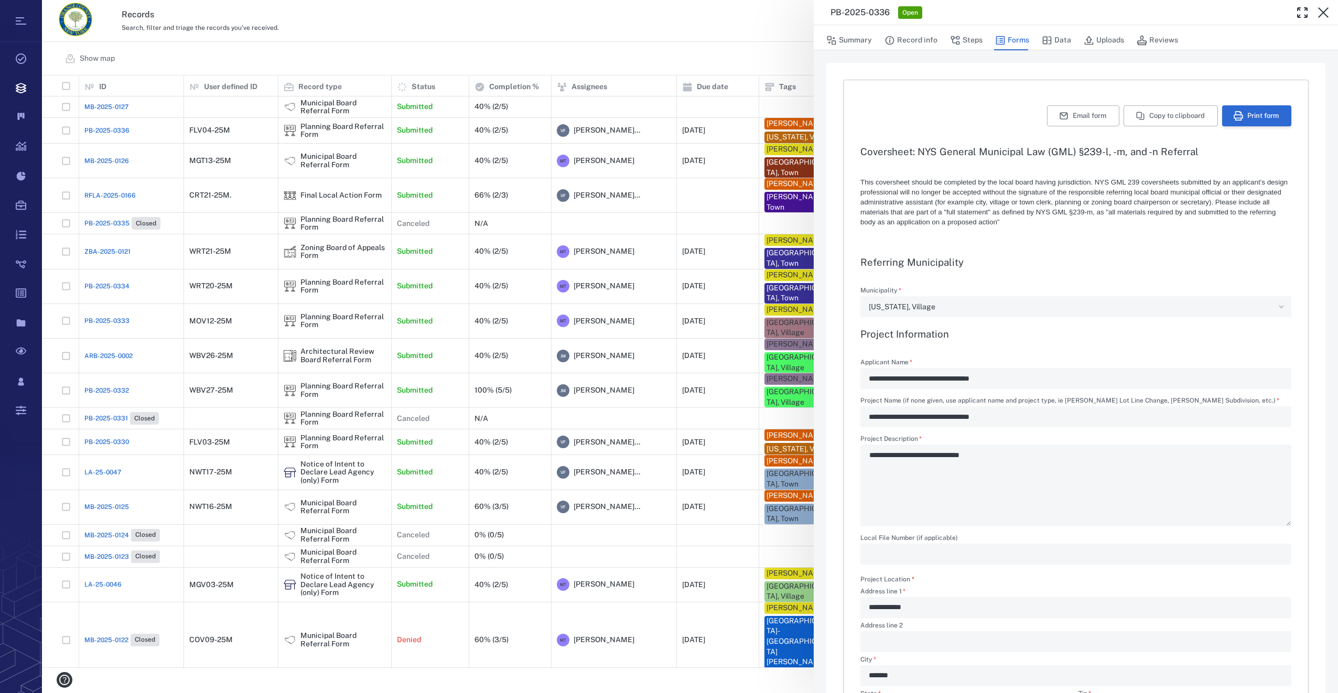
type textarea "*"
click at [1234, 112] on icon "button" at bounding box center [1238, 115] width 9 height 9
click at [1317, 11] on icon "button" at bounding box center [1323, 12] width 13 height 13
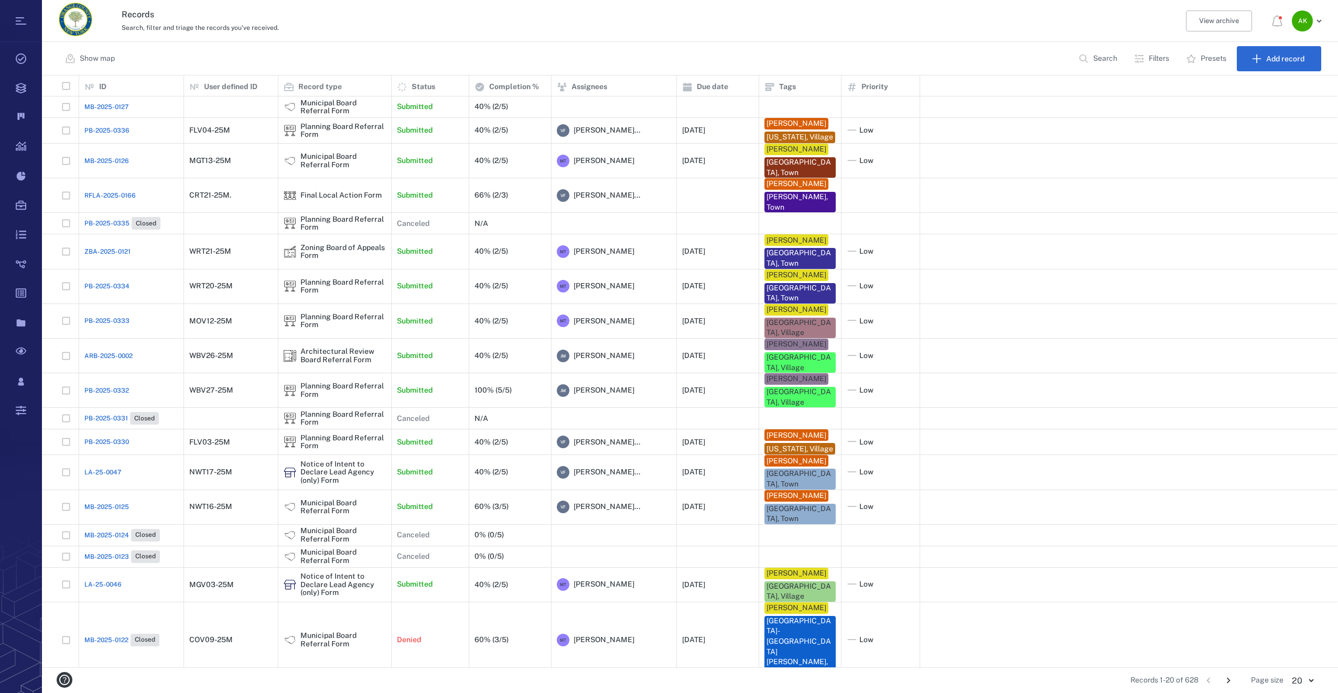
click at [126, 131] on span "PB-2025-0336" at bounding box center [106, 130] width 45 height 9
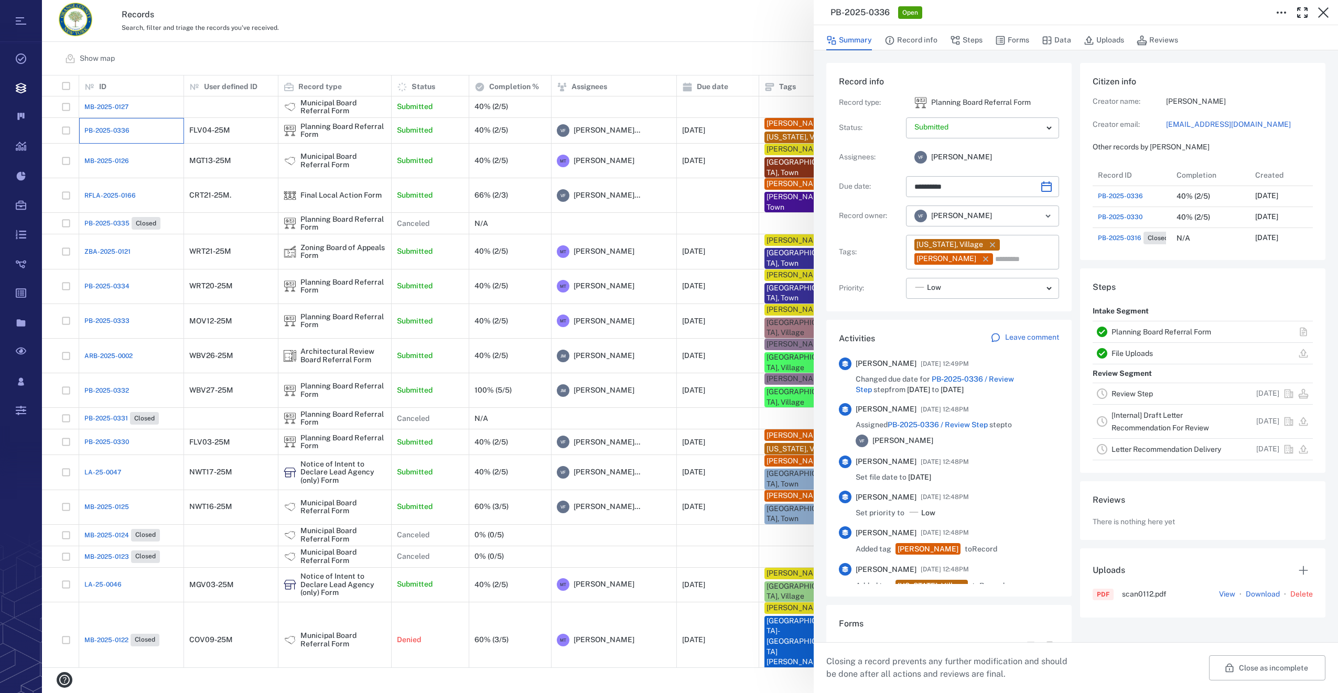
type input "**********"
click at [655, 13] on div "**********" at bounding box center [690, 346] width 1296 height 693
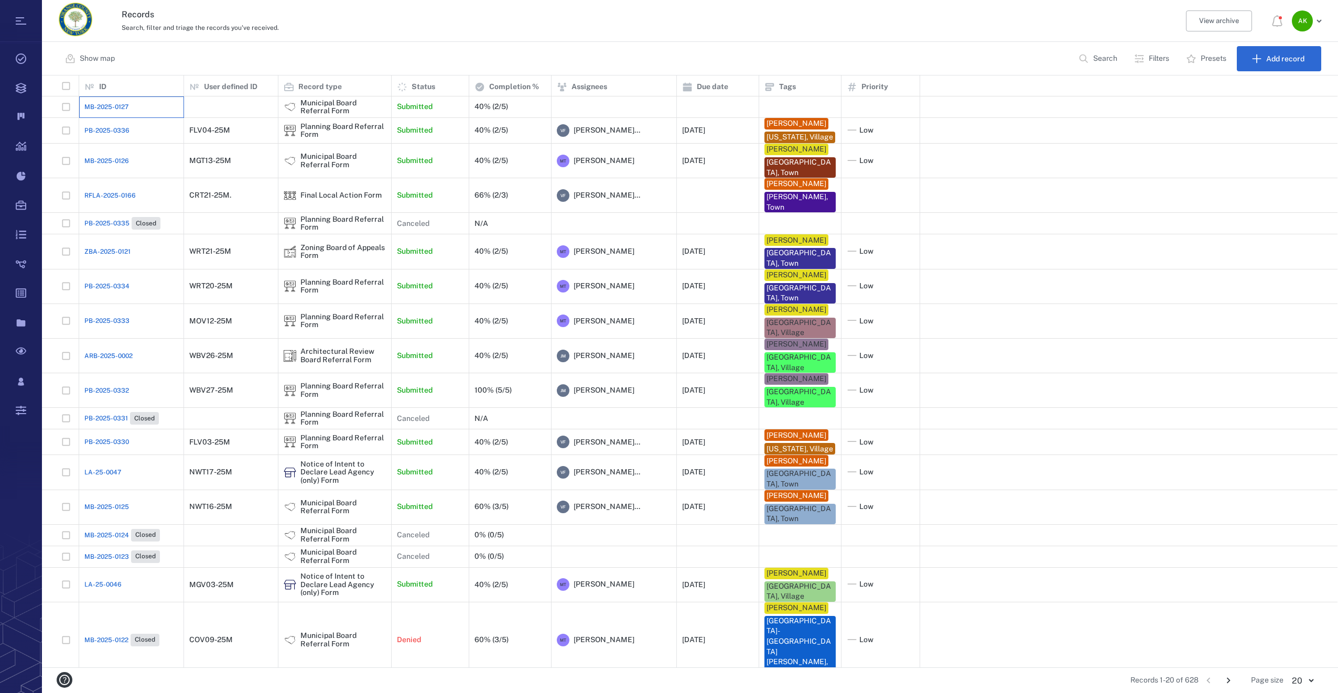
click at [106, 113] on div "MB-2025-0127" at bounding box center [131, 106] width 94 height 21
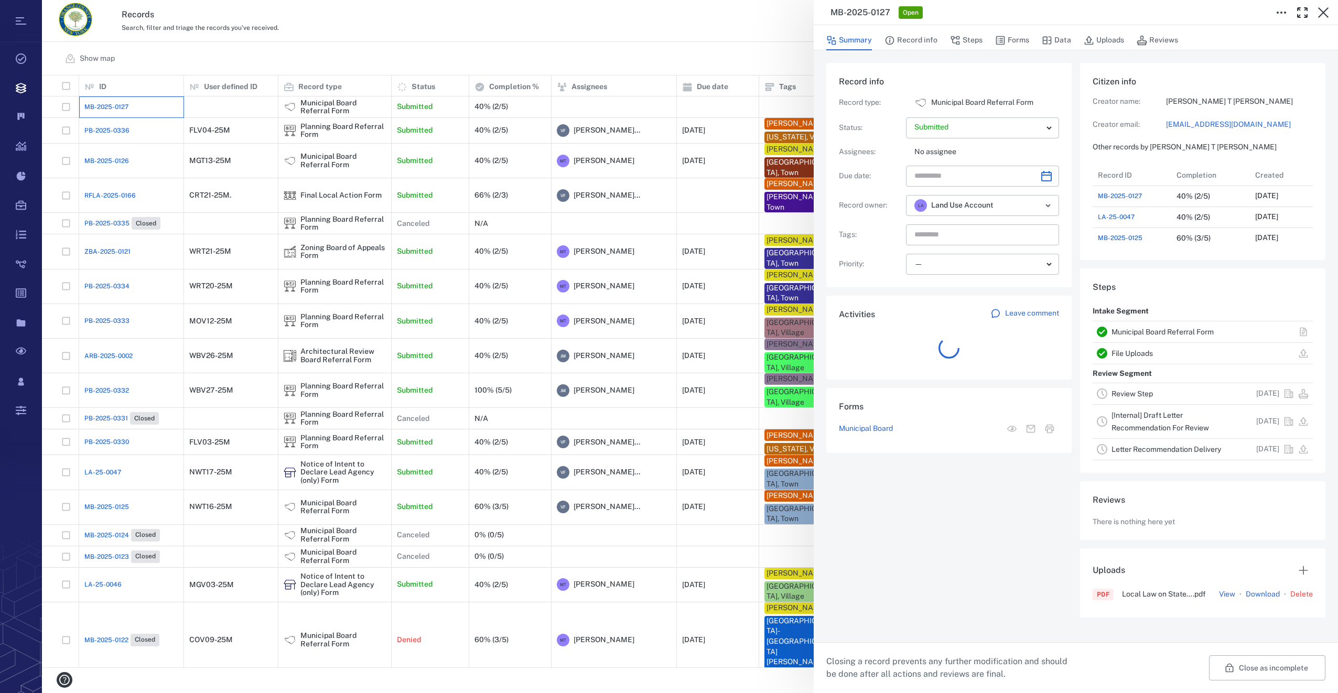
scroll to position [147, 200]
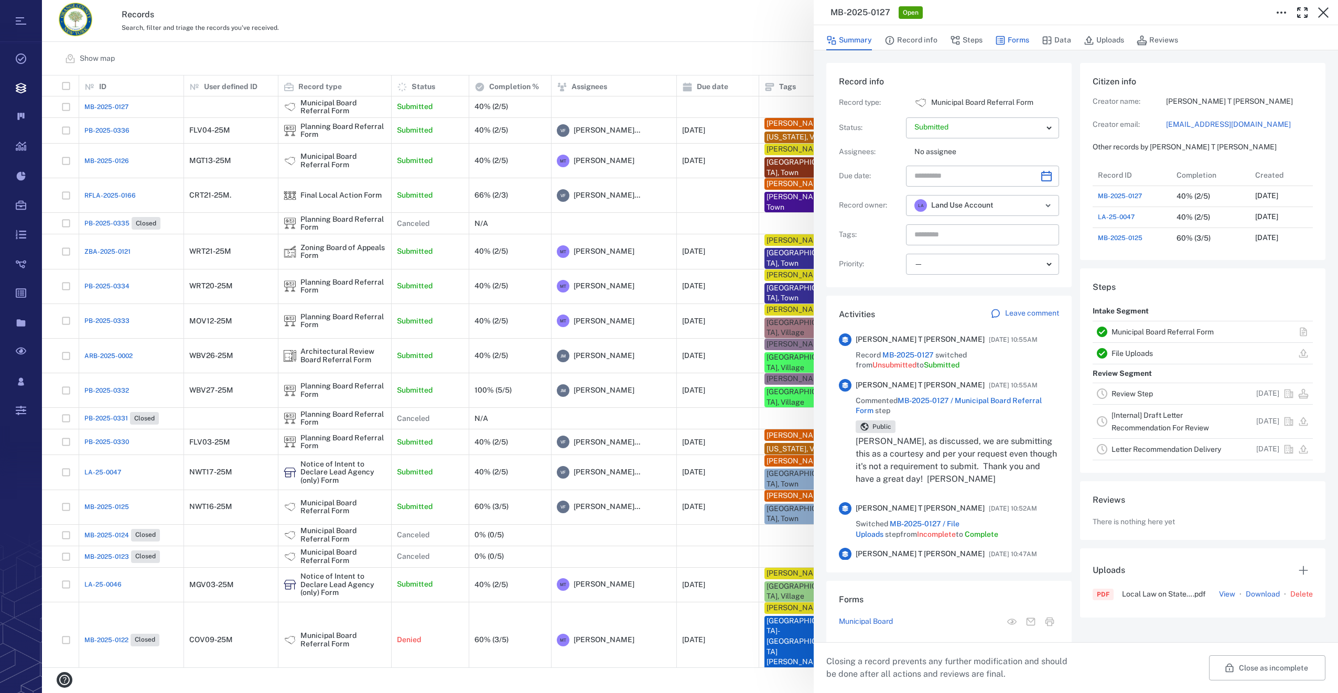
click at [1012, 37] on button "Forms" at bounding box center [1012, 40] width 34 height 20
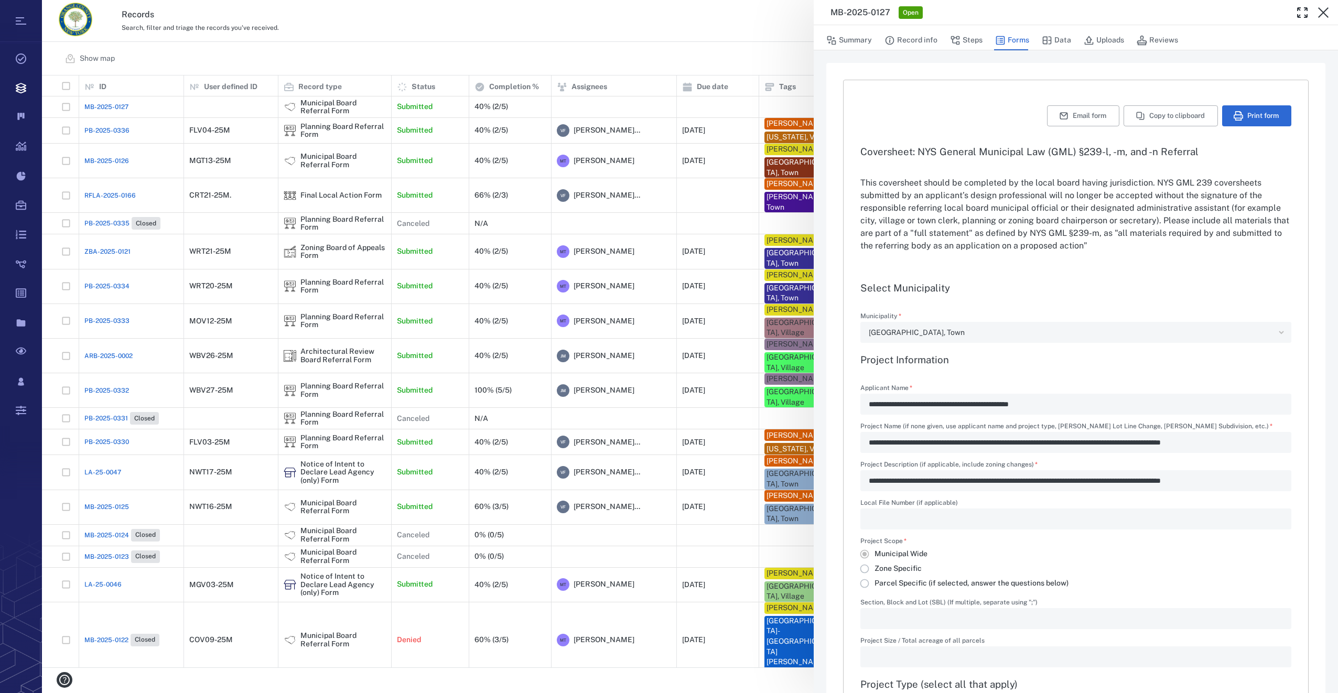
type input "**********"
click at [868, 42] on button "Summary" at bounding box center [849, 40] width 46 height 20
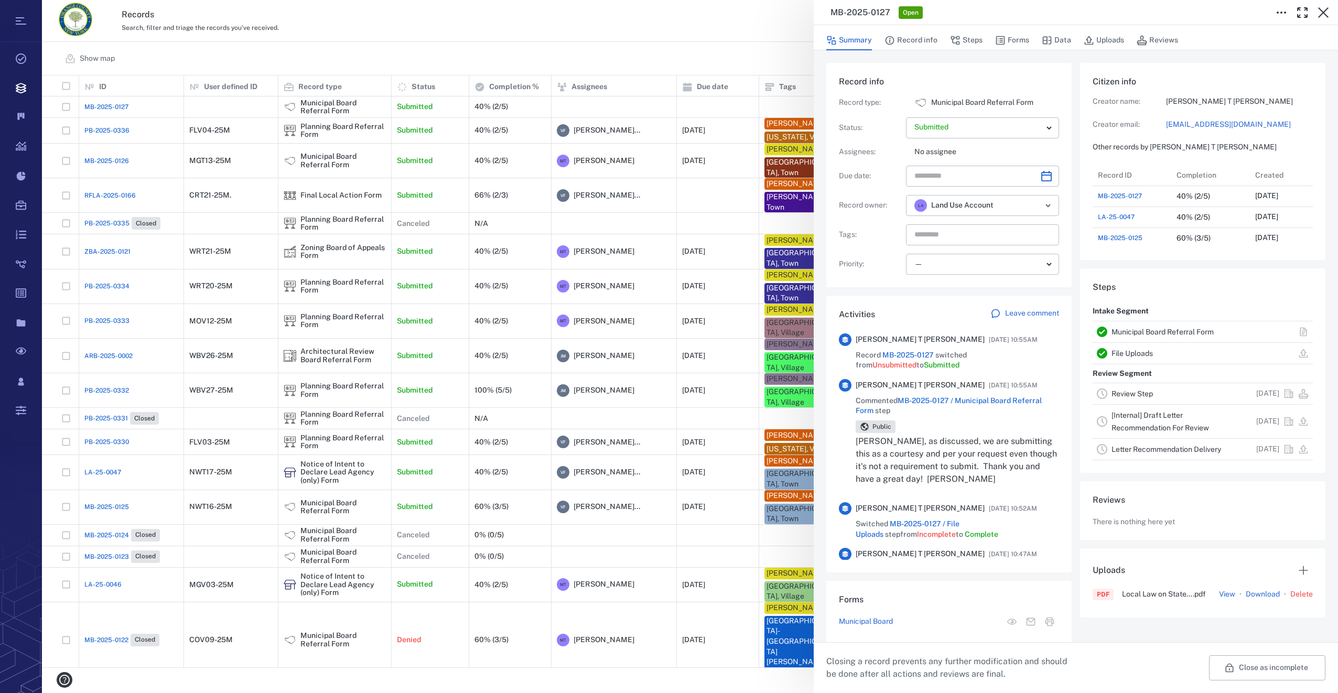
scroll to position [147, 200]
click at [1045, 171] on icon "Choose date" at bounding box center [1046, 176] width 10 height 10
click at [1056, 202] on icon "Next month" at bounding box center [1057, 204] width 13 height 13
click at [1039, 262] on button "10" at bounding box center [1032, 267] width 19 height 19
type input "**********"
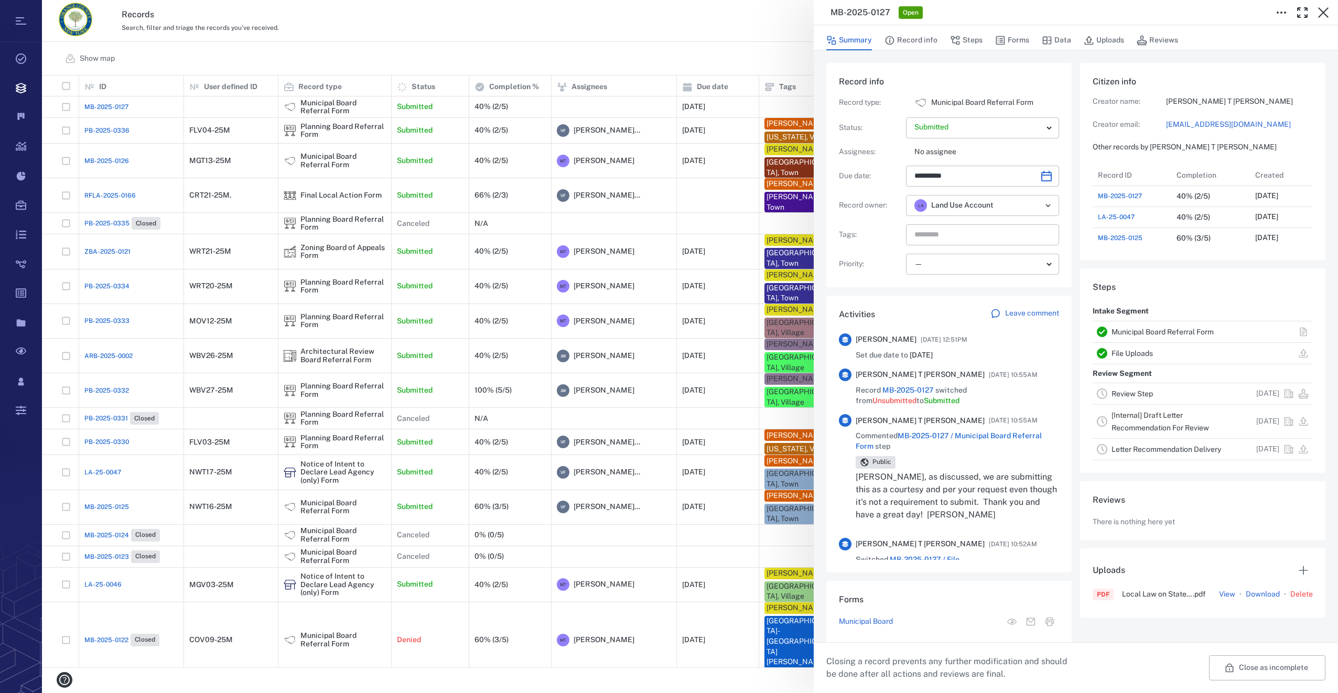
click at [1045, 203] on icon "Open" at bounding box center [1048, 205] width 13 height 13
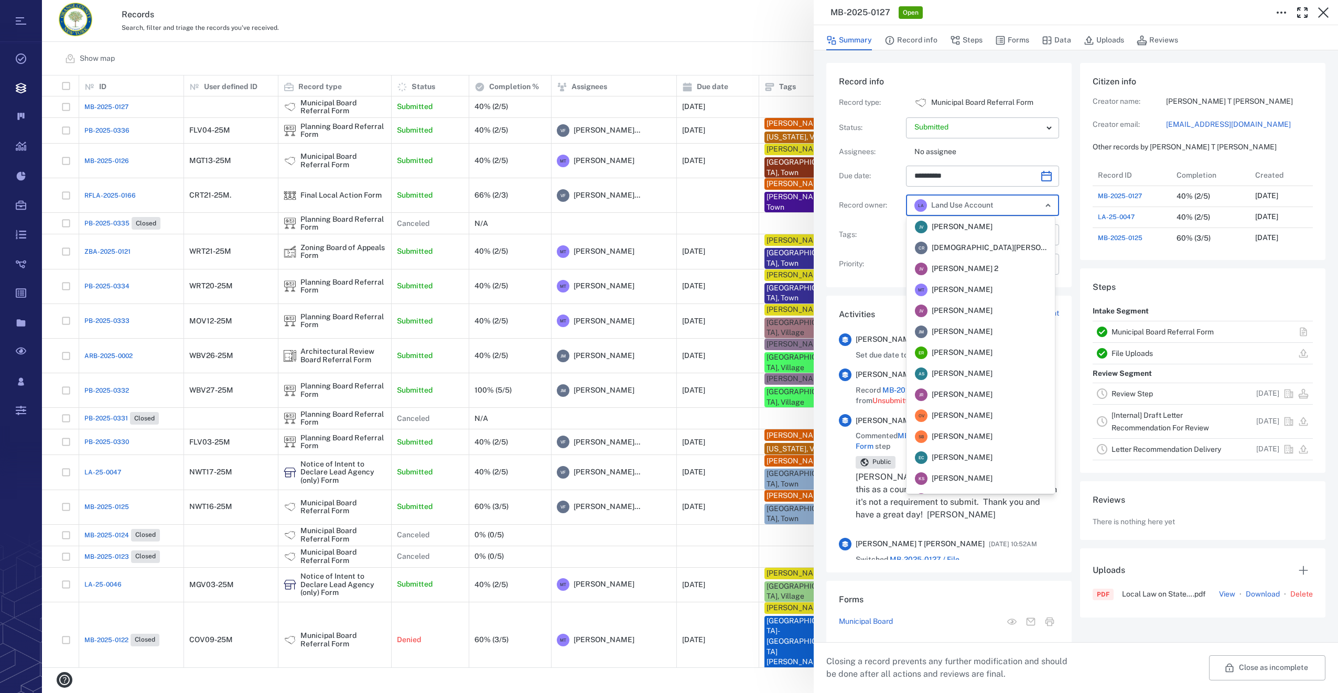
scroll to position [205, 0]
click at [966, 426] on div "V F Veronica Fernandez - Rogers" at bounding box center [954, 420] width 78 height 13
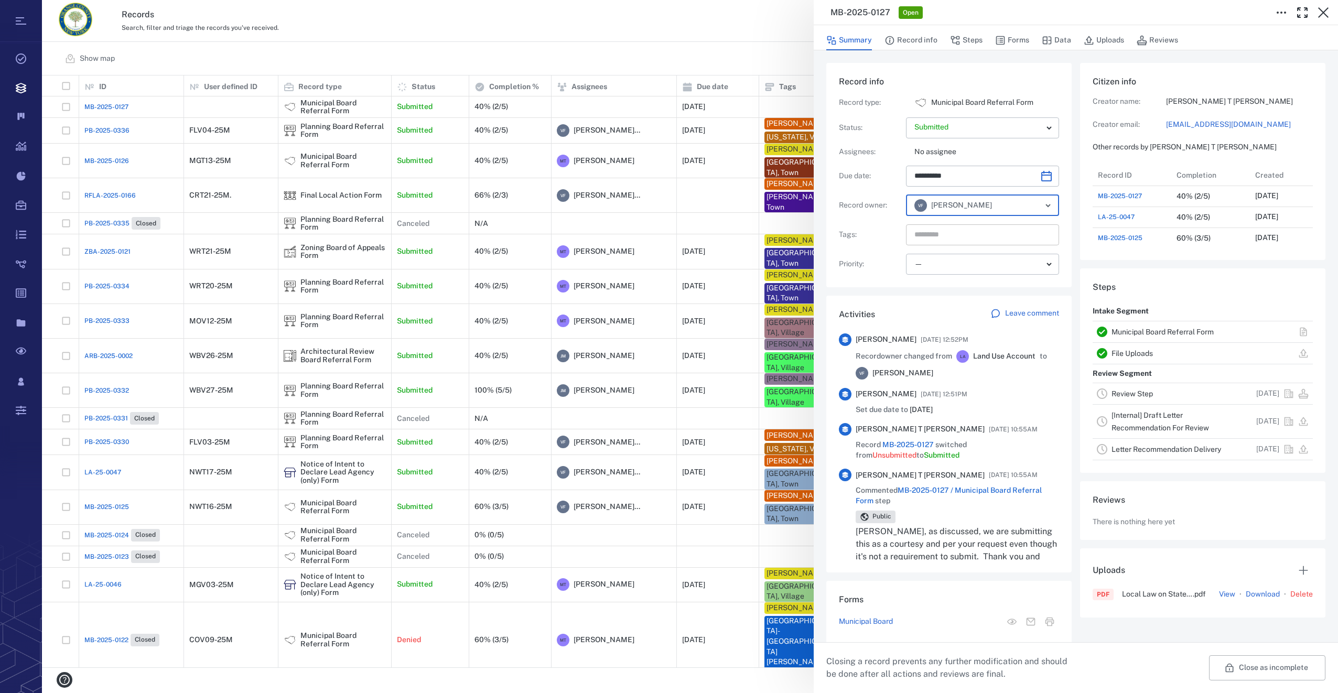
click at [931, 230] on input "text" at bounding box center [970, 235] width 114 height 15
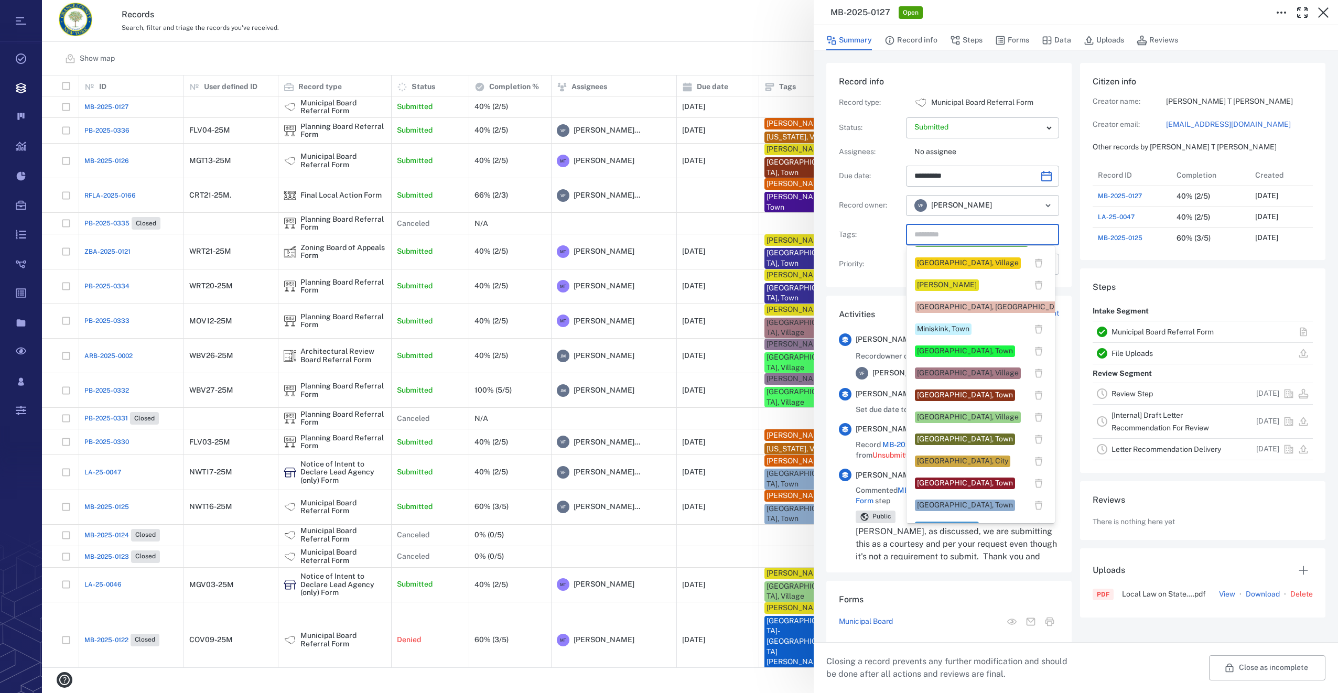
scroll to position [524, 0]
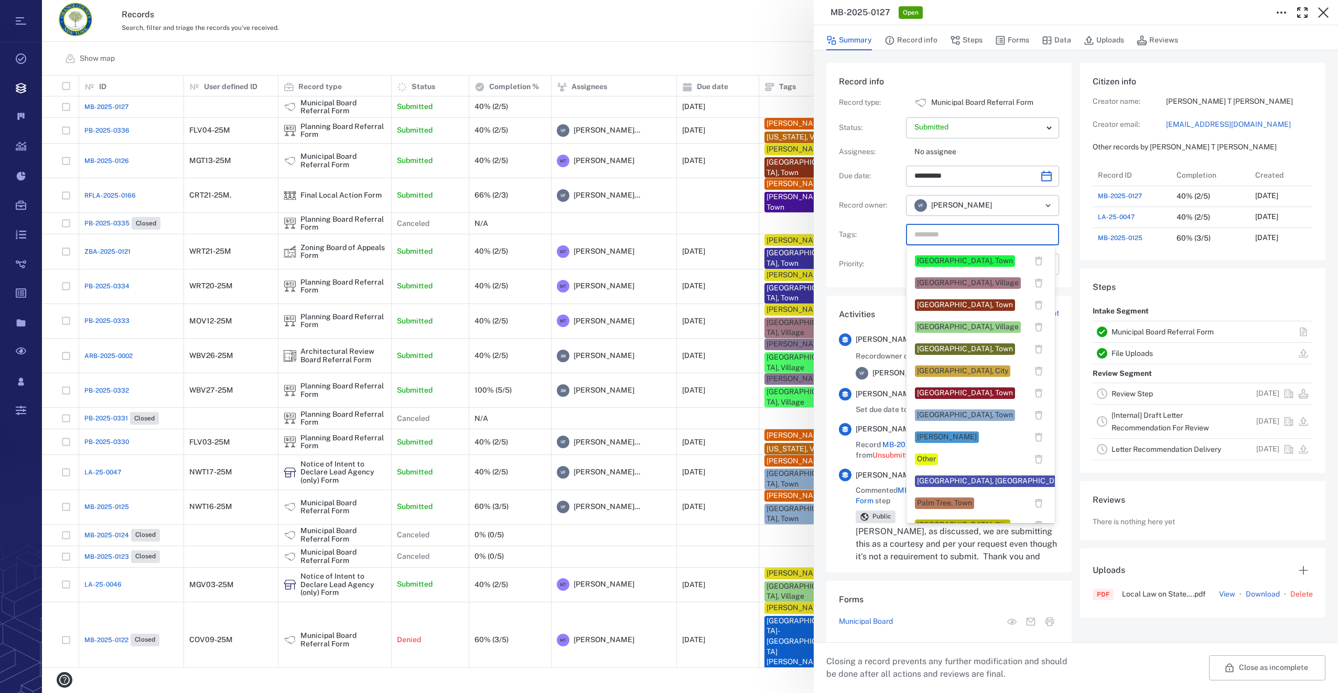
click at [956, 411] on div "[GEOGRAPHIC_DATA], Town" at bounding box center [965, 415] width 96 height 10
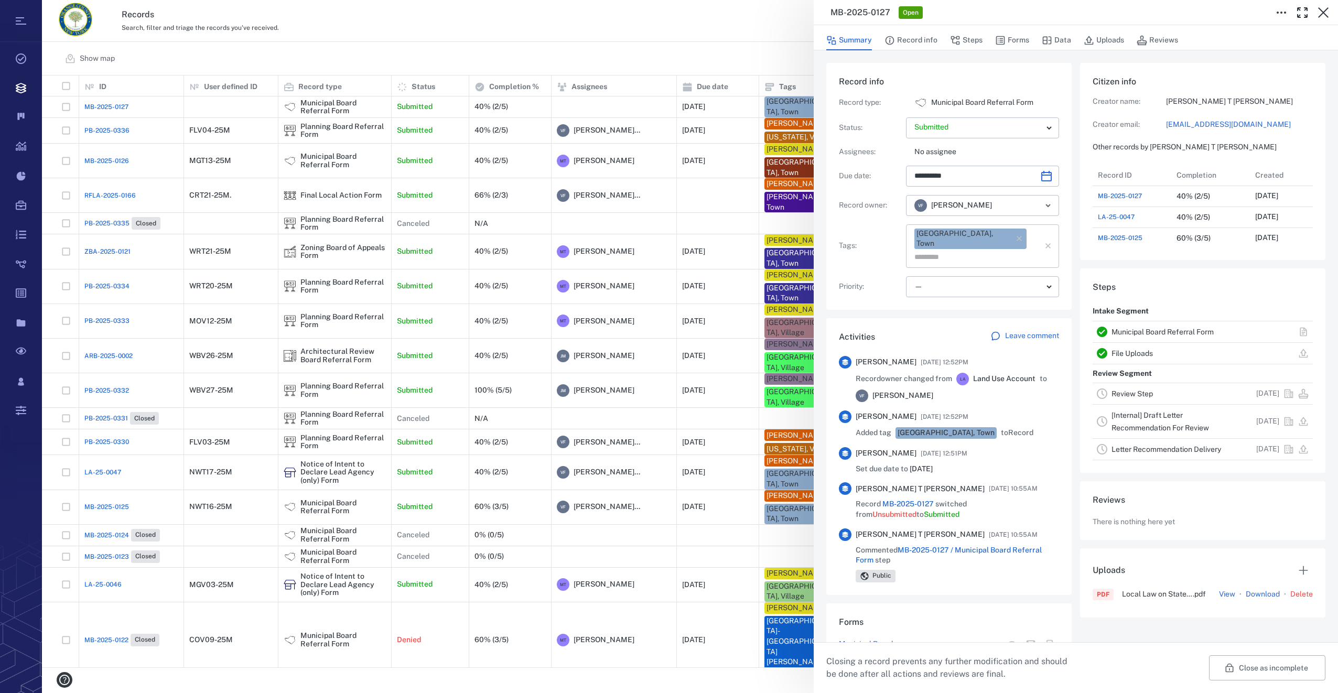
click at [1019, 250] on input "text" at bounding box center [970, 257] width 114 height 15
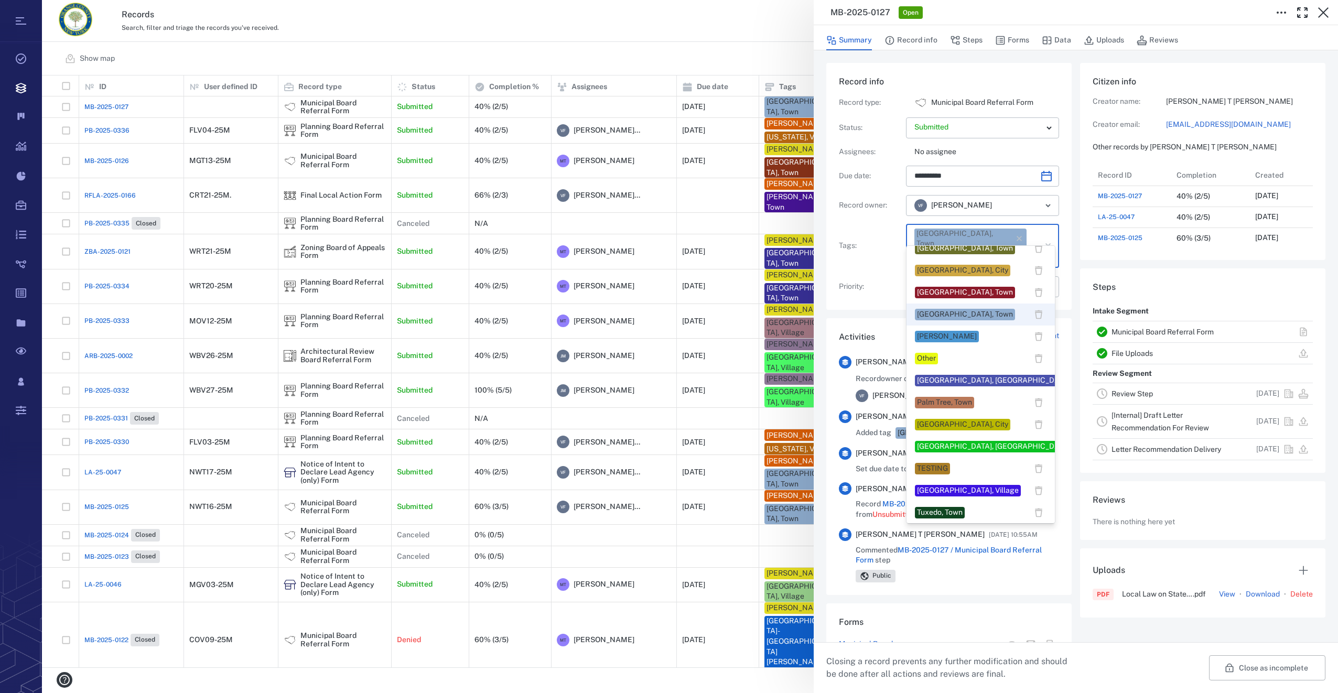
scroll to position [734, 0]
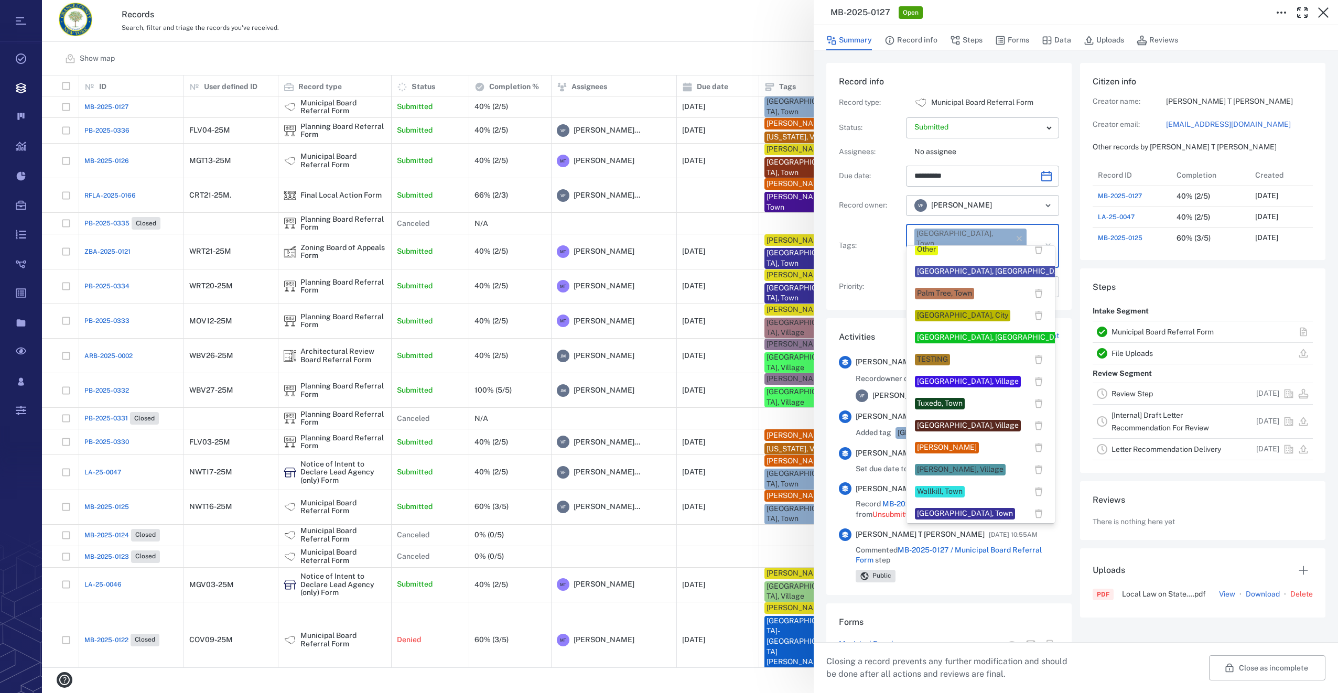
click at [975, 444] on div "Veronica Fernandez" at bounding box center [947, 447] width 60 height 10
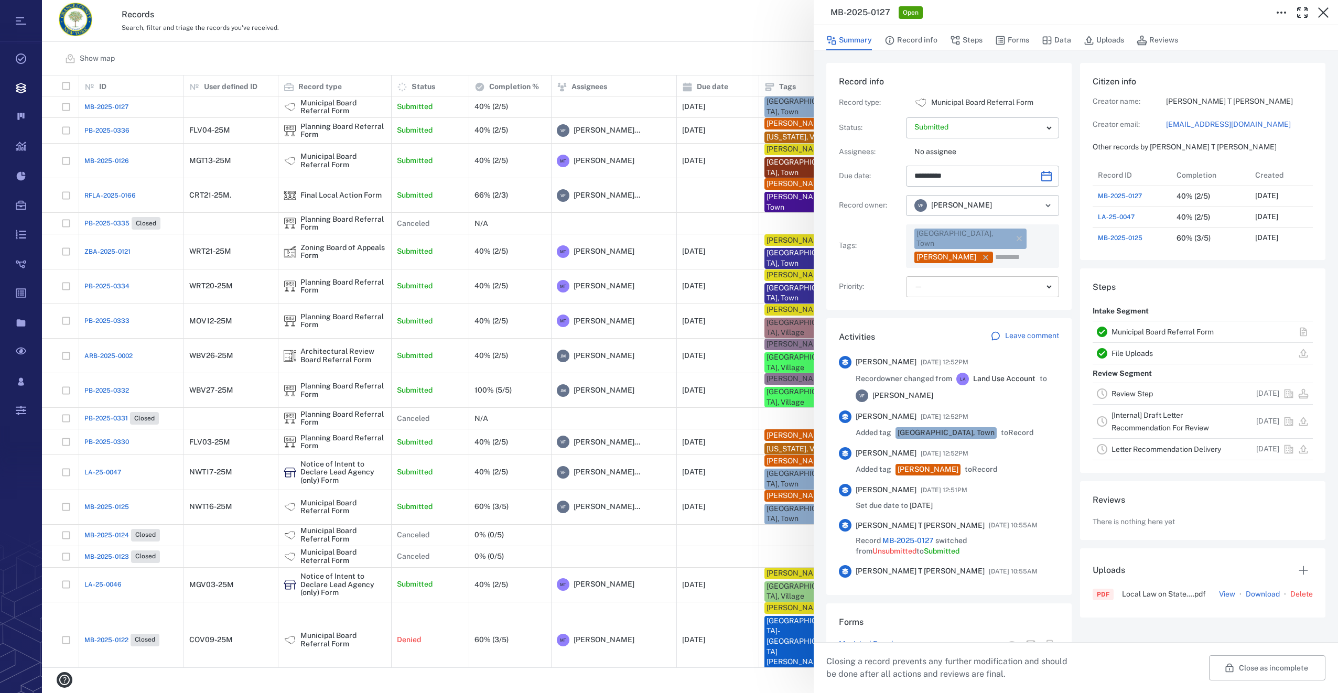
click at [947, 278] on body "Tasks Records Boards Dashboard Reports Record types Guide steps Rules Form buil…" at bounding box center [669, 346] width 1338 height 693
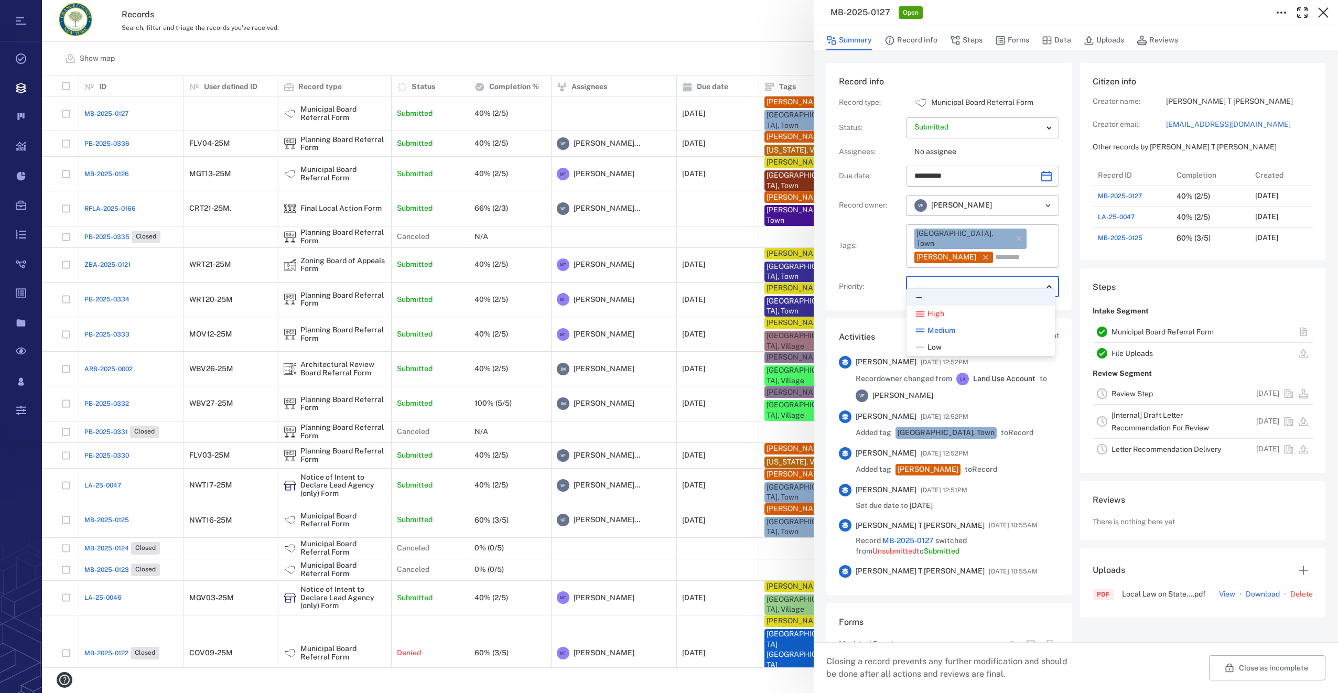
click at [938, 339] on li "Low" at bounding box center [980, 347] width 148 height 17
type input "**"
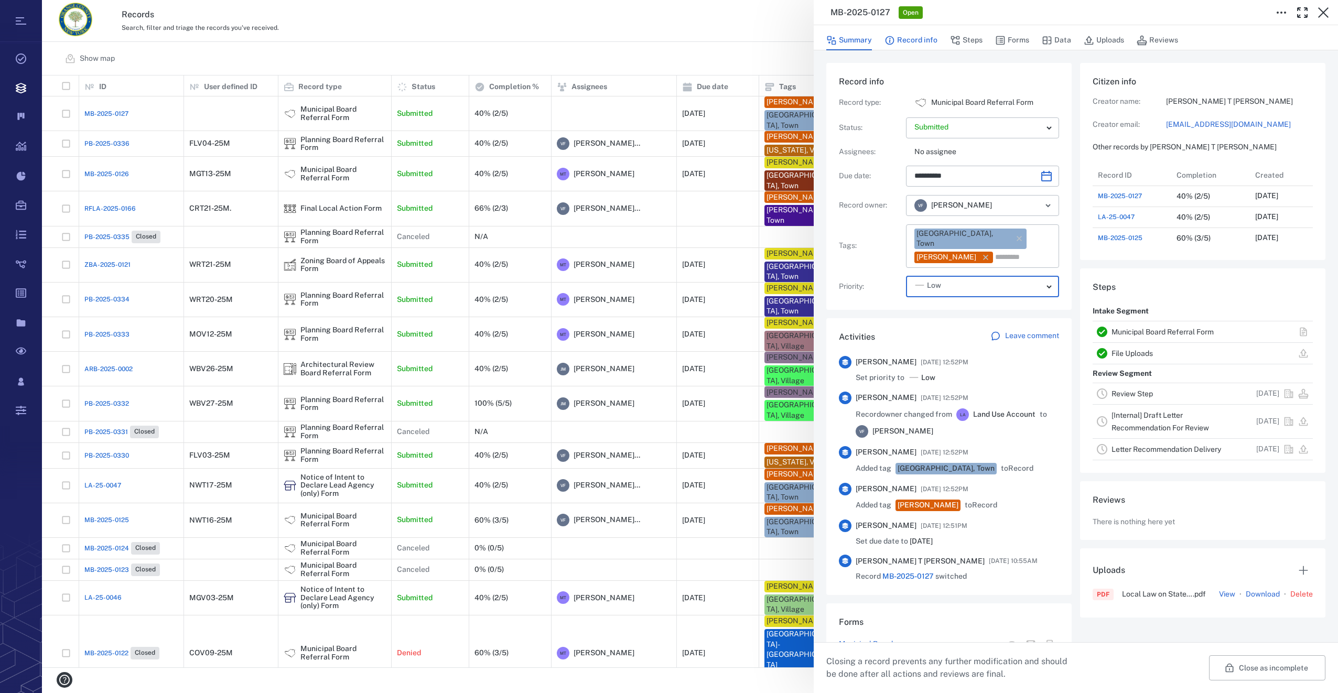
click at [927, 41] on button "Record info" at bounding box center [910, 40] width 53 height 20
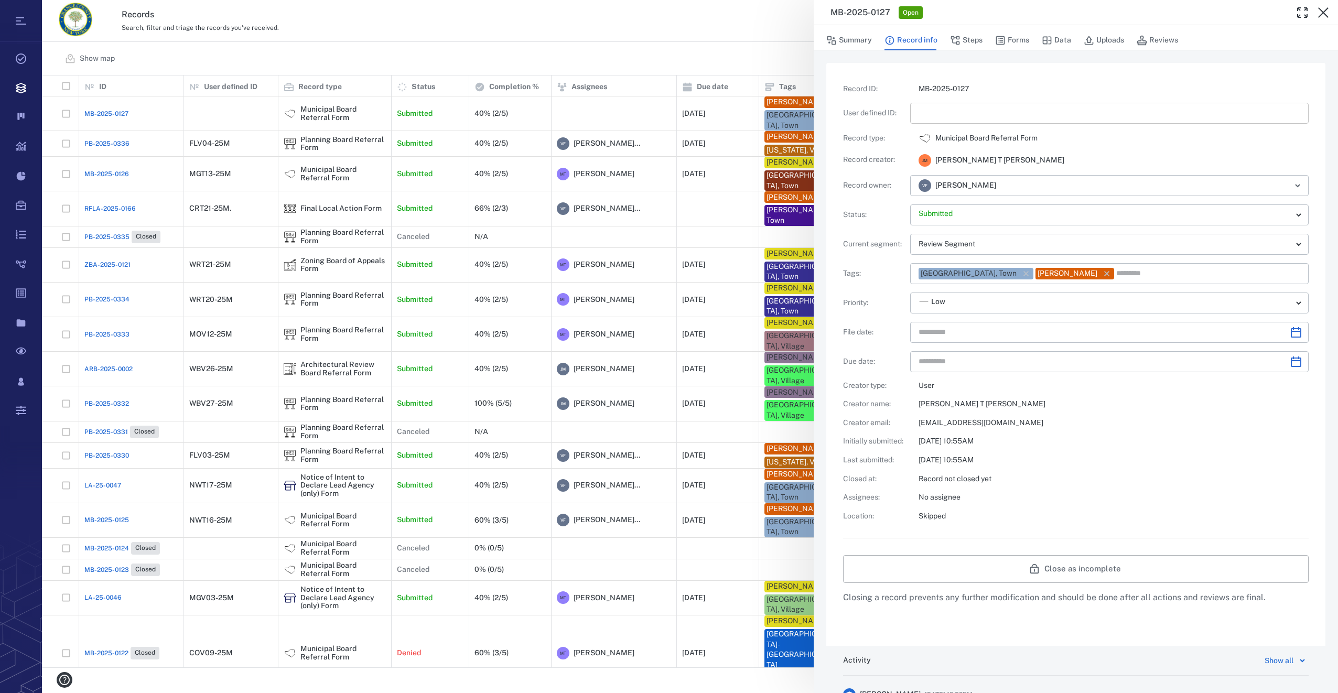
type input "**********"
click at [938, 115] on input "text" at bounding box center [1110, 113] width 382 height 21
click at [1292, 330] on icon "Choose date" at bounding box center [1296, 332] width 13 height 13
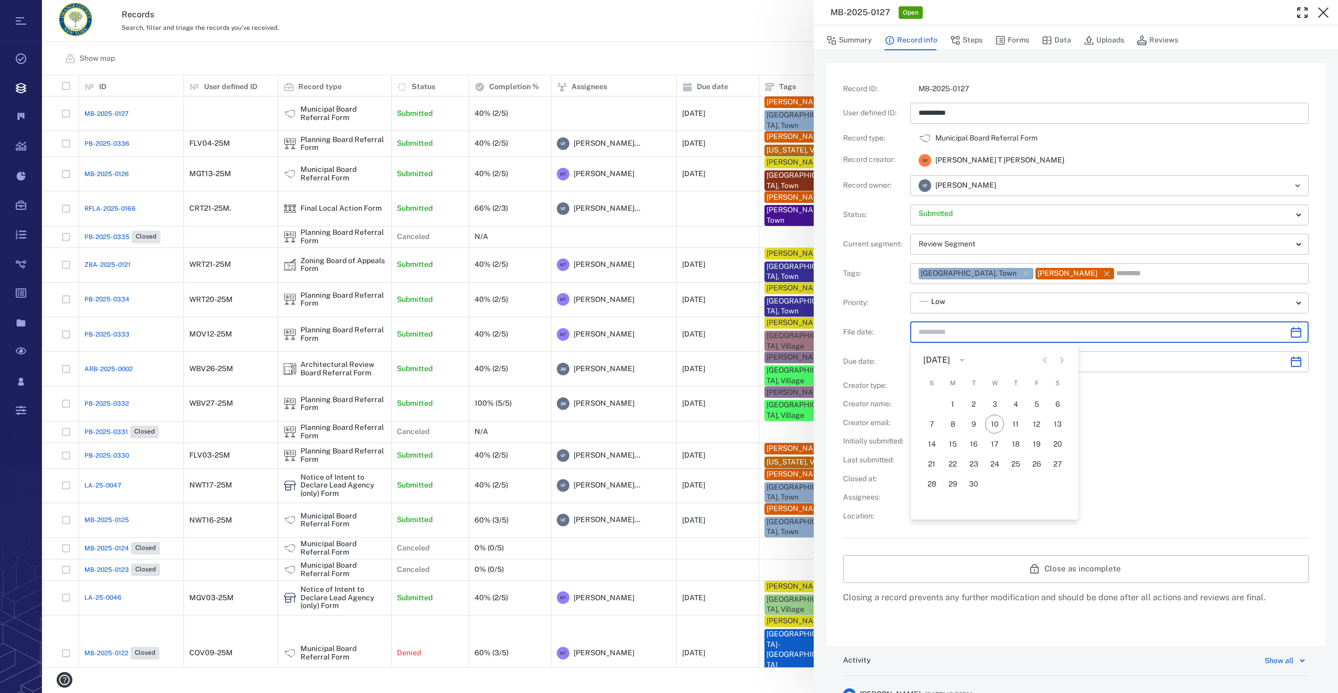
type input "*********"
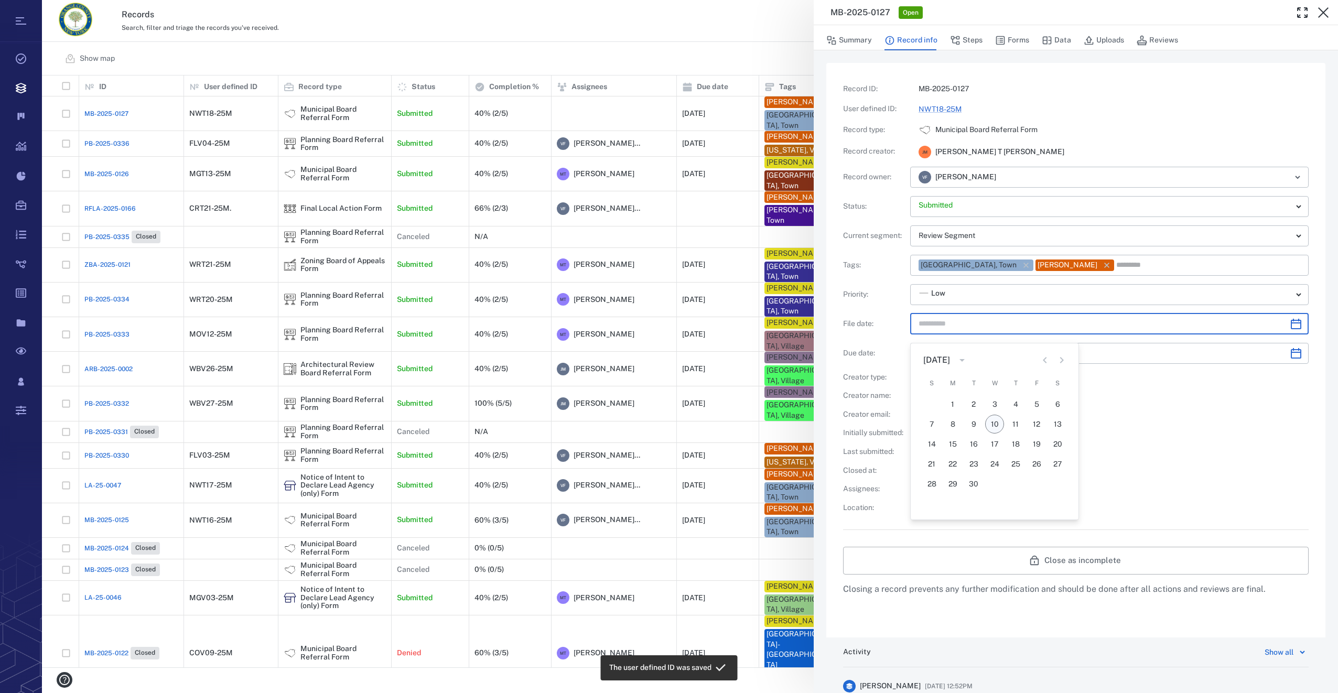
click at [995, 422] on button "10" at bounding box center [994, 424] width 19 height 19
type input "**********"
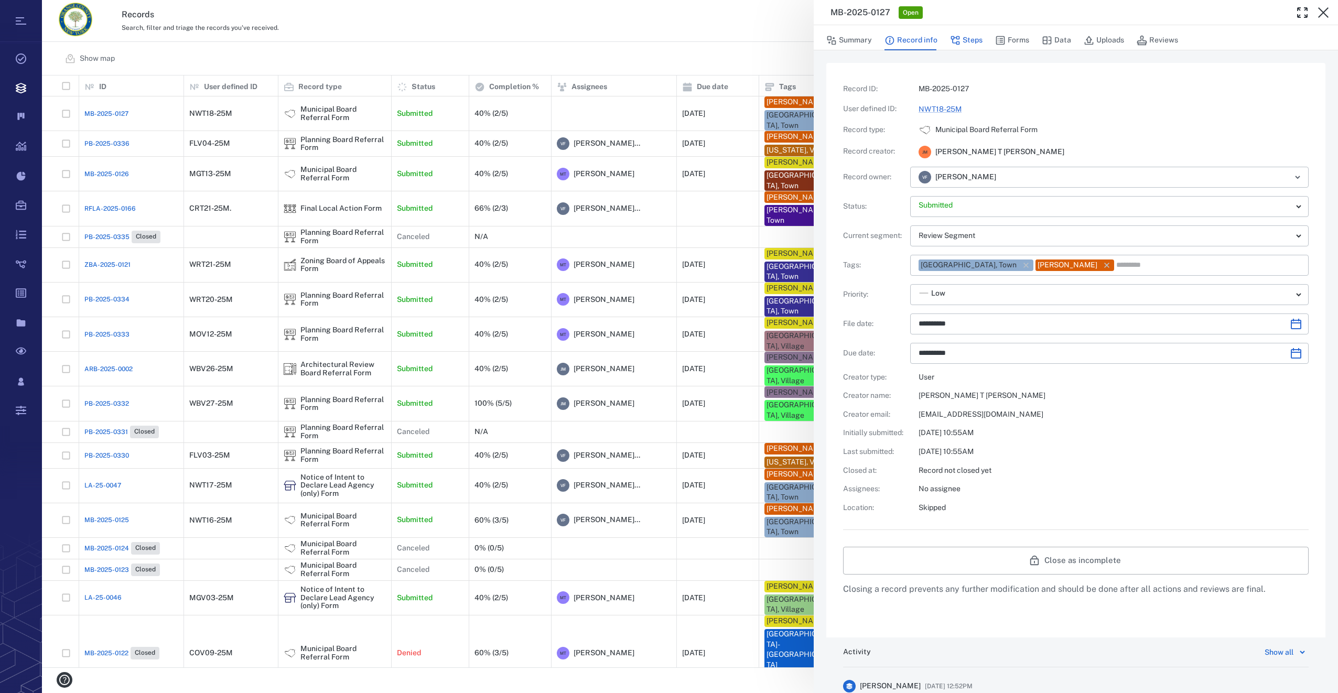
click at [979, 39] on button "Steps" at bounding box center [966, 40] width 33 height 20
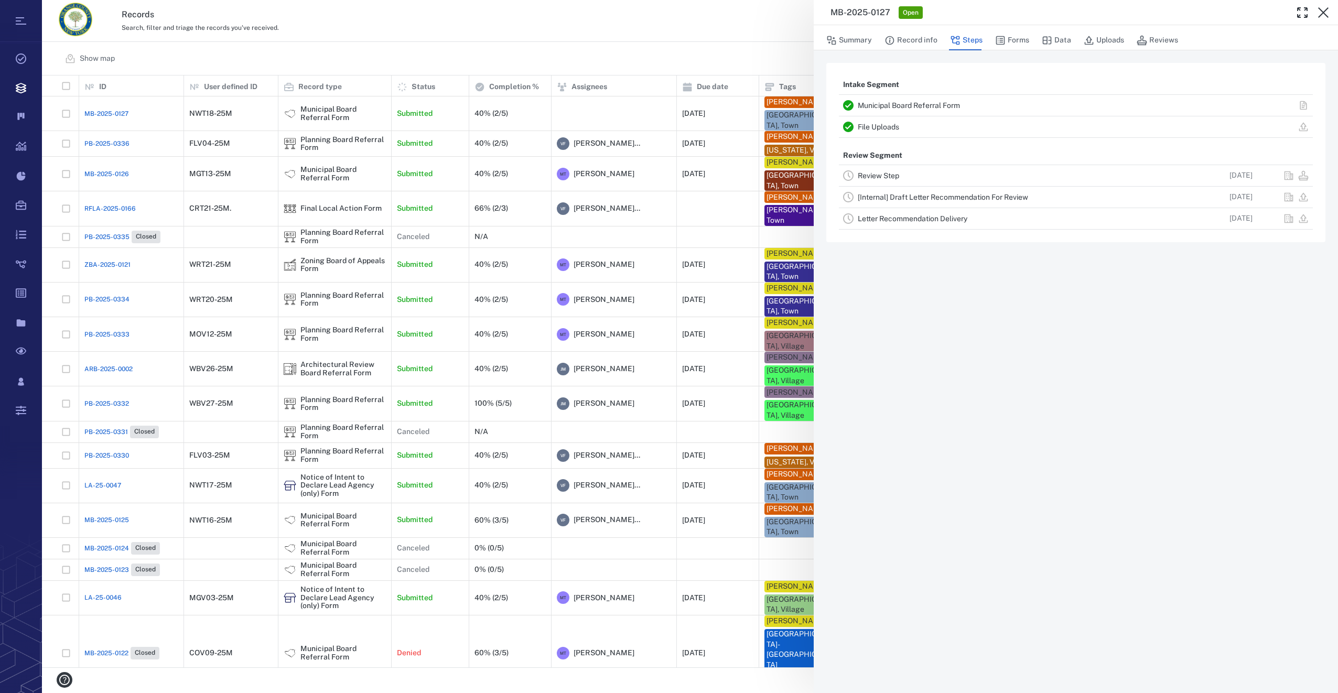
click at [888, 178] on link "Review Step" at bounding box center [878, 175] width 41 height 8
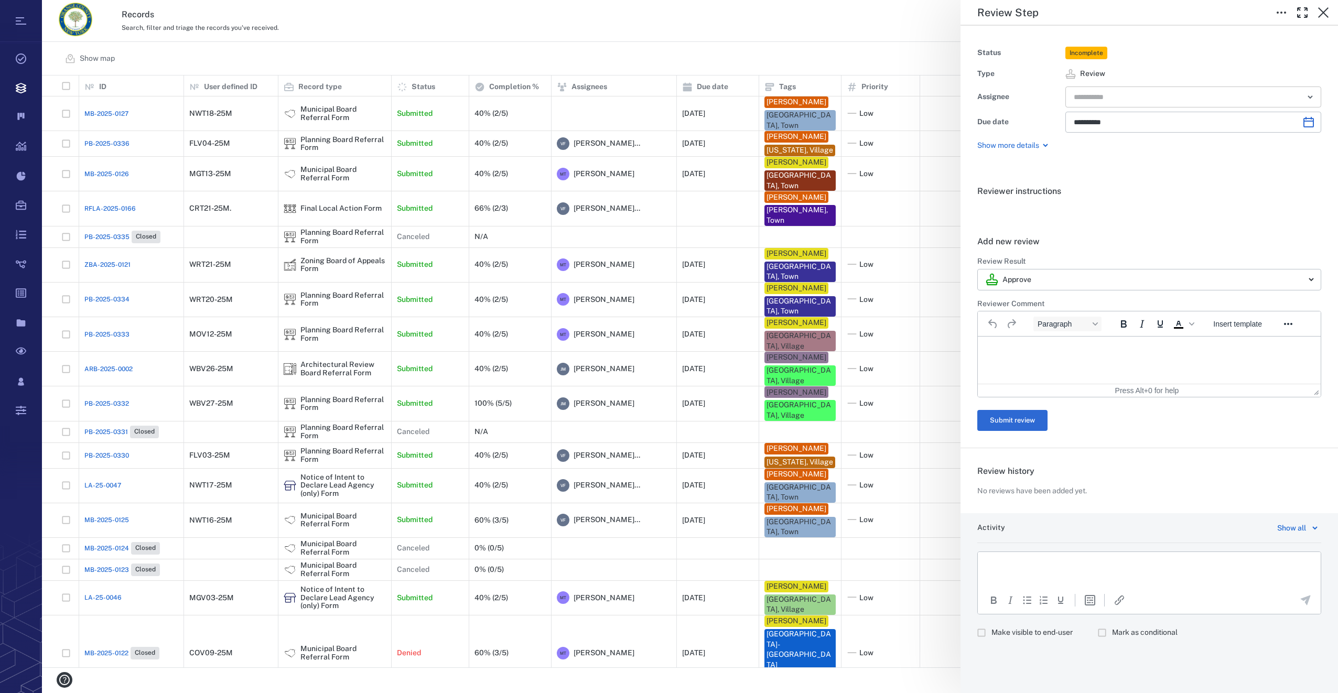
click at [1103, 96] on input "text" at bounding box center [1181, 97] width 217 height 15
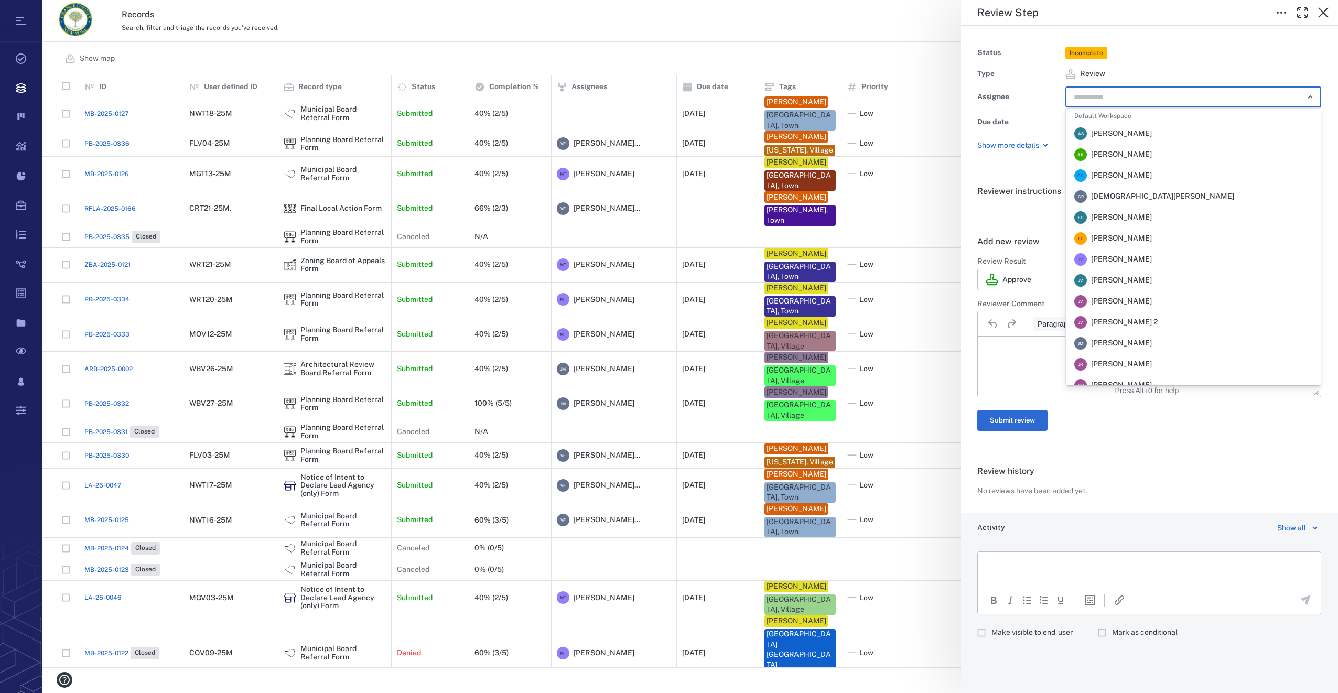
scroll to position [210, 0]
click at [1141, 279] on span "Veronica Fernandez - Rogers" at bounding box center [1121, 280] width 61 height 10
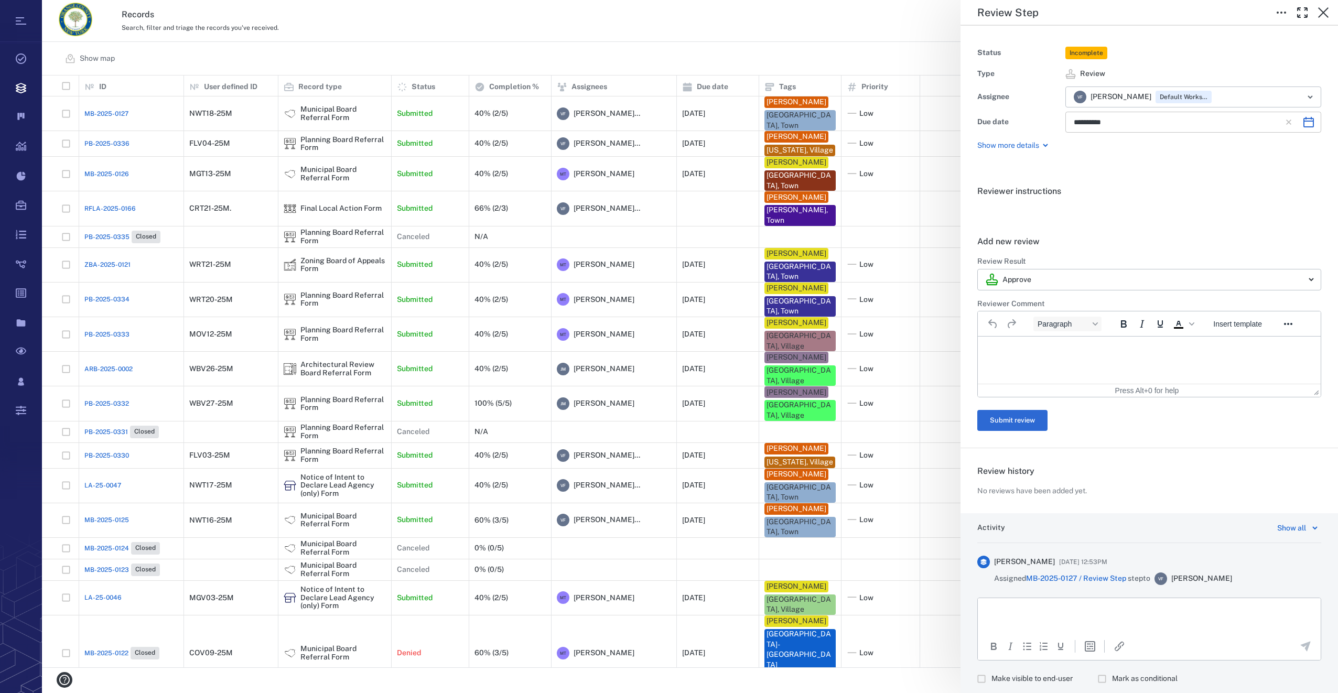
click at [1302, 123] on icon "Choose date, selected date is Oct 23, 2025" at bounding box center [1308, 122] width 13 height 13
click at [1189, 211] on button "10" at bounding box center [1191, 213] width 19 height 19
type input "**********"
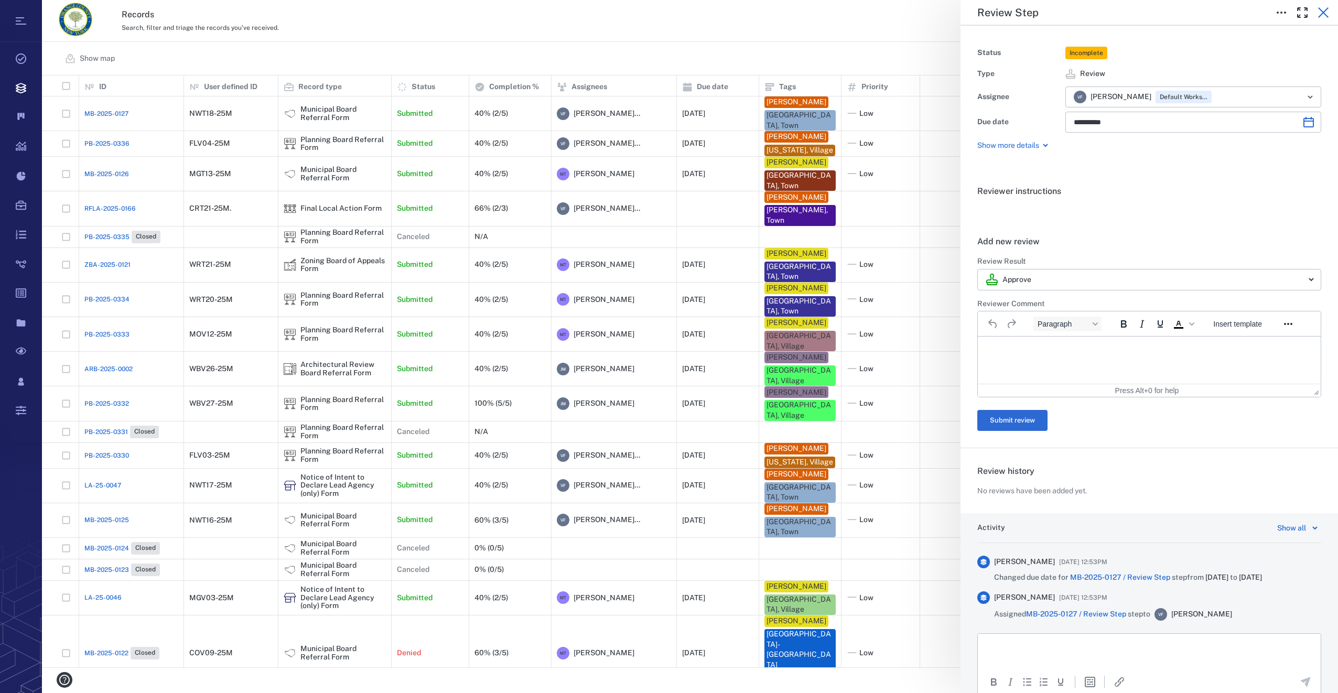
click at [1321, 10] on icon "button" at bounding box center [1323, 12] width 10 height 10
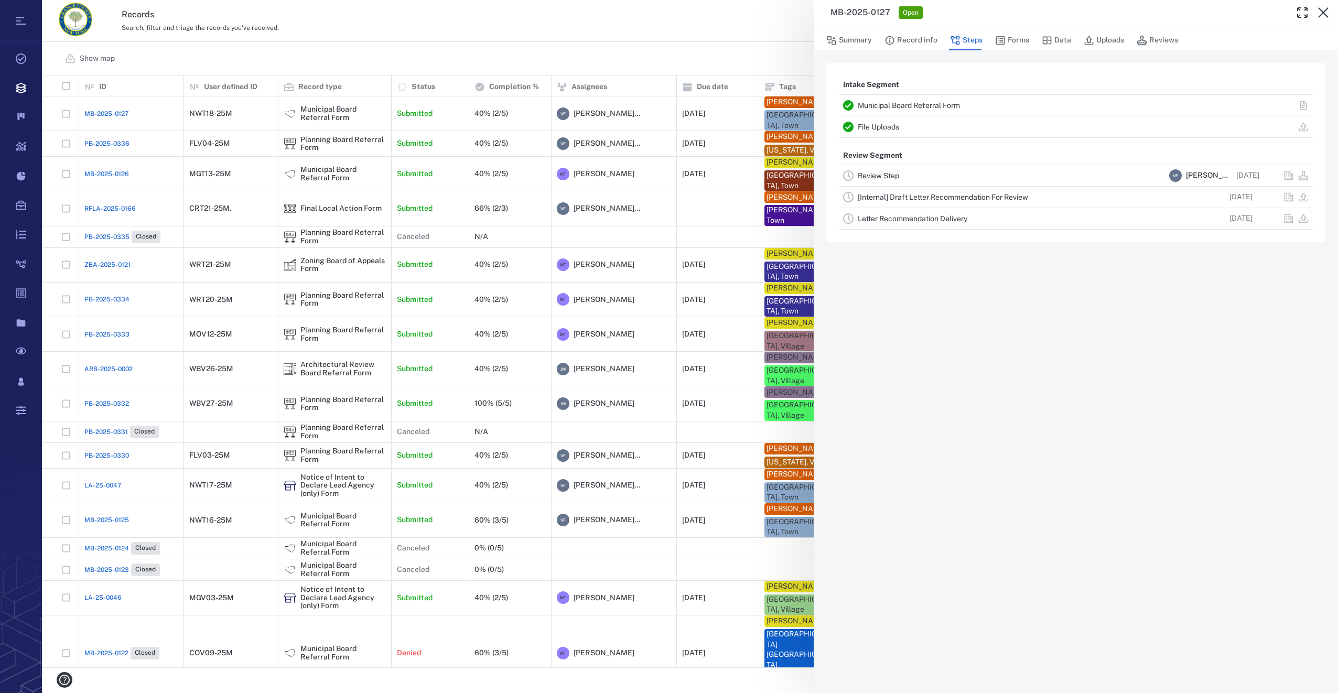
drag, startPoint x: 1321, startPoint y: 14, endPoint x: 1312, endPoint y: 16, distance: 9.7
click at [1321, 14] on icon "button" at bounding box center [1323, 12] width 10 height 10
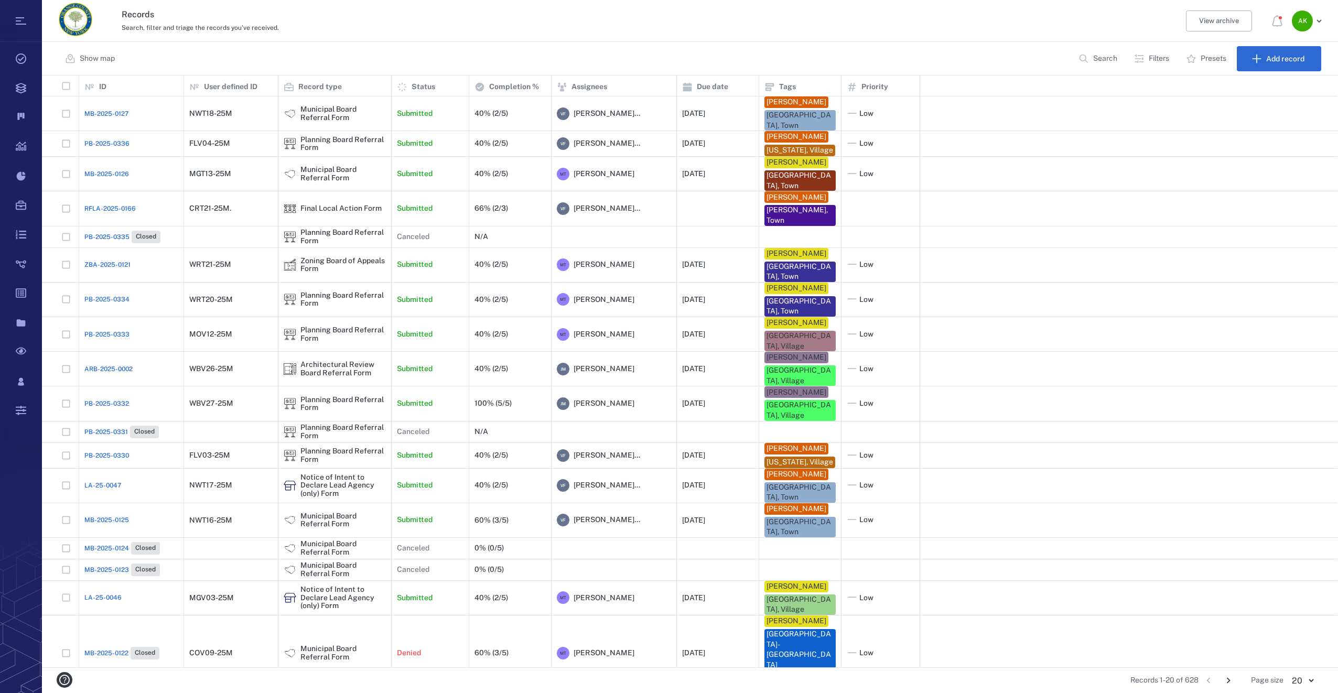
click at [124, 112] on span "MB-2025-0127" at bounding box center [106, 113] width 44 height 9
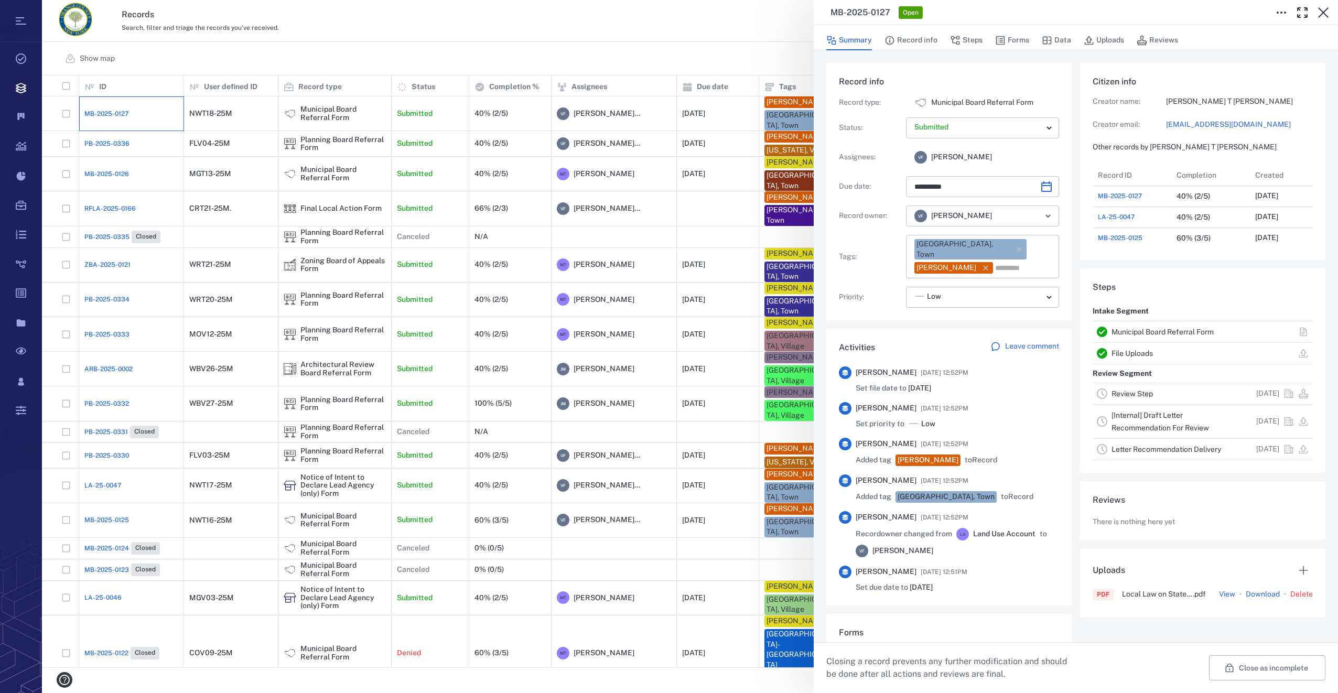
type input "**********"
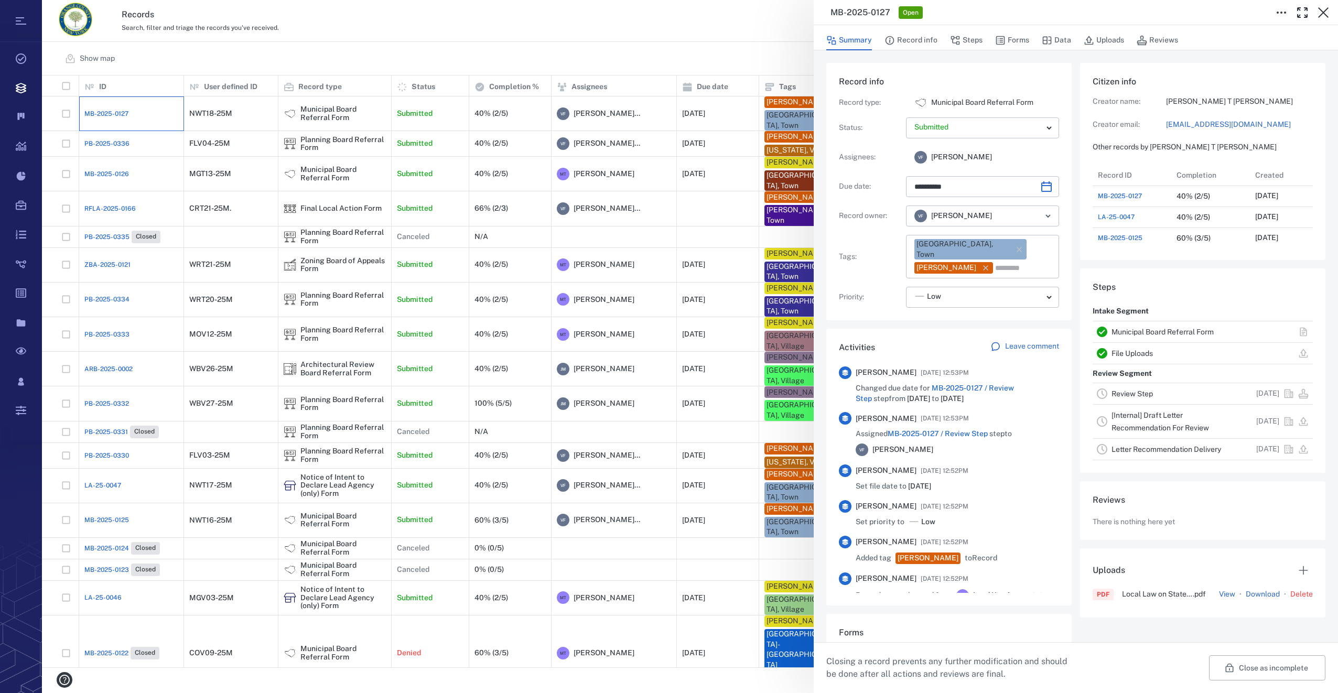
scroll to position [147, 200]
click at [1018, 41] on button "Forms" at bounding box center [1012, 40] width 34 height 20
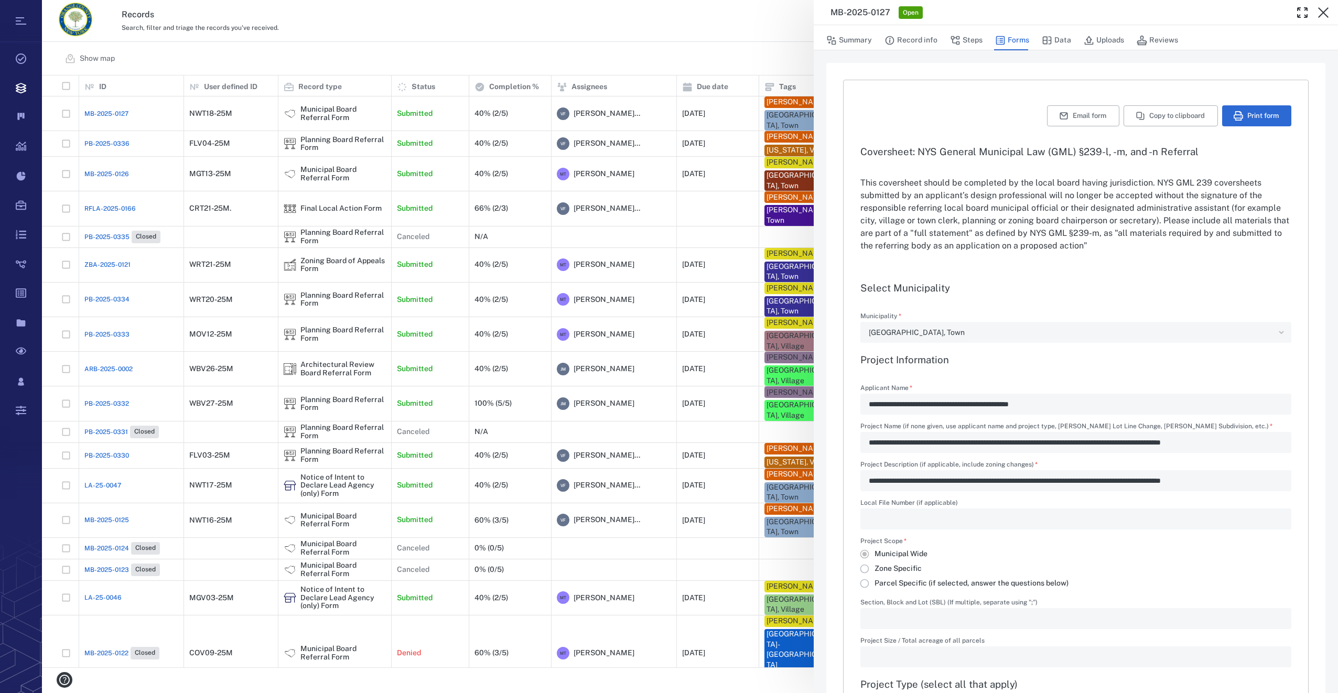
type input "**********"
click at [1101, 39] on button "Uploads" at bounding box center [1104, 40] width 40 height 20
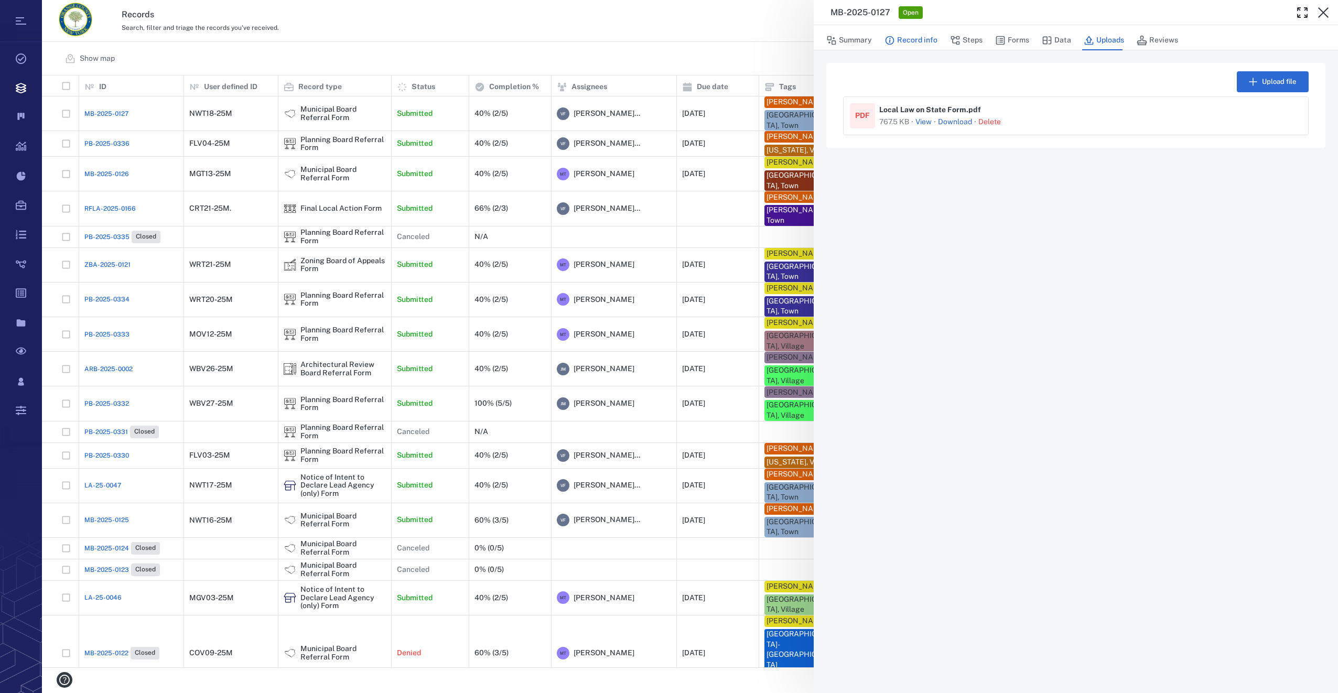
click at [932, 39] on button "Record info" at bounding box center [910, 40] width 53 height 20
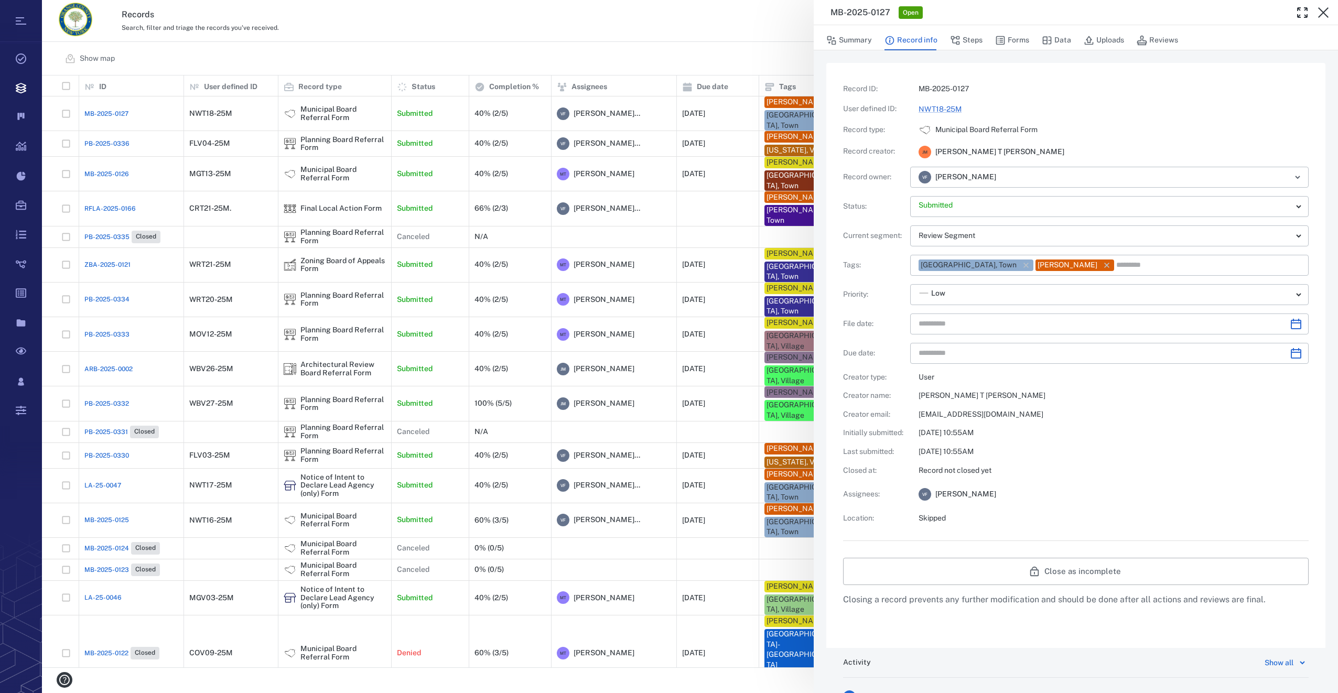
type input "**********"
click at [1023, 42] on button "Forms" at bounding box center [1012, 40] width 34 height 20
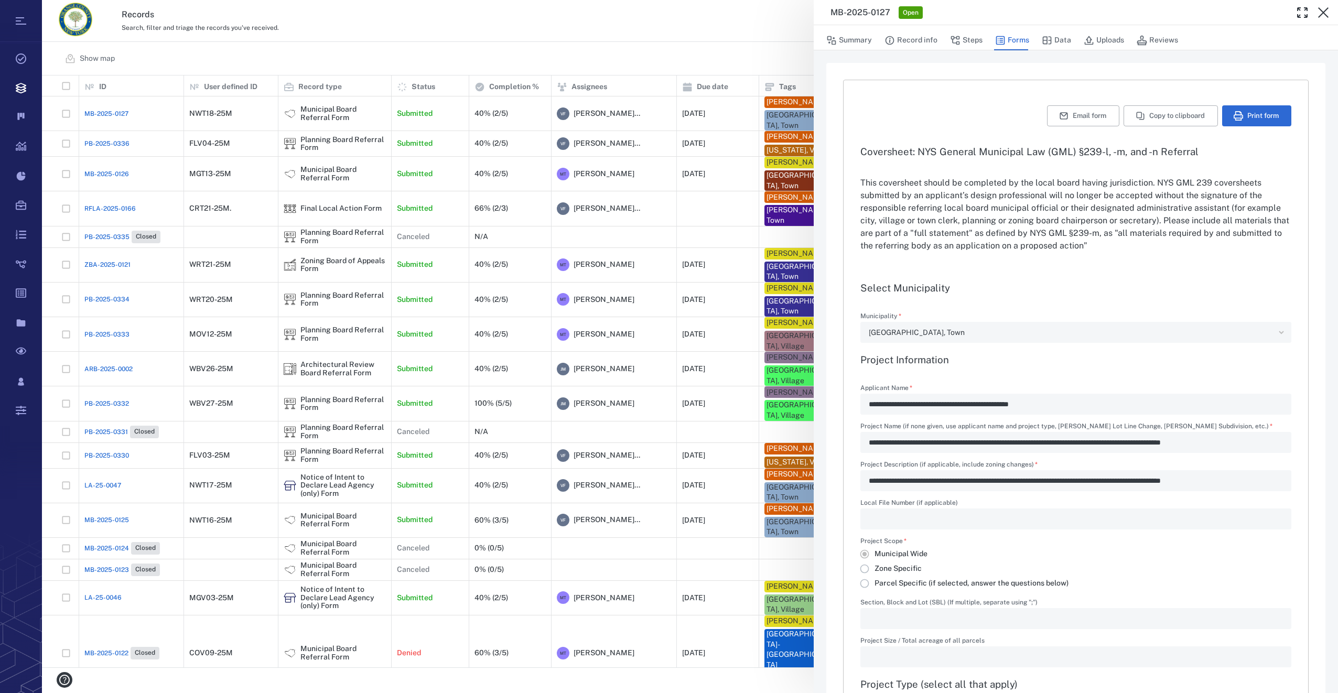
type input "**********"
click at [1250, 120] on button "Print form" at bounding box center [1256, 115] width 69 height 21
